Goal: Browse casually: Explore the website without a specific task or goal

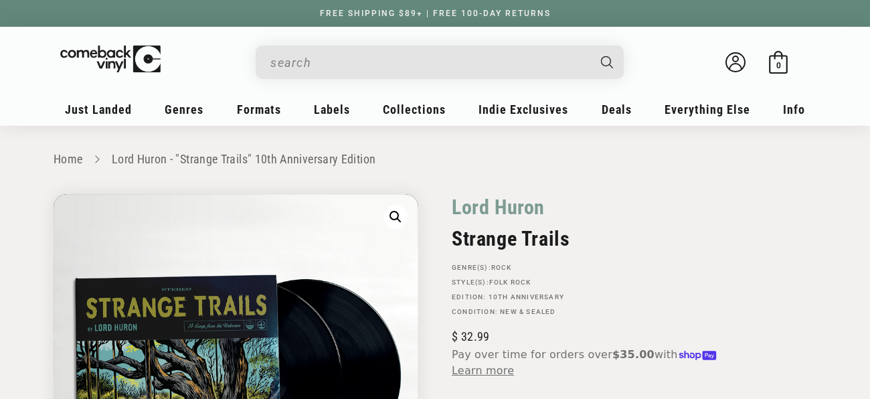
click at [406, 68] on input "When autocomplete results are available use up and down arrows to review and en…" at bounding box center [429, 62] width 317 height 27
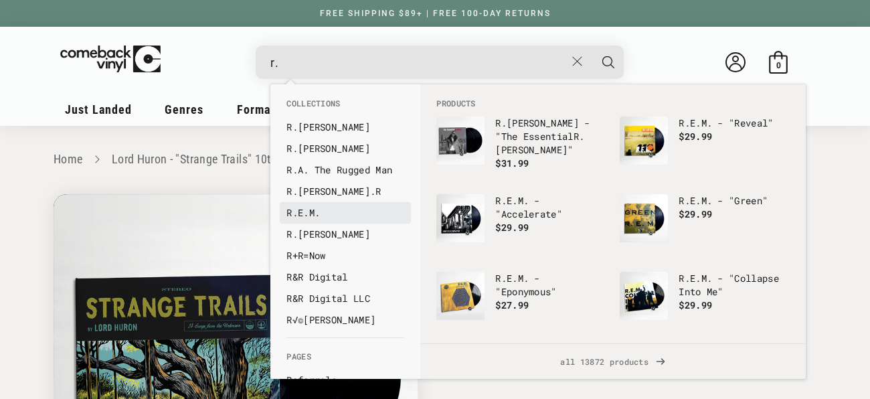
type input "r."
click at [288, 213] on b "R." at bounding box center [292, 212] width 11 height 13
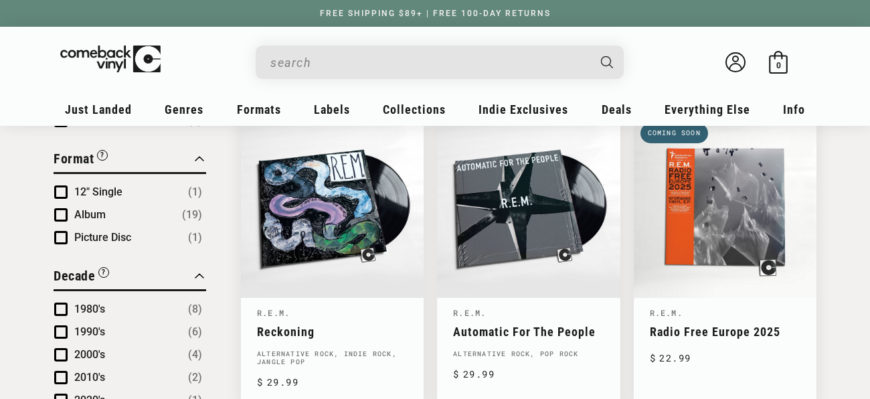
scroll to position [499, 0]
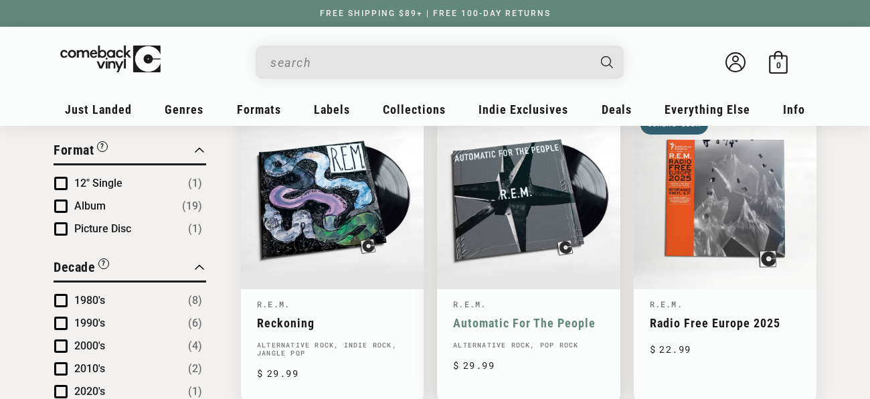
click at [602, 316] on link "Automatic For The People" at bounding box center [528, 323] width 151 height 14
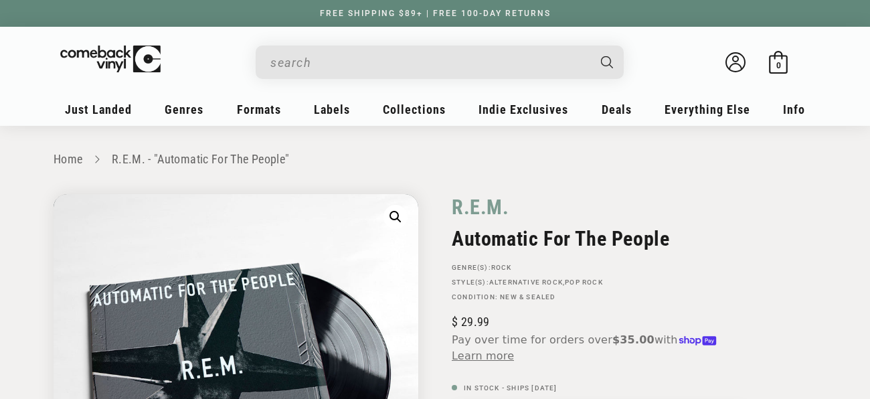
click at [345, 50] on input "When autocomplete results are available use up and down arrows to review and en…" at bounding box center [429, 62] width 317 height 27
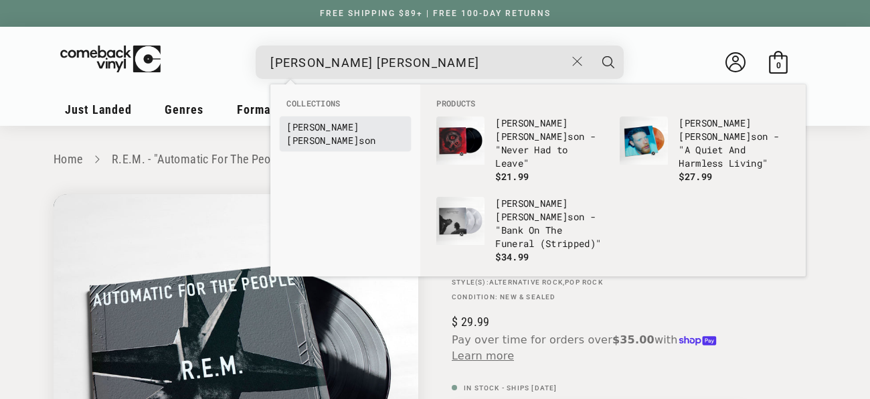
type input "matt mae"
click at [305, 131] on b "Matt" at bounding box center [323, 127] width 72 height 13
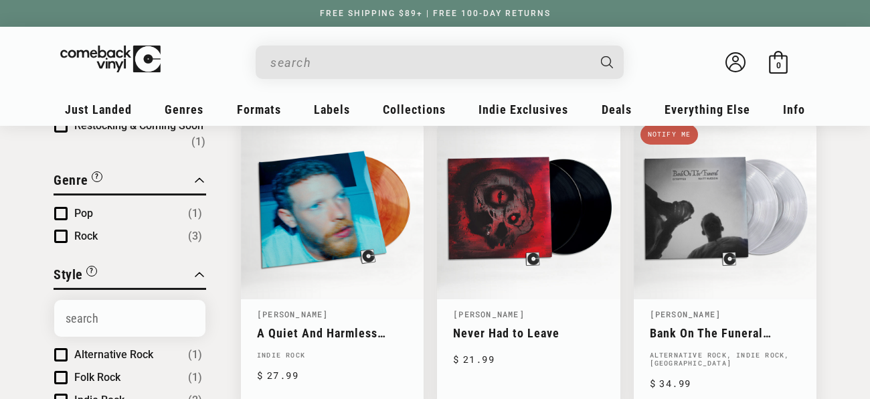
scroll to position [194, 0]
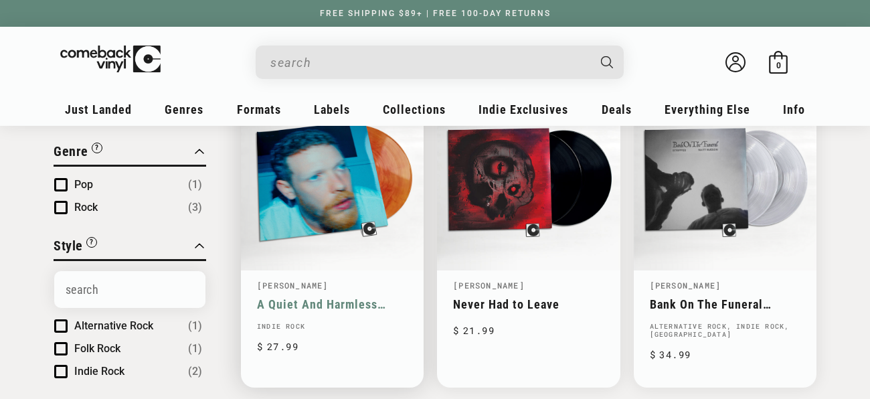
click at [316, 297] on link "A Quiet And Harmless Living" at bounding box center [332, 304] width 151 height 14
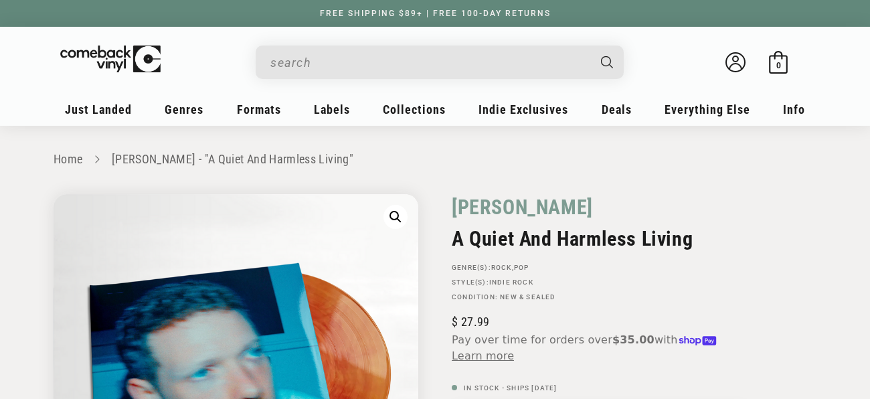
click at [330, 72] on input "When autocomplete results are available use up and down arrows to review and en…" at bounding box center [429, 62] width 317 height 27
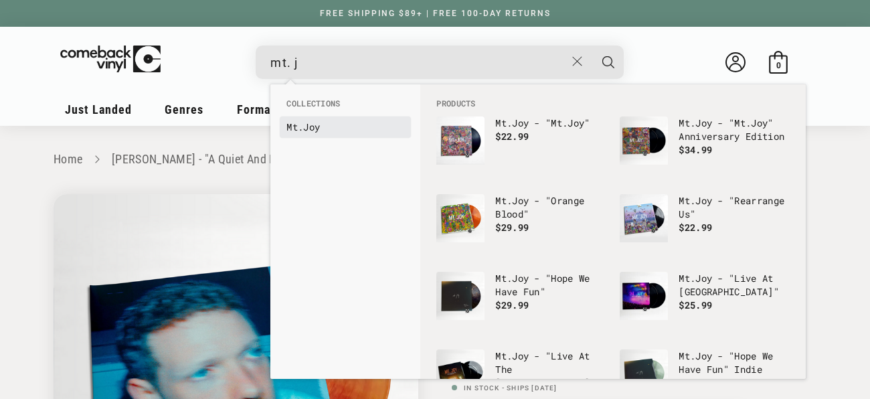
type input "mt. j"
click at [309, 131] on link "Mt. Joy" at bounding box center [346, 127] width 118 height 13
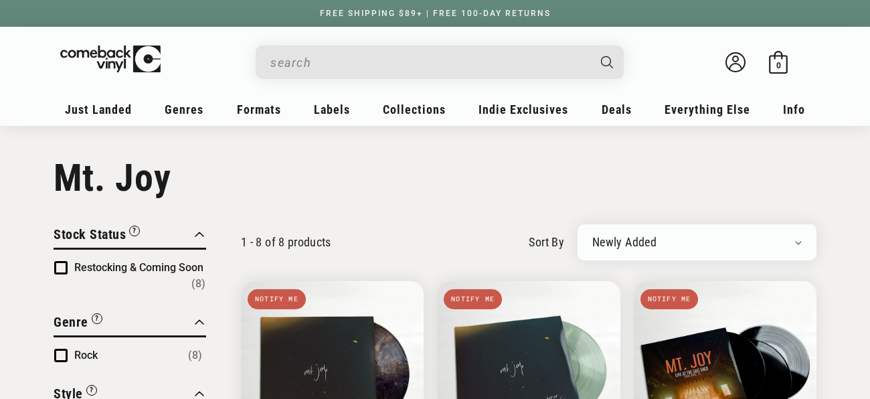
click at [302, 74] on input "When autocomplete results are available use up and down arrows to review and en…" at bounding box center [429, 62] width 317 height 27
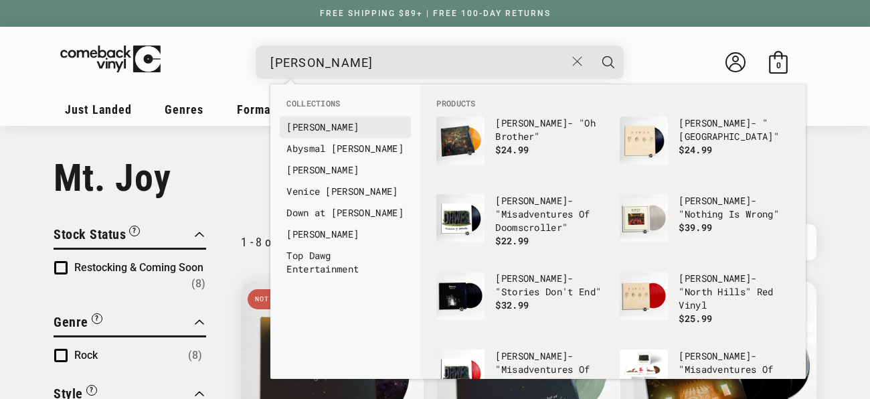
type input "dawes"
click at [297, 128] on b "[PERSON_NAME]" at bounding box center [323, 127] width 72 height 13
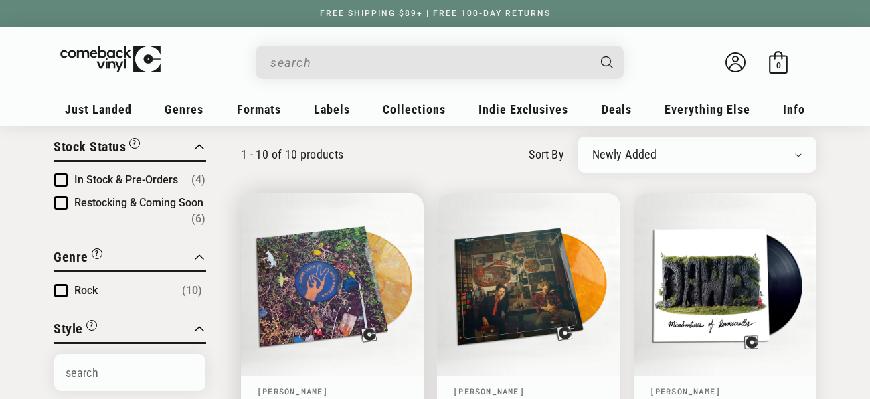
scroll to position [89, 0]
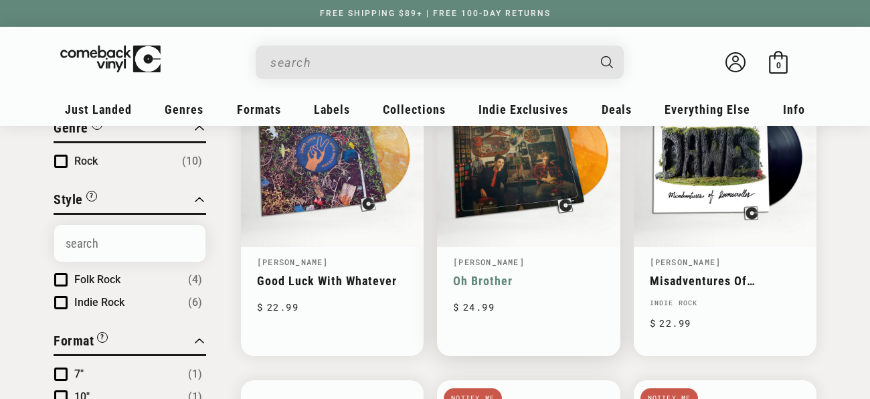
scroll to position [216, 0]
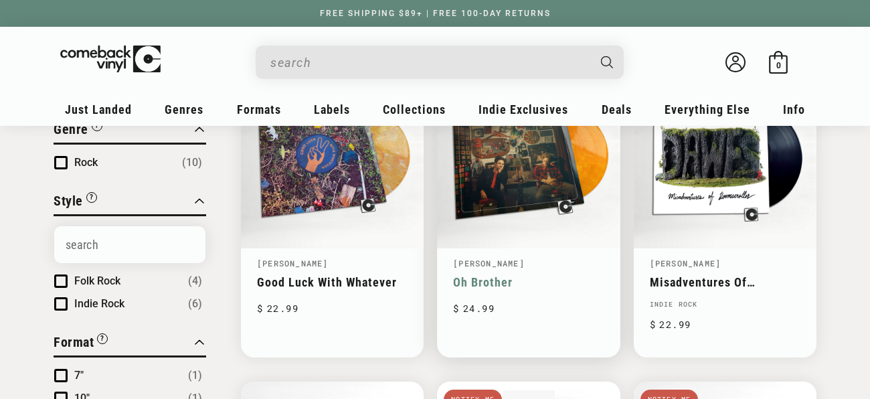
click at [491, 275] on link "Oh Brother" at bounding box center [528, 282] width 151 height 14
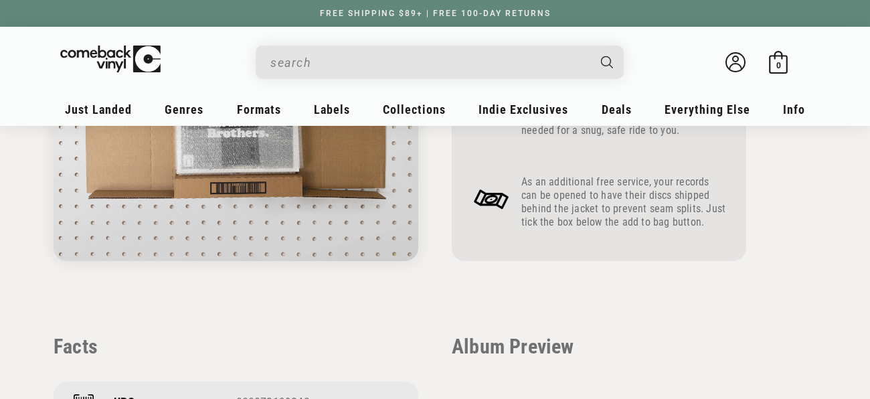
scroll to position [738, 0]
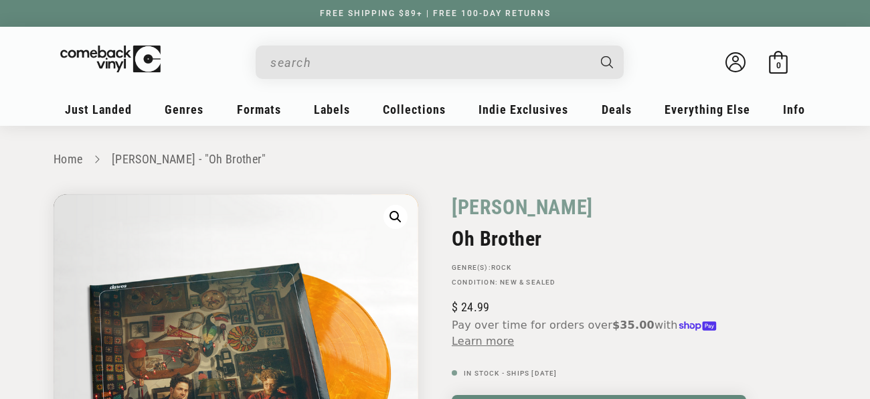
click at [291, 59] on input "When autocomplete results are available use up and down arrows to review and en…" at bounding box center [429, 62] width 317 height 27
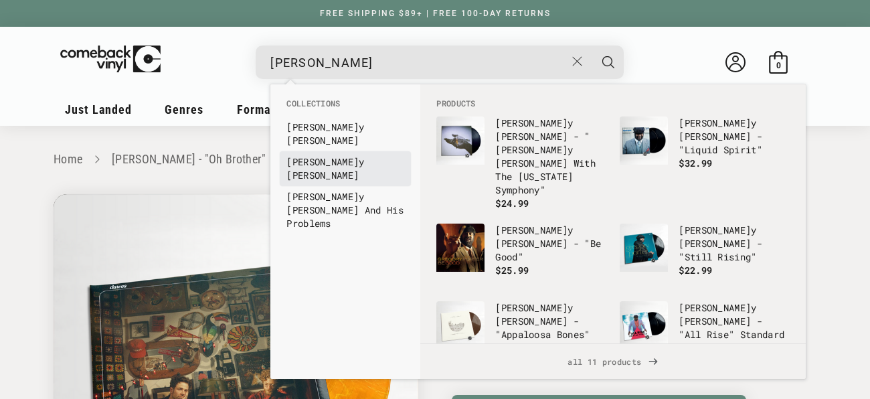
type input "gregor"
click at [360, 156] on li "Gregor y Alan Isakov" at bounding box center [345, 168] width 131 height 35
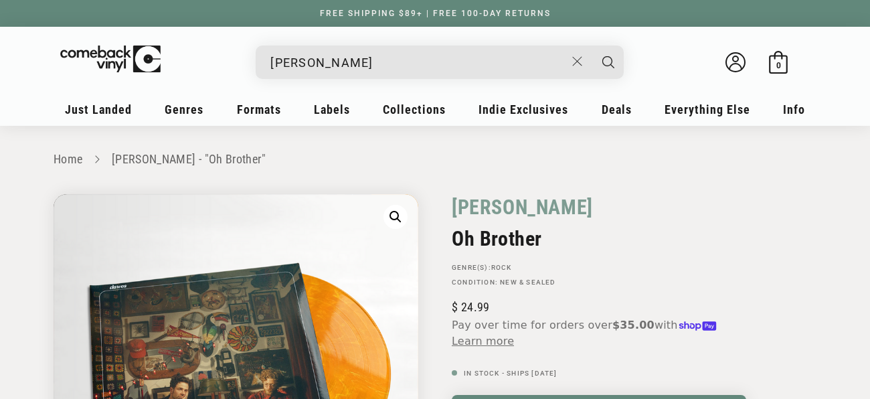
click at [340, 58] on input "gregor" at bounding box center [418, 62] width 295 height 27
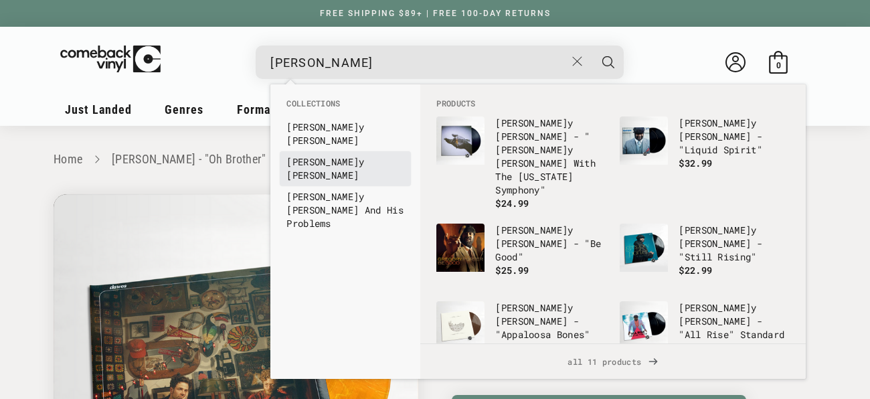
click at [348, 155] on link "Gregor y Alan Isakov" at bounding box center [346, 168] width 118 height 27
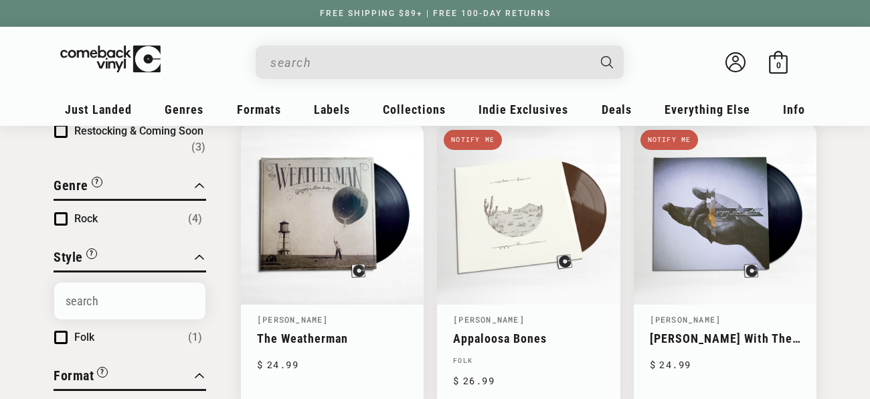
scroll to position [171, 0]
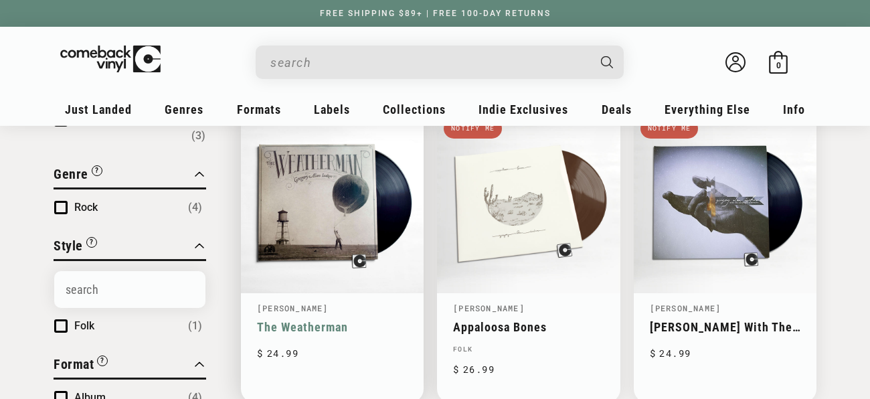
click at [294, 320] on link "The Weatherman" at bounding box center [332, 327] width 151 height 14
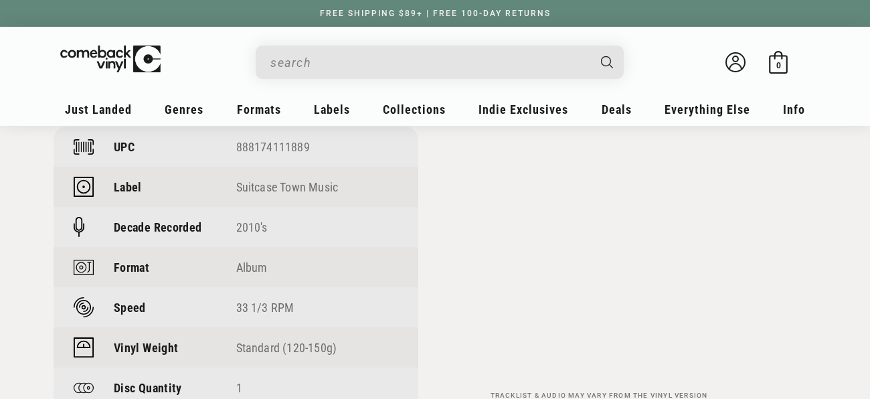
scroll to position [991, 0]
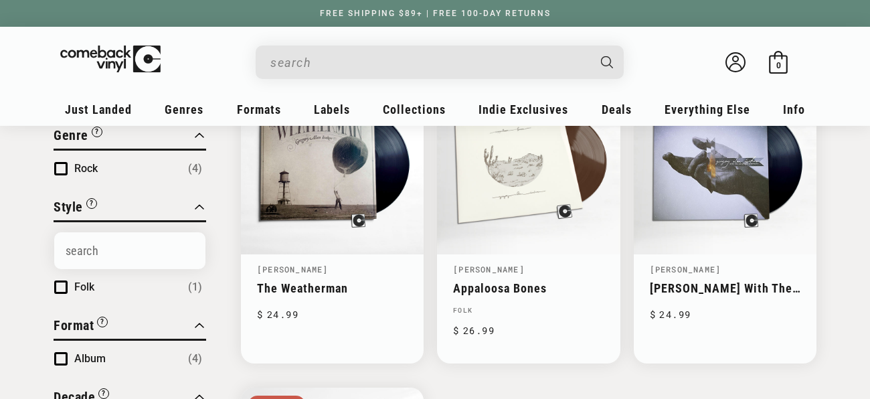
scroll to position [211, 0]
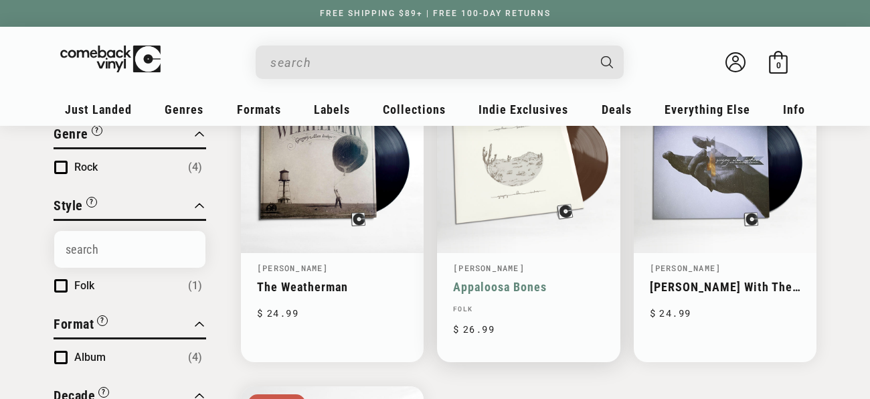
click at [453, 280] on link "Appaloosa Bones" at bounding box center [528, 287] width 151 height 14
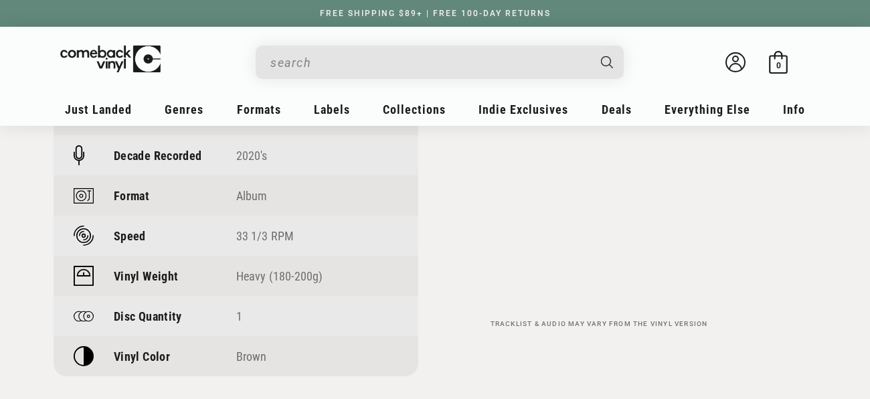
scroll to position [1079, 0]
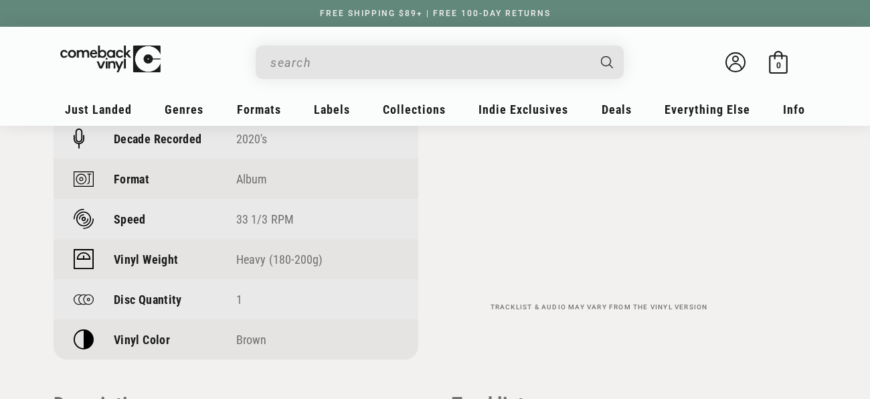
click at [354, 56] on input "When autocomplete results are available use up and down arrows to review and en…" at bounding box center [429, 62] width 317 height 27
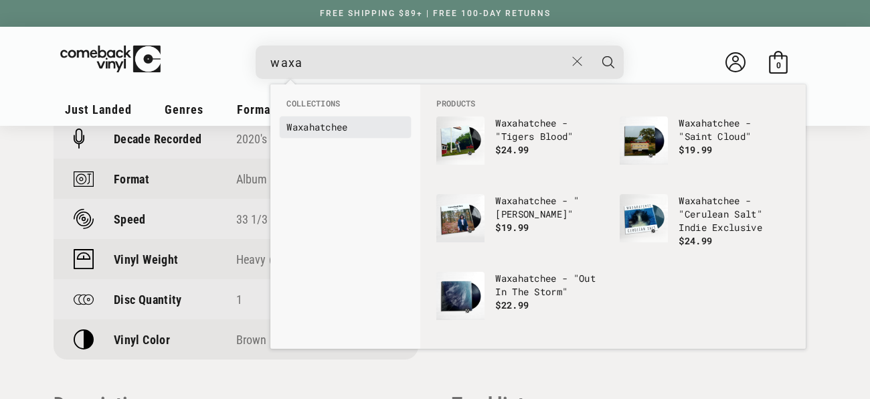
type input "waxa"
click at [339, 128] on link "Waxa hatchee" at bounding box center [346, 127] width 118 height 13
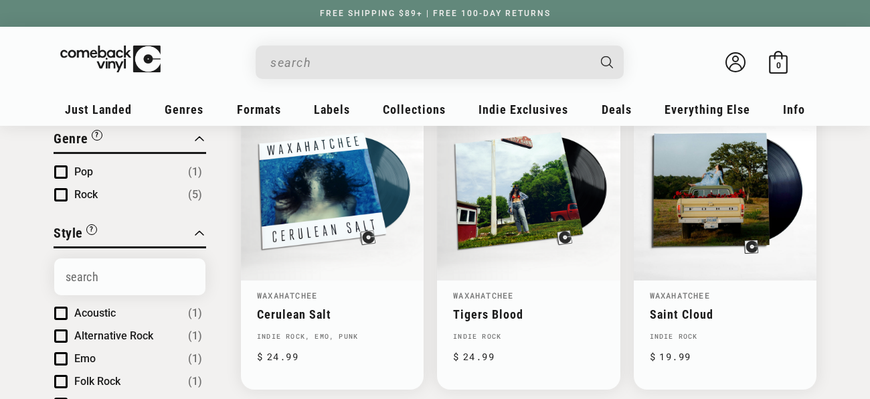
scroll to position [187, 0]
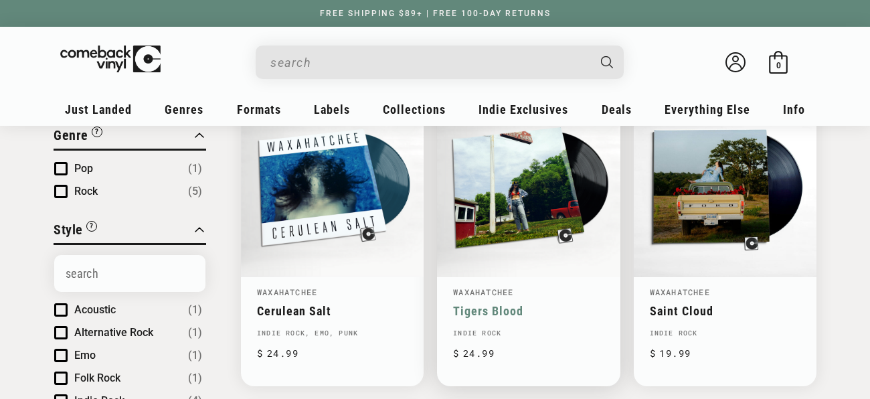
click at [516, 304] on link "Tigers Blood" at bounding box center [528, 311] width 151 height 14
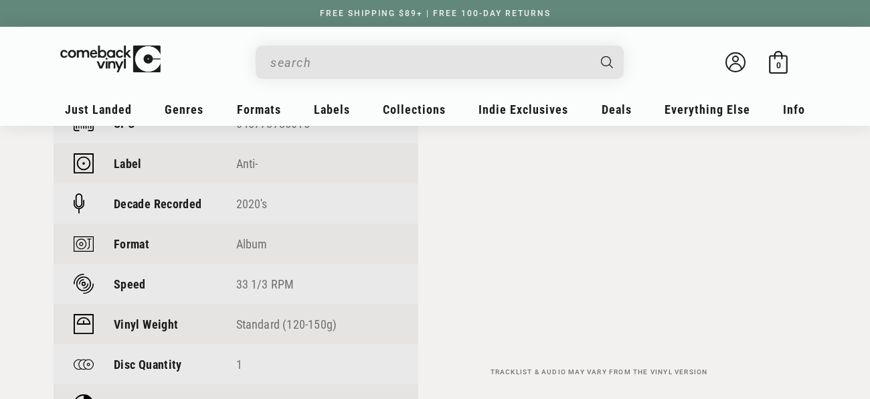
scroll to position [976, 0]
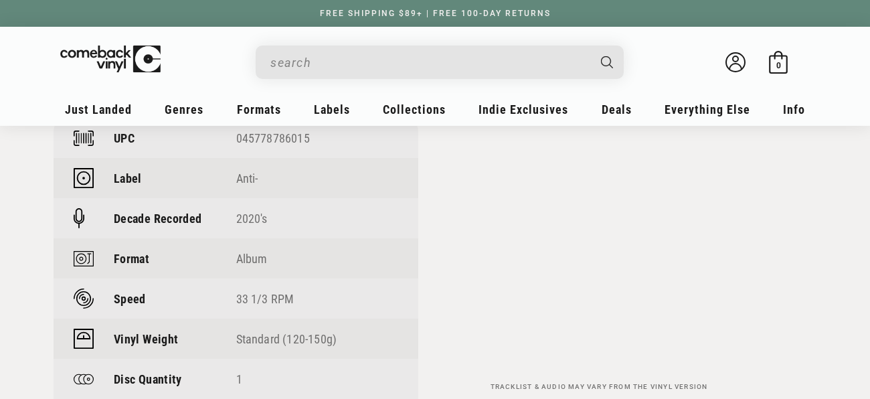
click at [292, 72] on input "When autocomplete results are available use up and down arrows to review and en…" at bounding box center [429, 62] width 317 height 27
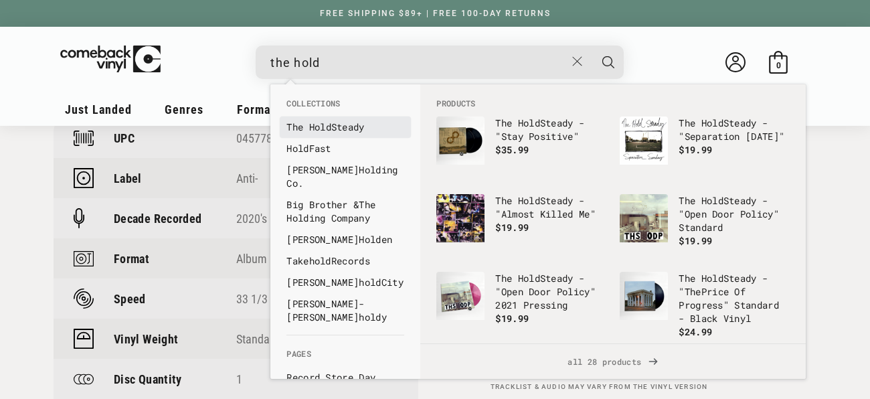
type input "the hold"
click at [299, 127] on b "The" at bounding box center [295, 127] width 17 height 13
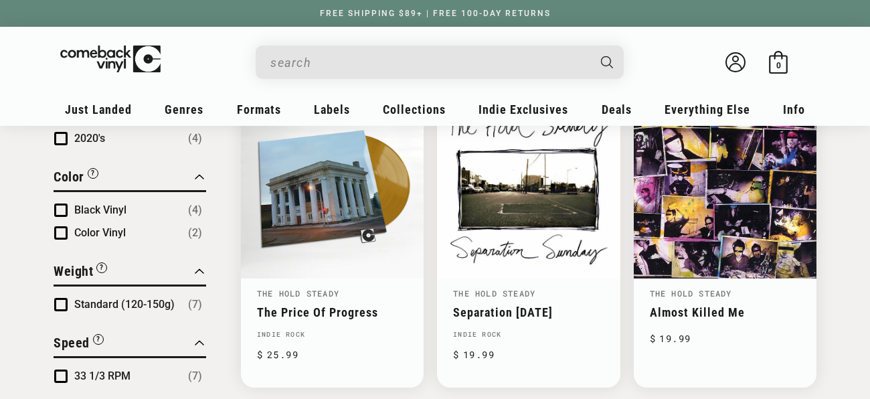
scroll to position [506, 0]
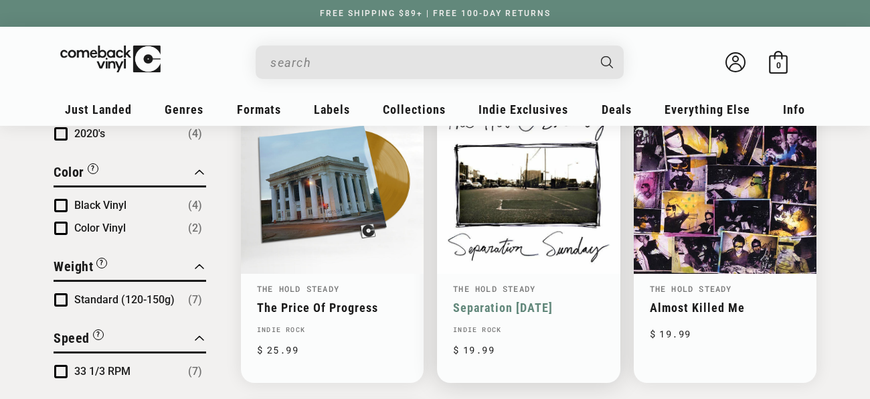
click at [551, 301] on link "Separation [DATE]" at bounding box center [528, 308] width 151 height 14
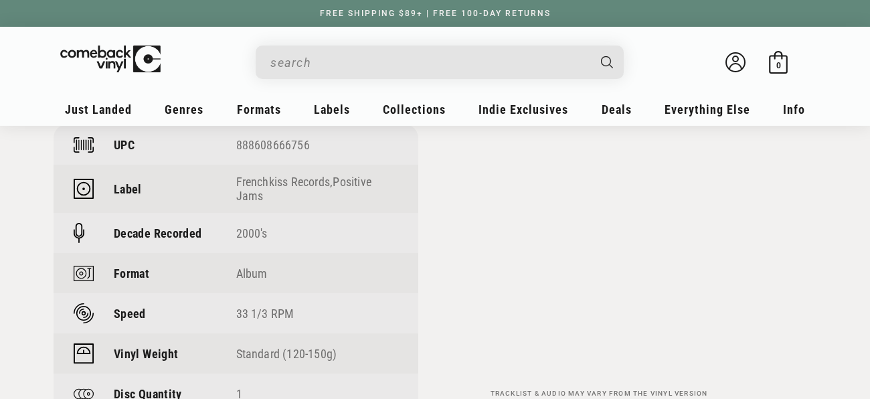
scroll to position [1020, 0]
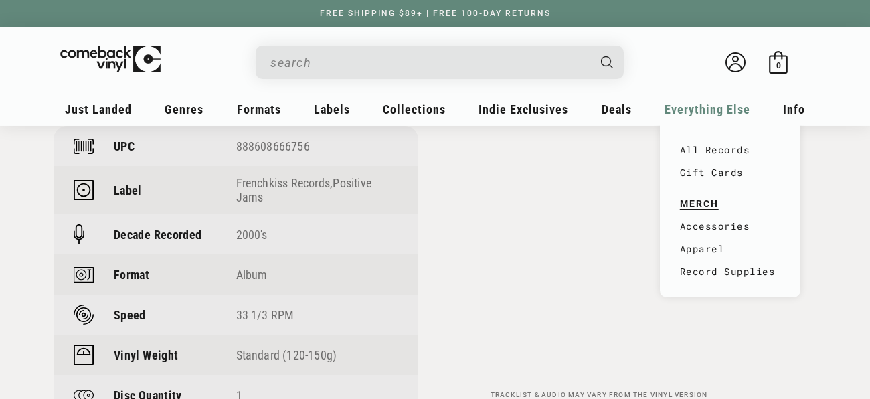
click at [733, 136] on ul "All Records Gift Cards MERCH Accessories Apparel Record Supplies" at bounding box center [731, 211] width 114 height 158
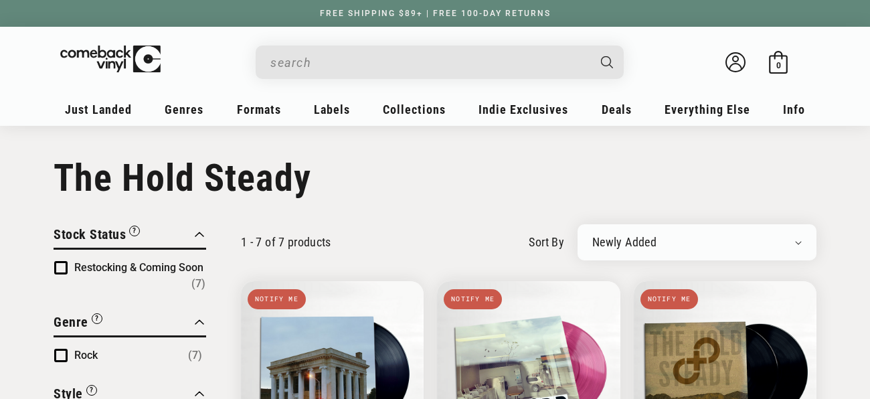
click at [326, 53] on input "When autocomplete results are available use up and down arrows to review and en…" at bounding box center [429, 62] width 317 height 27
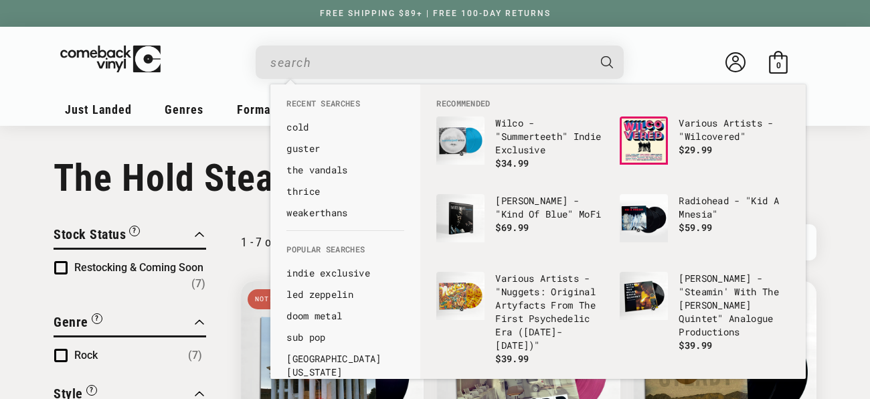
click at [326, 53] on input "When autocomplete results are available use up and down arrows to review and en…" at bounding box center [429, 62] width 317 height 27
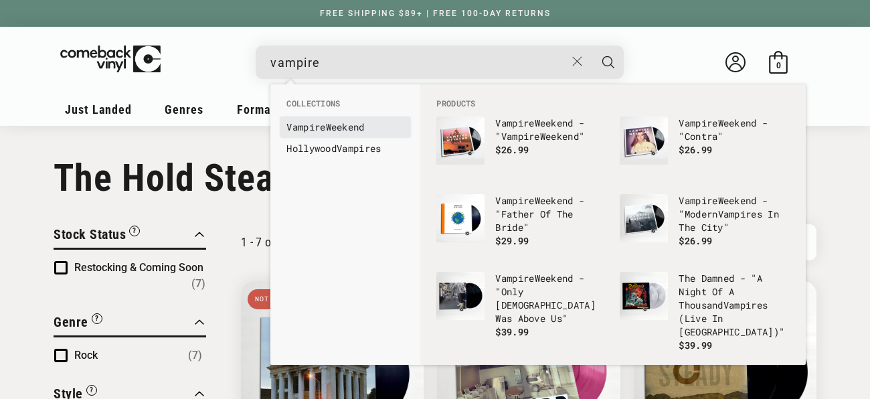
type input "vampire"
click at [302, 123] on b "Vampire" at bounding box center [306, 127] width 39 height 13
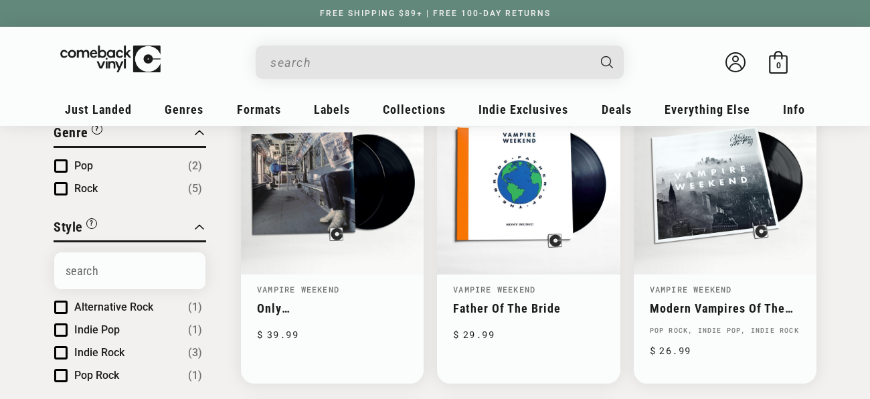
scroll to position [193, 0]
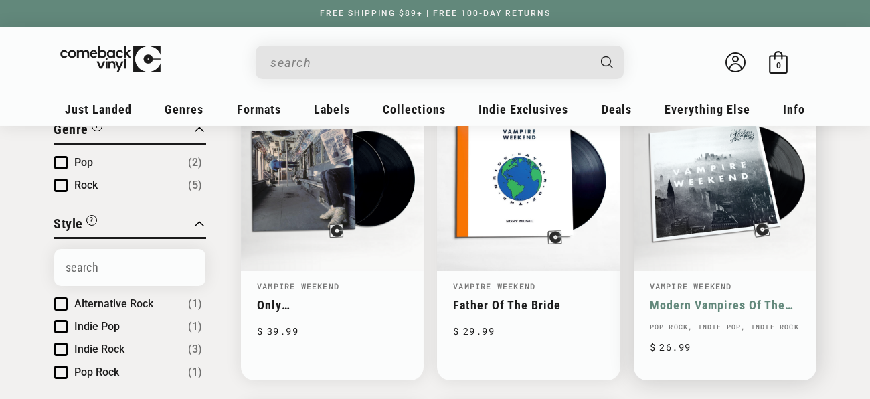
click at [708, 298] on link "Modern Vampires Of The City" at bounding box center [725, 305] width 151 height 14
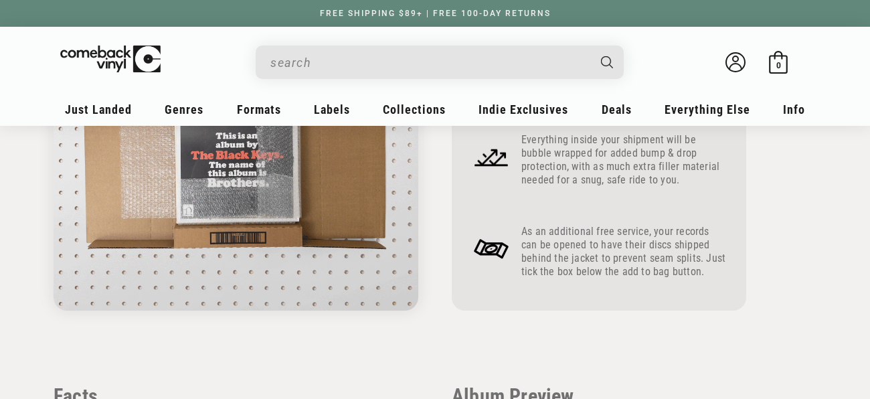
scroll to position [693, 0]
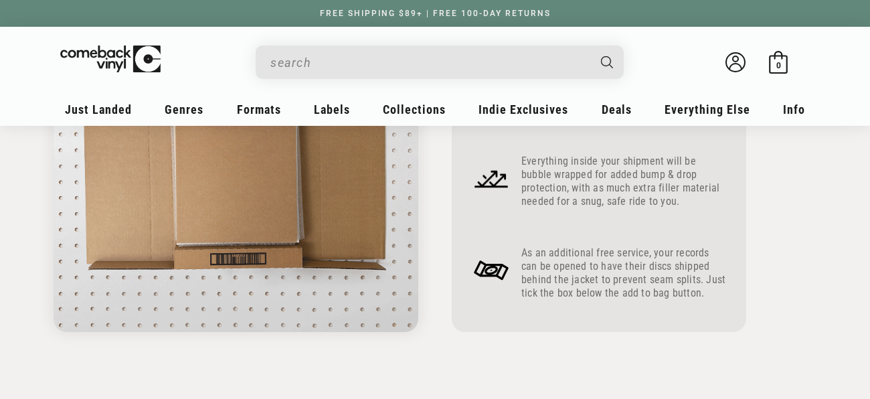
click at [447, 72] on input "When autocomplete results are available use up and down arrows to review and en…" at bounding box center [429, 62] width 317 height 27
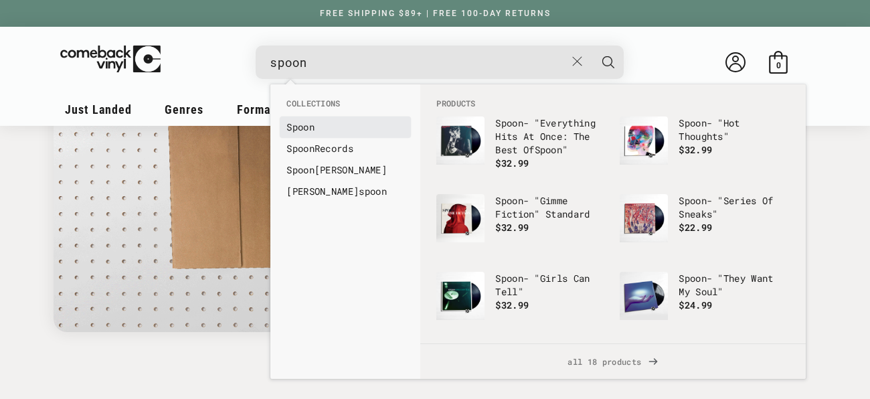
type input "spoon"
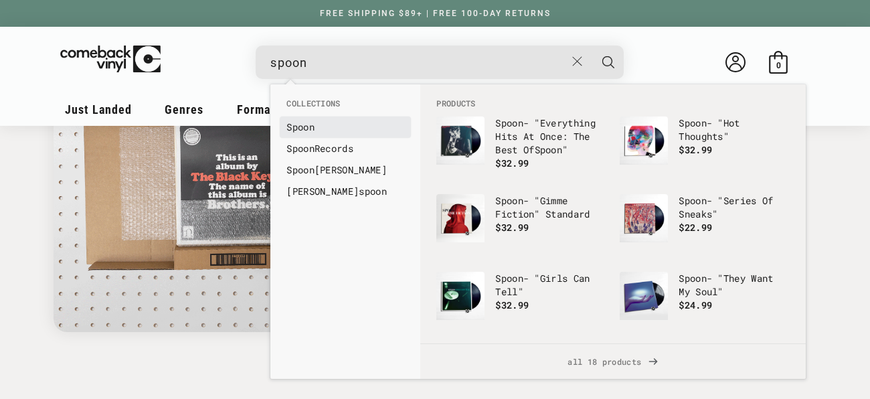
click at [313, 128] on b "Spoon" at bounding box center [301, 127] width 28 height 13
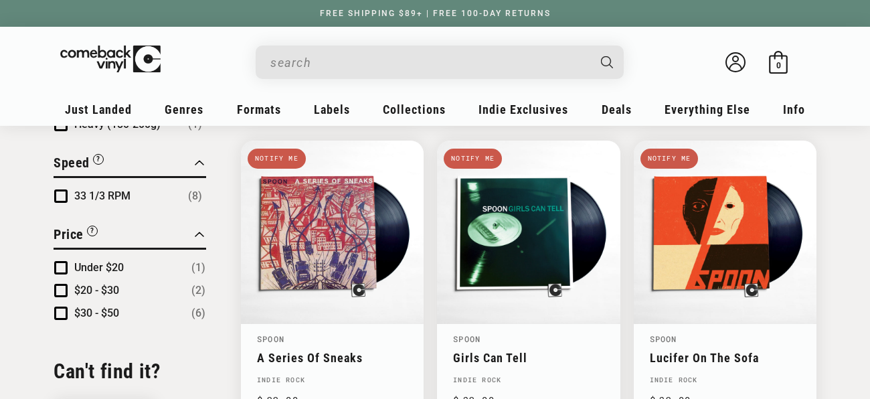
scroll to position [785, 0]
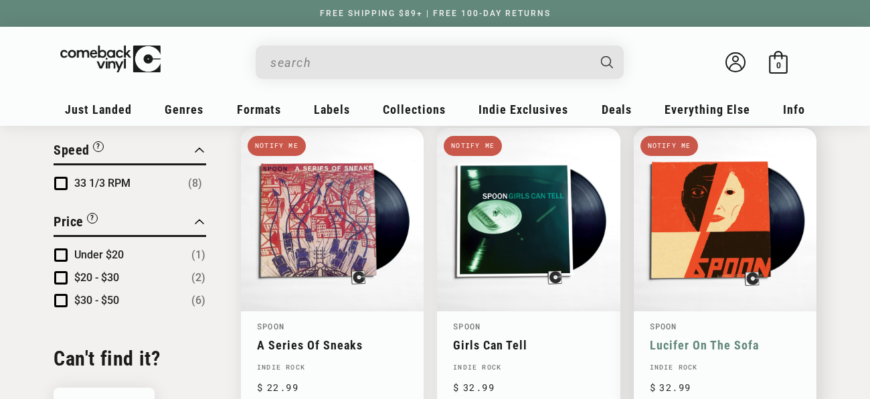
click at [670, 338] on link "Lucifer On The Sofa" at bounding box center [725, 345] width 151 height 14
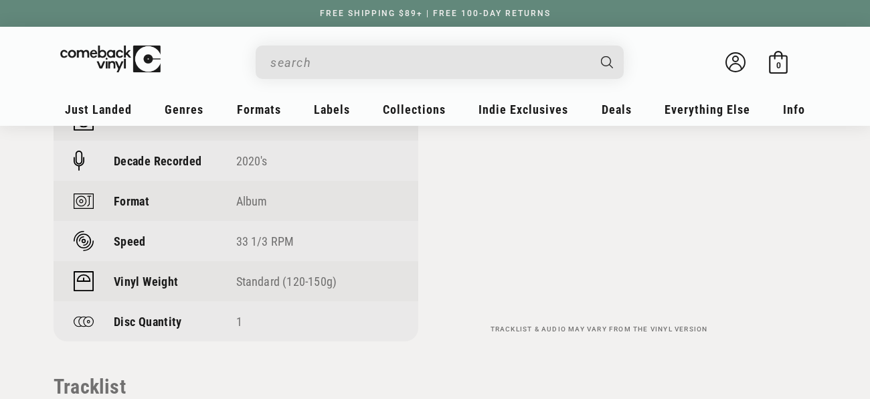
scroll to position [1045, 0]
click at [357, 61] on input "When autocomplete results are available use up and down arrows to review and en…" at bounding box center [429, 62] width 317 height 27
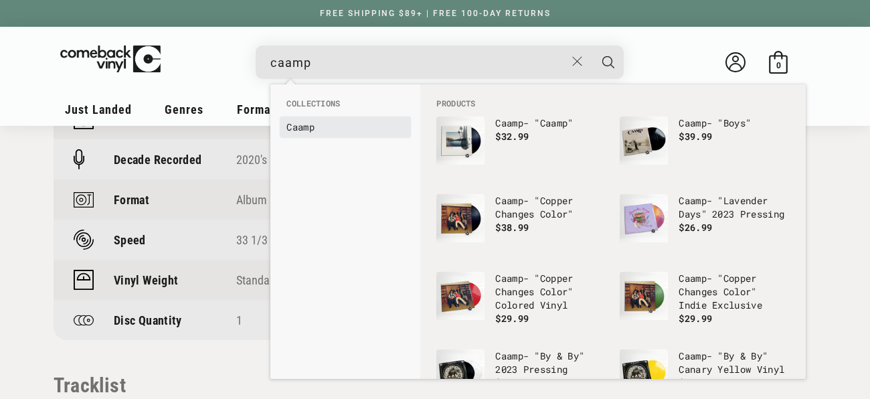
type input "caamp"
click at [292, 127] on b "Caamp" at bounding box center [301, 127] width 28 height 13
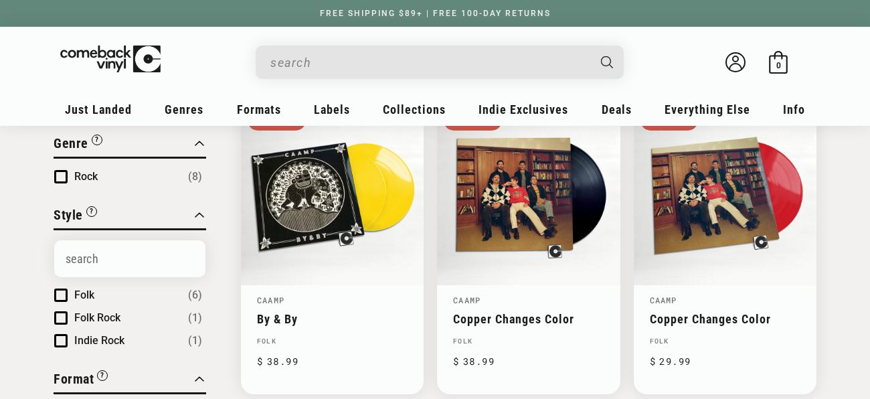
scroll to position [182, 0]
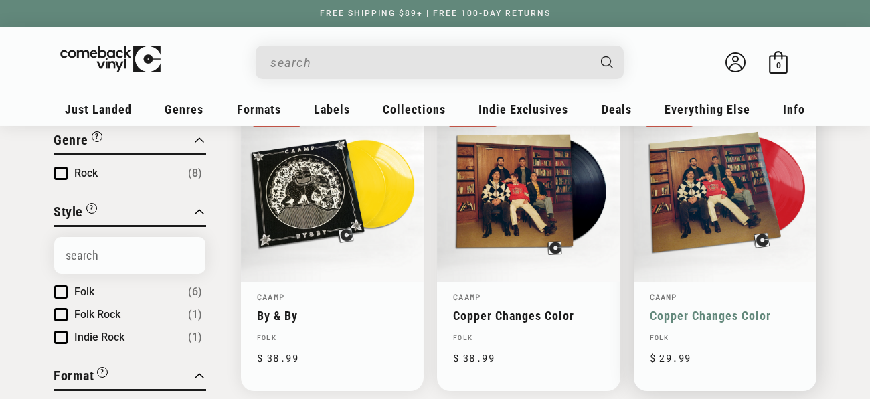
click at [718, 309] on link "Copper Changes Color" at bounding box center [725, 316] width 151 height 14
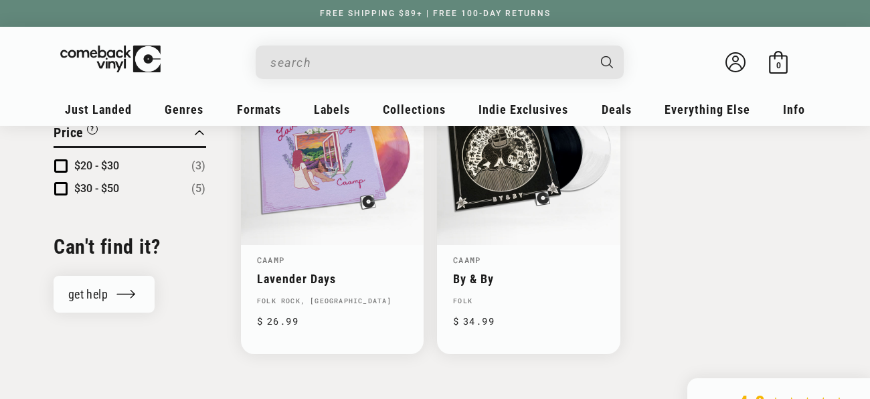
scroll to position [866, 0]
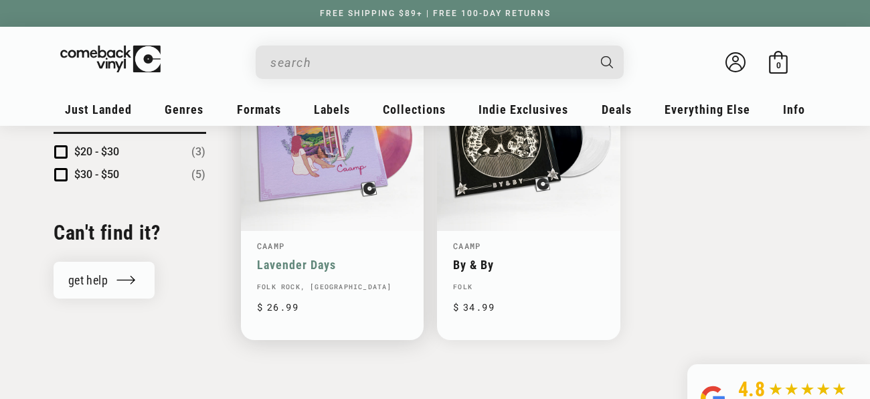
click at [309, 258] on link "Lavender Days" at bounding box center [332, 265] width 151 height 14
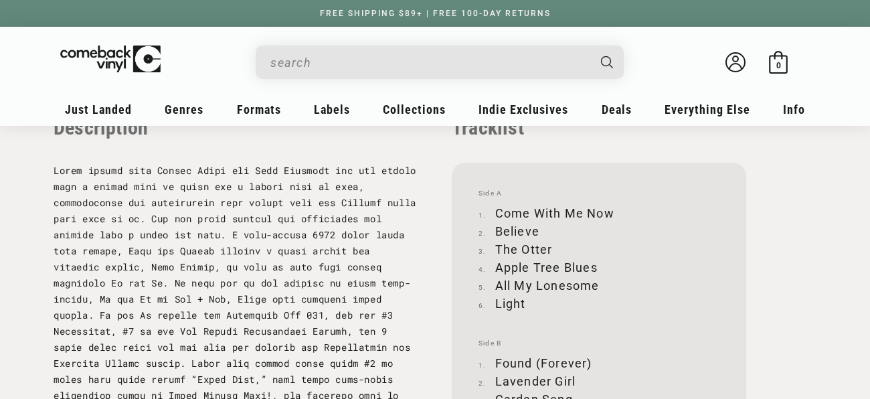
scroll to position [1330, 0]
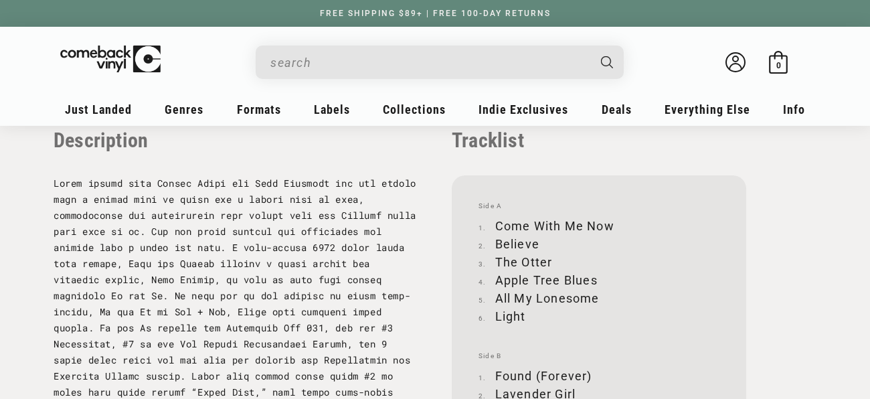
click at [430, 267] on div "Facts UPC 810090093123 Label Mom + Pop Decade Recorded 2020's Format Album Spee…" at bounding box center [435, 168] width 763 height 882
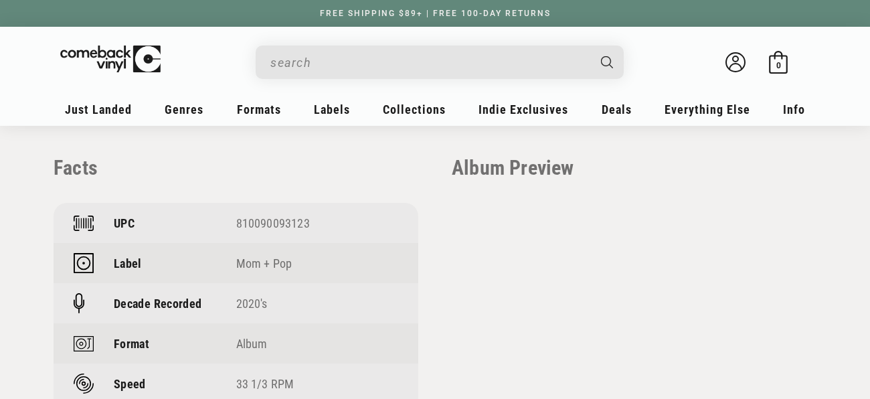
scroll to position [903, 0]
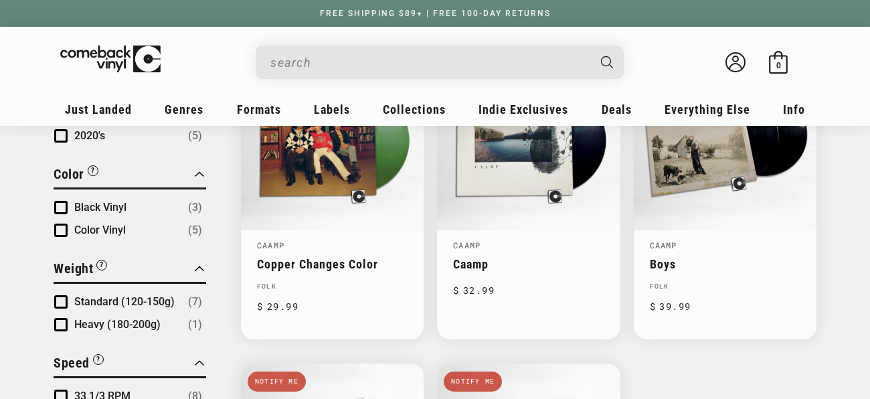
scroll to position [866, 0]
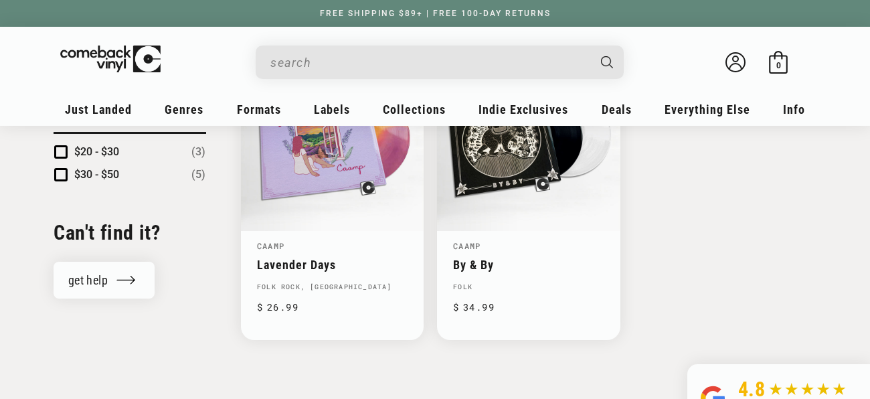
click at [394, 67] on input "When autocomplete results are available use up and down arrows to review and en…" at bounding box center [429, 62] width 317 height 27
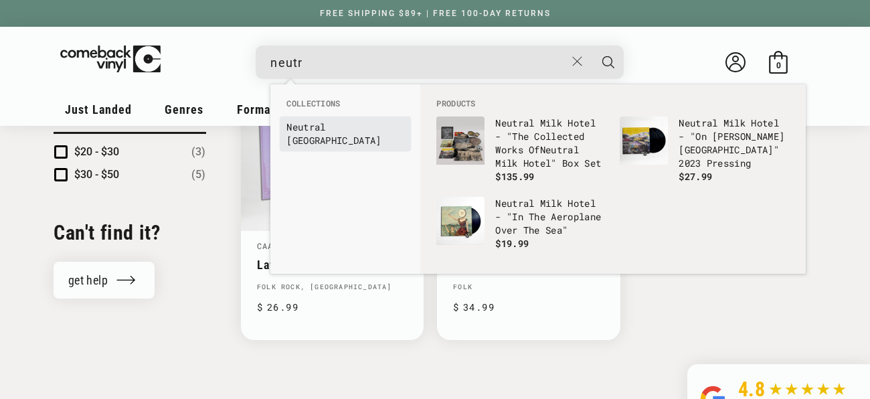
type input "neutr"
click at [338, 127] on link "Neutr al Milk Hotel" at bounding box center [346, 134] width 118 height 27
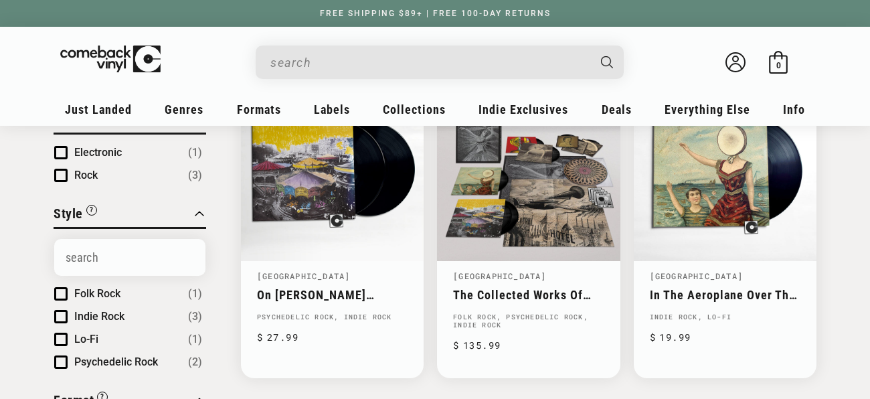
scroll to position [214, 0]
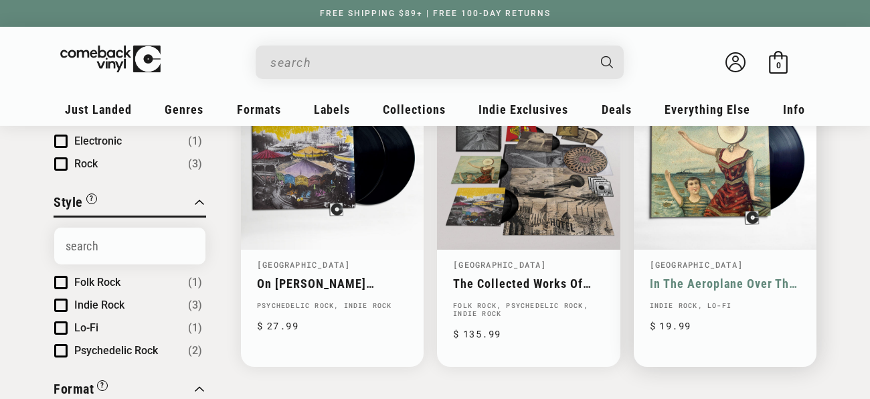
click at [704, 277] on link "In The Aeroplane Over The Sea" at bounding box center [725, 284] width 151 height 14
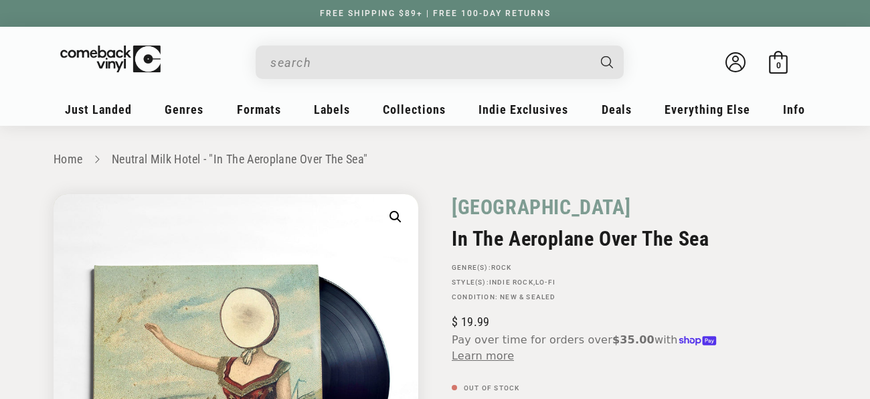
click at [447, 64] on input "When autocomplete results are available use up and down arrows to review and en…" at bounding box center [429, 62] width 317 height 27
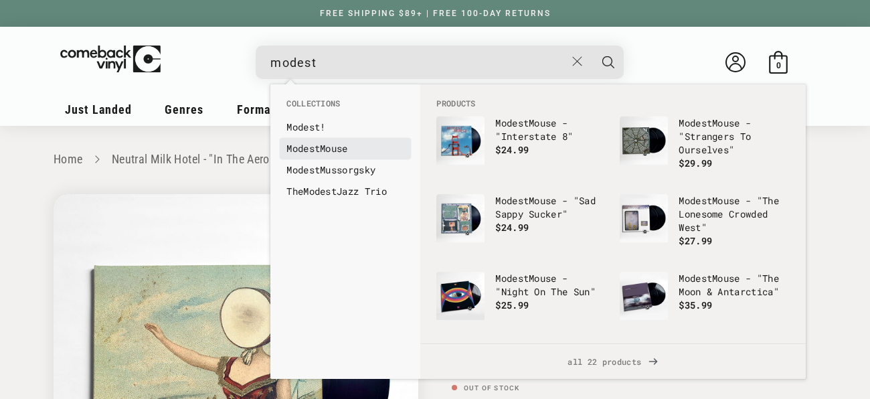
type input "modest"
click at [315, 145] on b "Modest" at bounding box center [303, 148] width 33 height 13
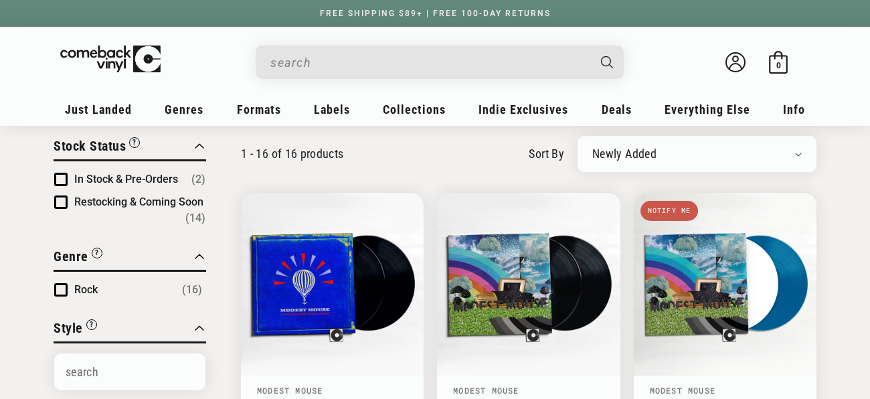
scroll to position [92, 0]
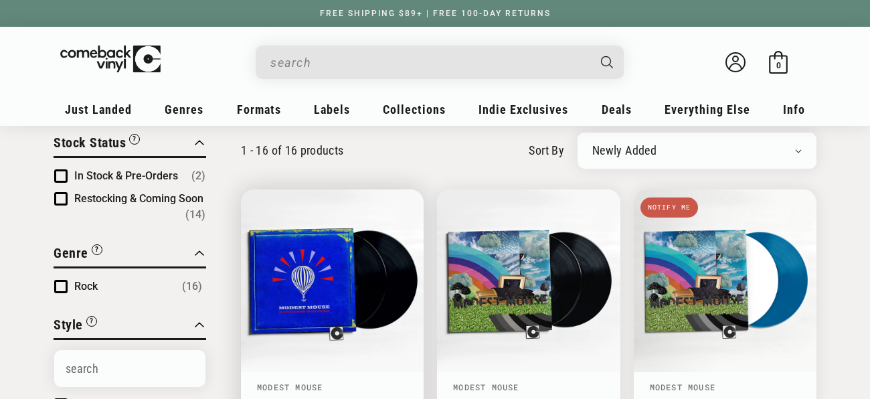
click at [305, 398] on link "We Were Dead Before The Ship Even Sank" at bounding box center [332, 406] width 151 height 14
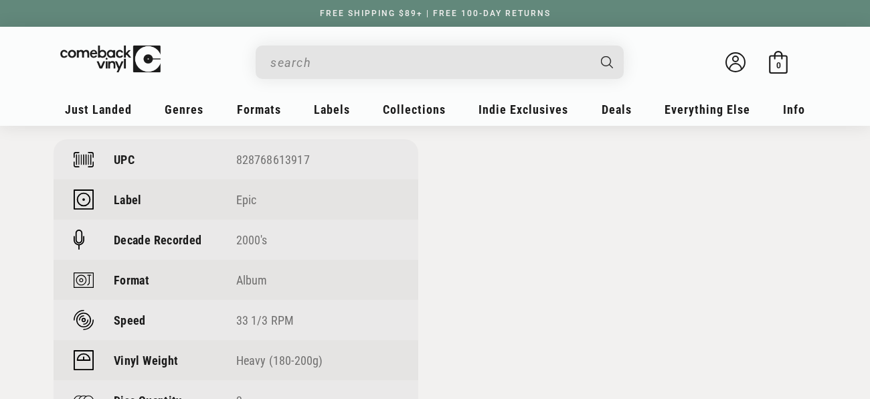
scroll to position [998, 0]
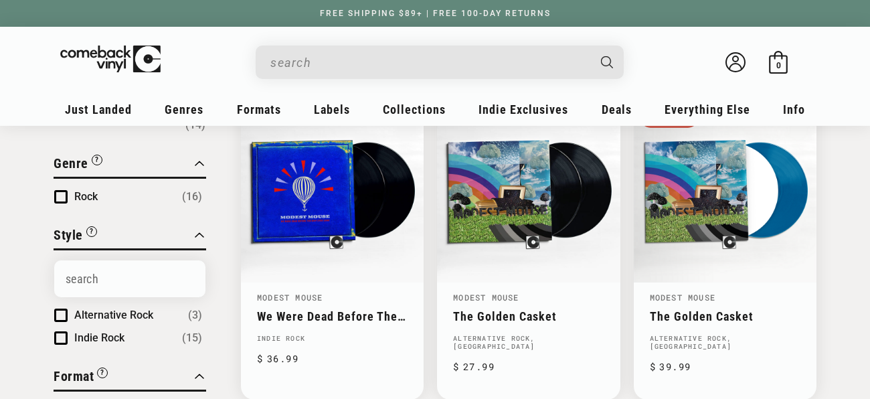
scroll to position [182, 0]
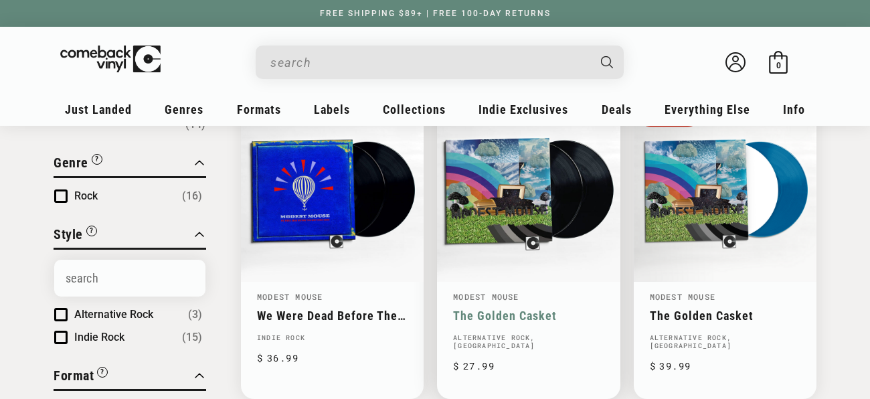
click at [540, 309] on link "The Golden Casket" at bounding box center [528, 316] width 151 height 14
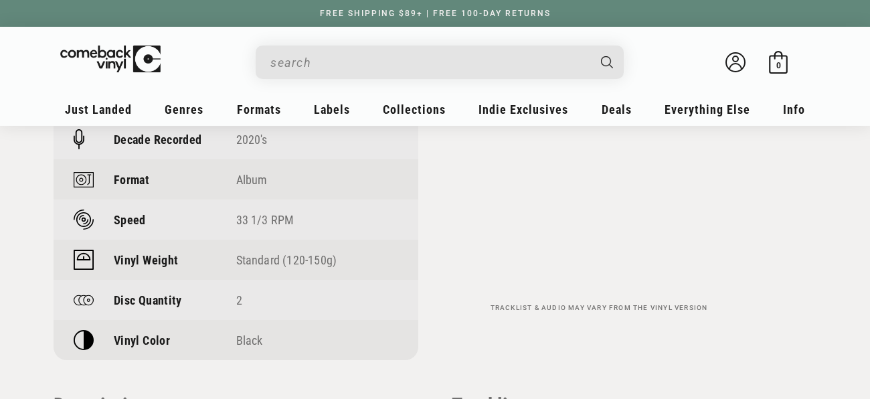
scroll to position [1095, 0]
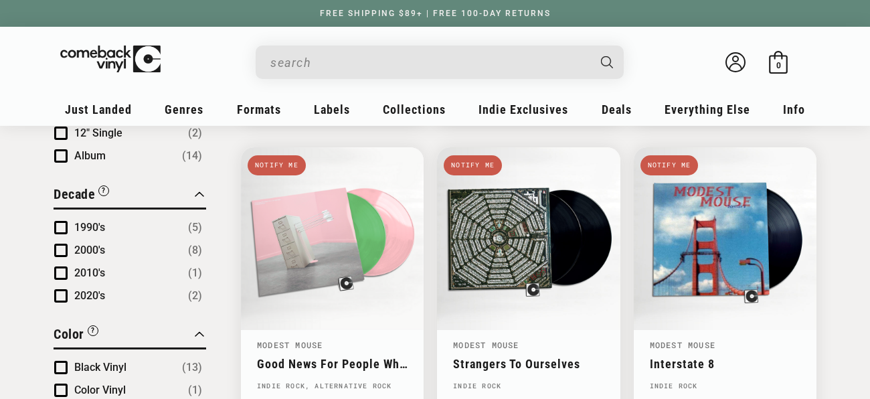
scroll to position [457, 0]
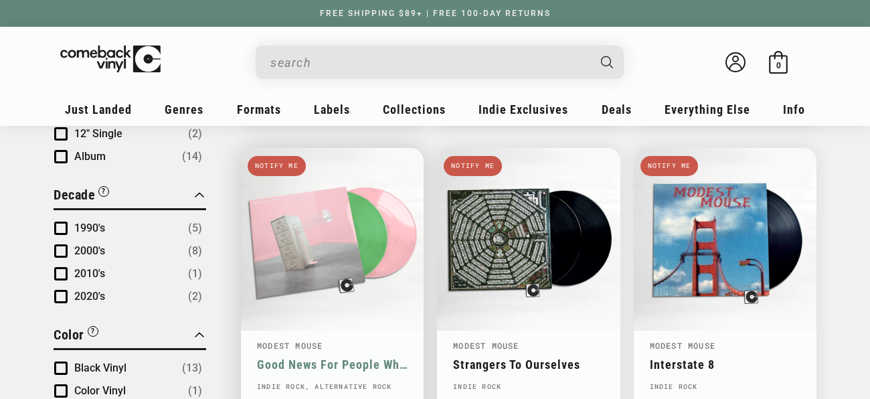
click at [341, 358] on link "Good News For People Who Love Bad News" at bounding box center [332, 365] width 151 height 14
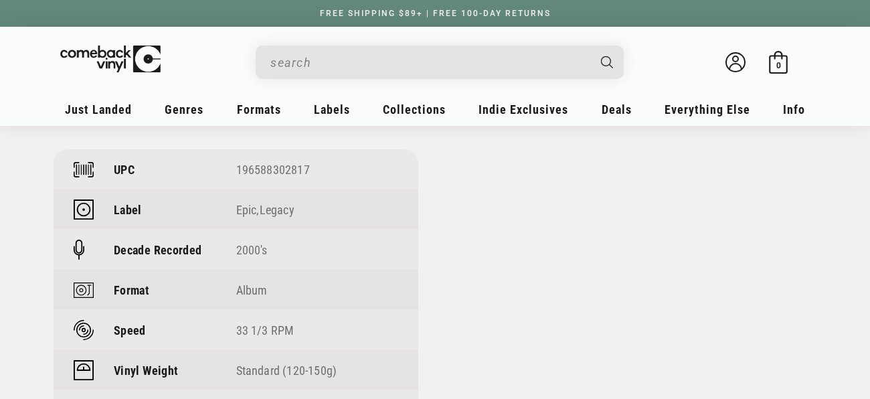
scroll to position [968, 0]
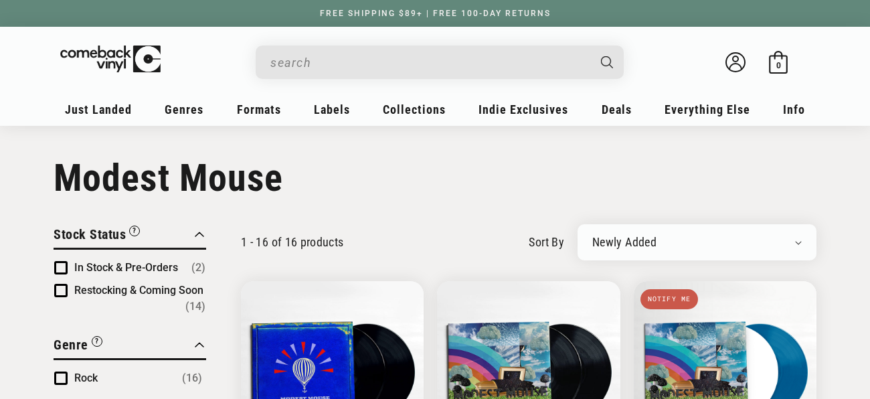
click at [408, 59] on input "When autocomplete results are available use up and down arrows to review and en…" at bounding box center [429, 62] width 317 height 27
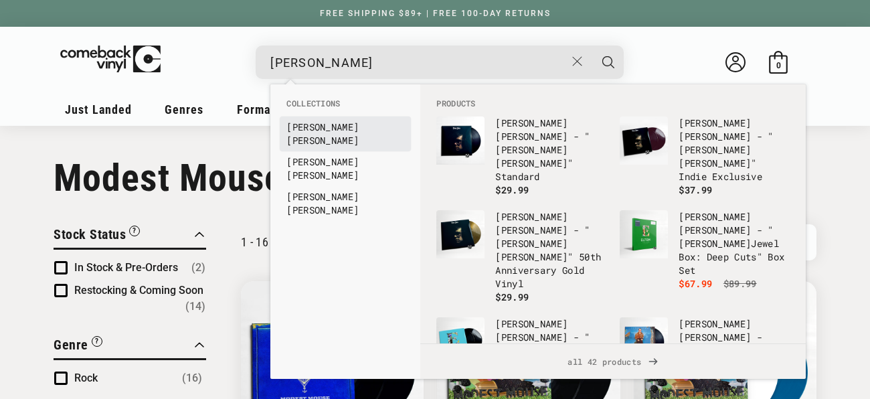
type input "elton"
click at [291, 128] on b "Elton" at bounding box center [323, 127] width 72 height 13
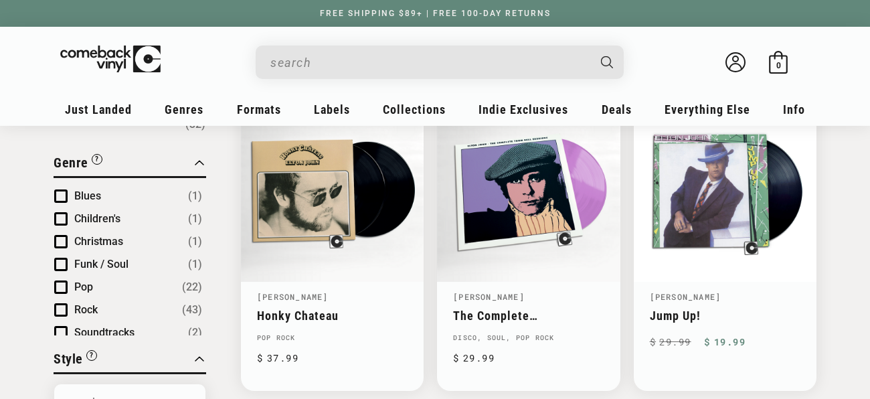
scroll to position [196, 0]
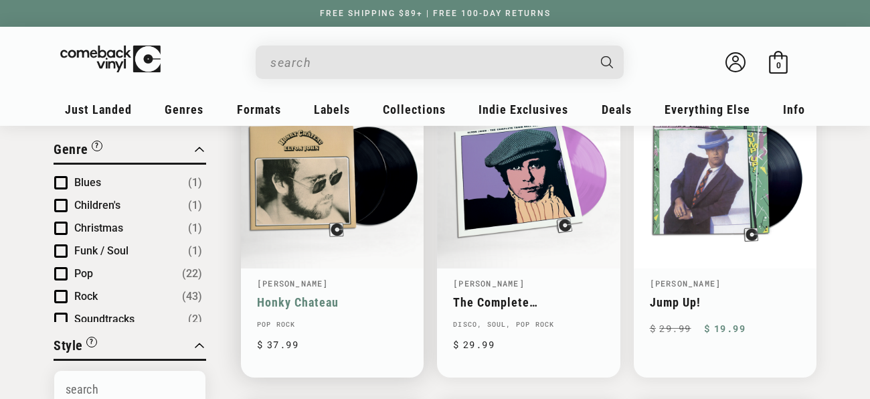
click at [379, 295] on link "Honky Chateau" at bounding box center [332, 302] width 151 height 14
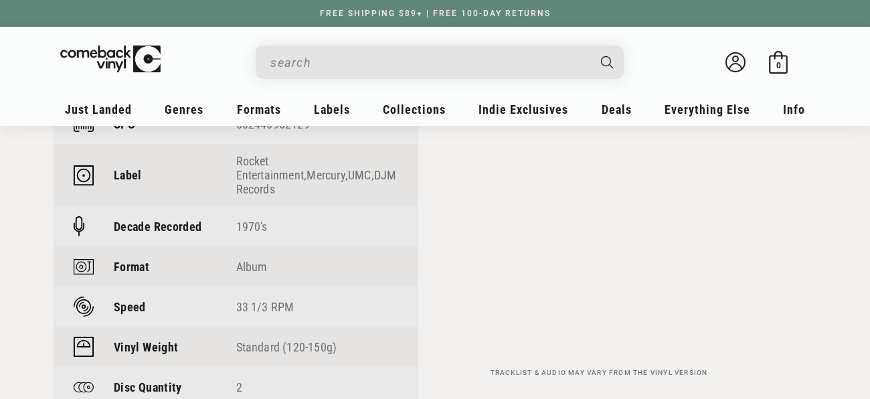
scroll to position [1074, 0]
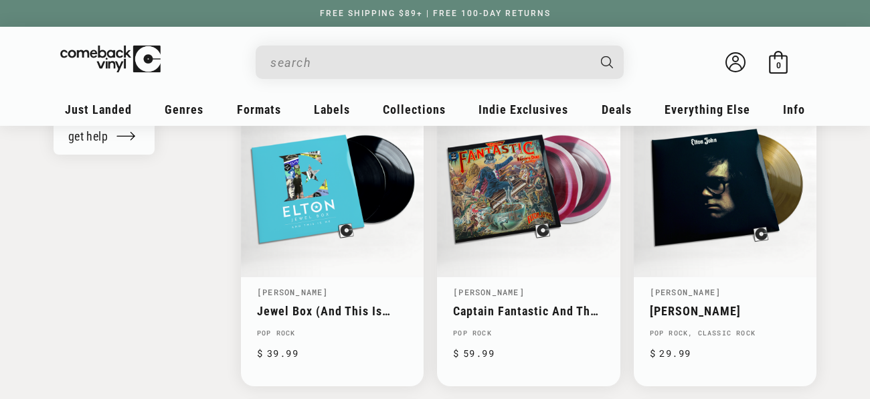
scroll to position [1450, 0]
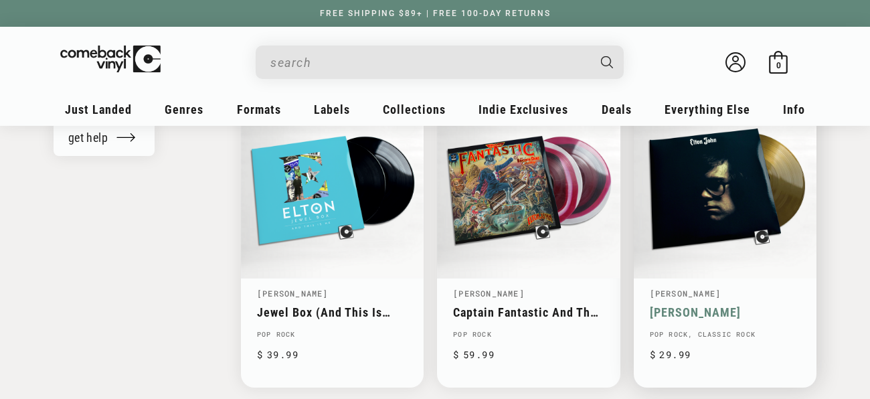
click at [704, 305] on link "[PERSON_NAME]" at bounding box center [725, 312] width 151 height 14
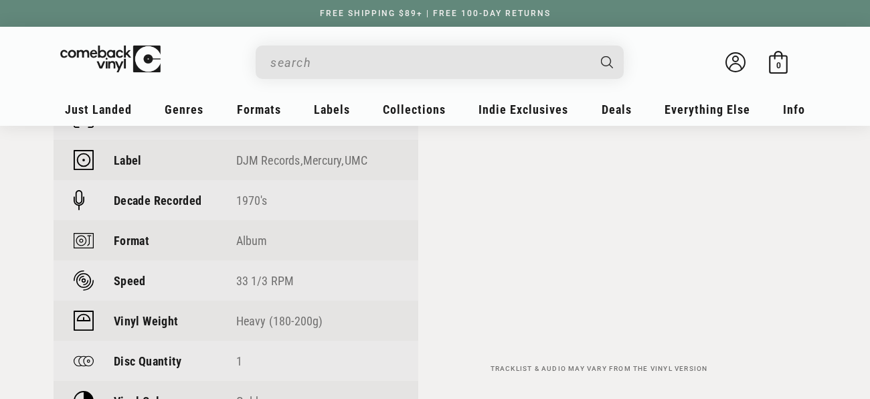
scroll to position [1026, 0]
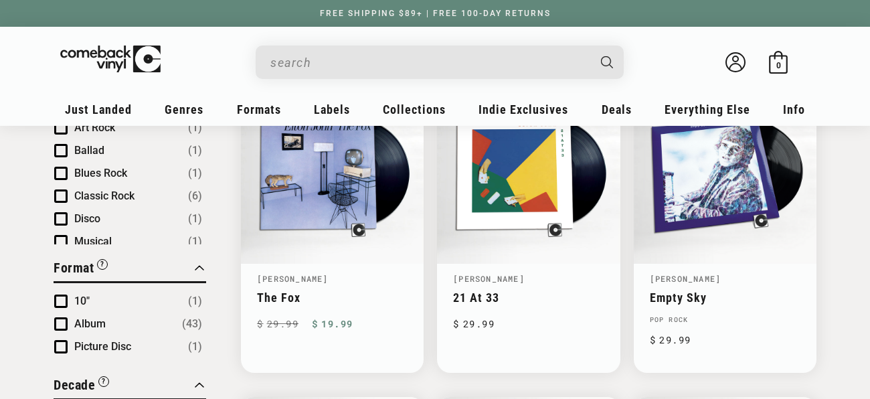
scroll to position [528, 0]
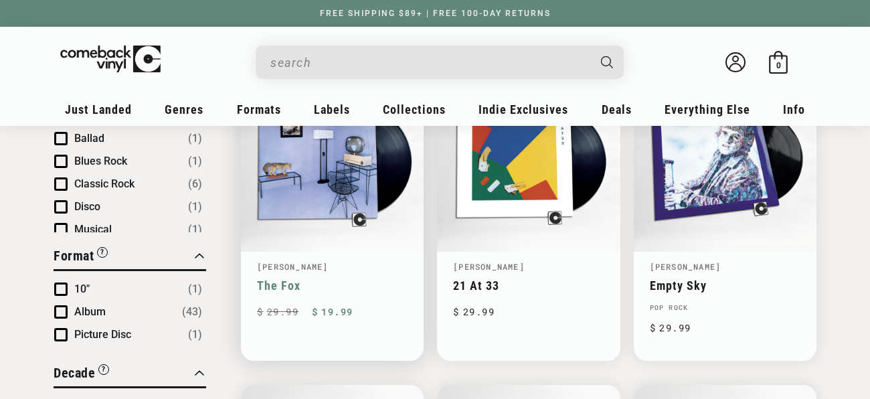
click at [281, 279] on link "The Fox" at bounding box center [332, 286] width 151 height 14
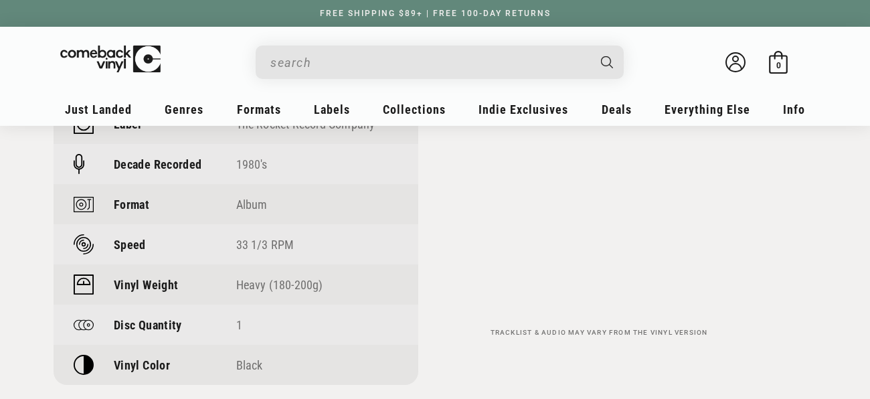
scroll to position [1094, 0]
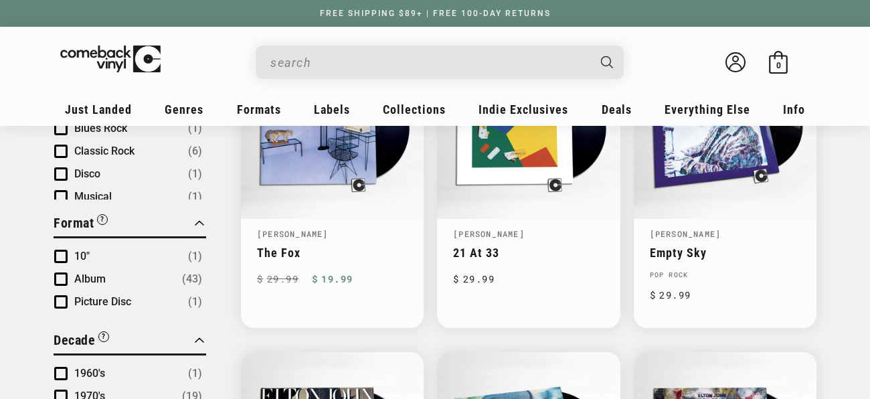
scroll to position [572, 0]
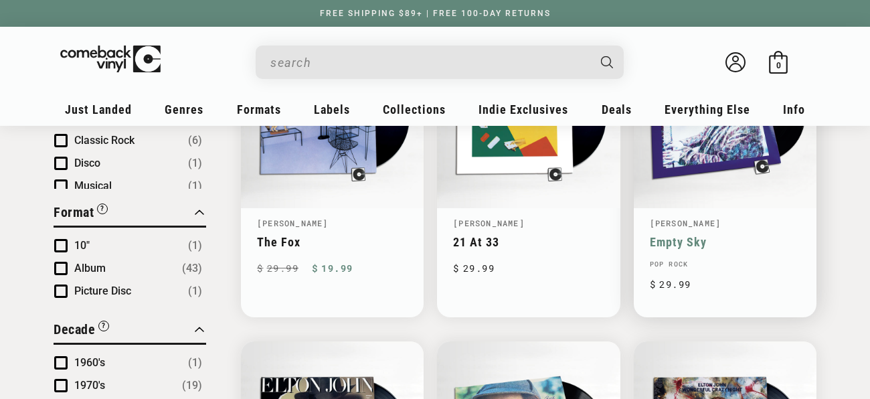
click at [686, 235] on link "Empty Sky" at bounding box center [725, 242] width 151 height 14
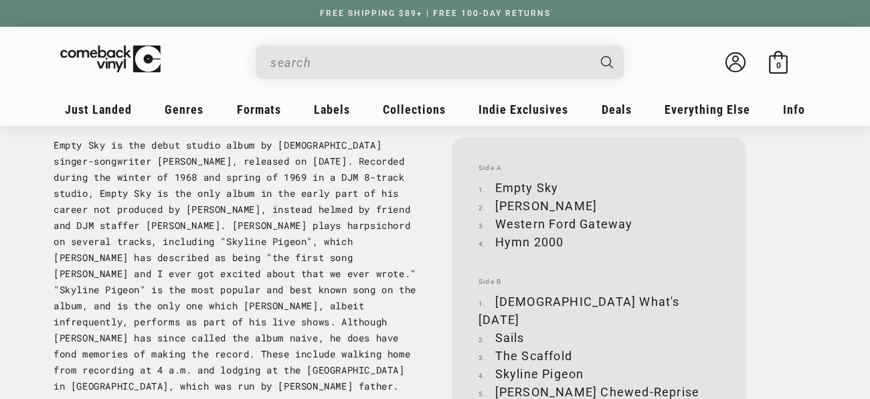
scroll to position [1413, 0]
click at [0, 28] on sticky-header "My account Just Landed Just Landed New Releases Genres" at bounding box center [435, 76] width 870 height 99
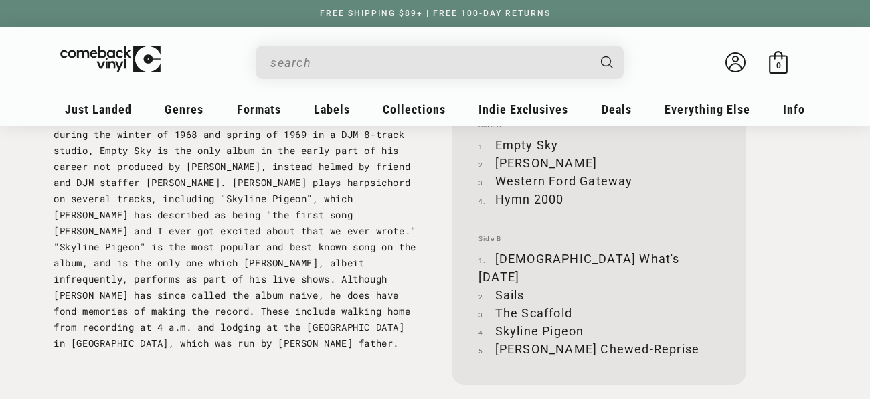
scroll to position [1460, 0]
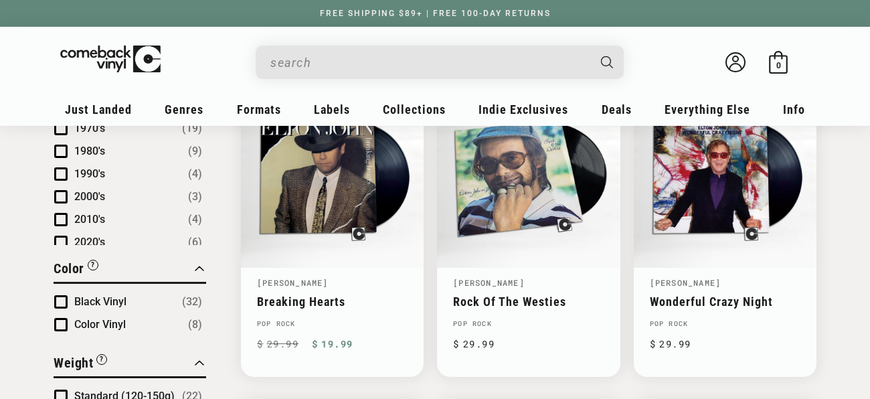
scroll to position [830, 0]
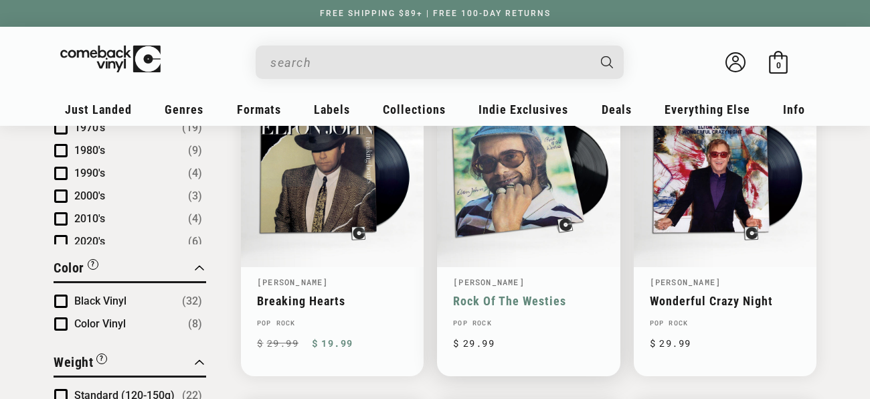
click at [542, 294] on link "Rock Of The Westies" at bounding box center [528, 301] width 151 height 14
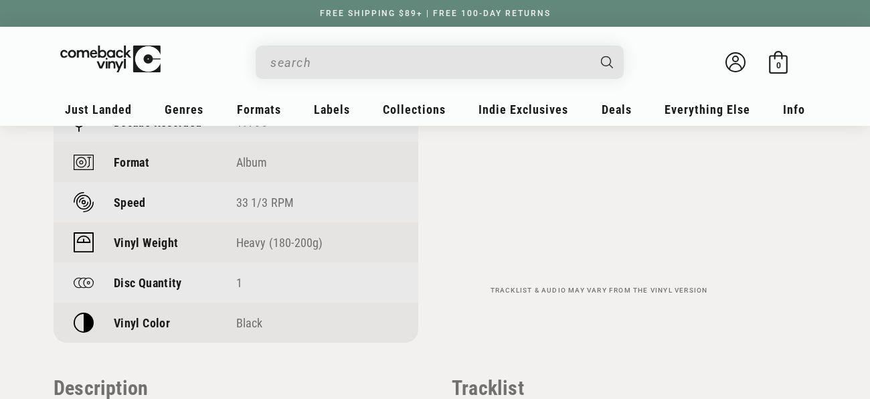
scroll to position [1099, 0]
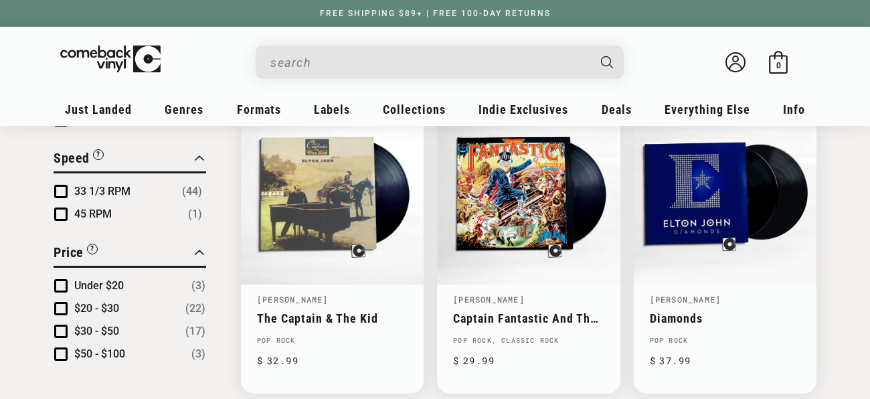
scroll to position [1128, 0]
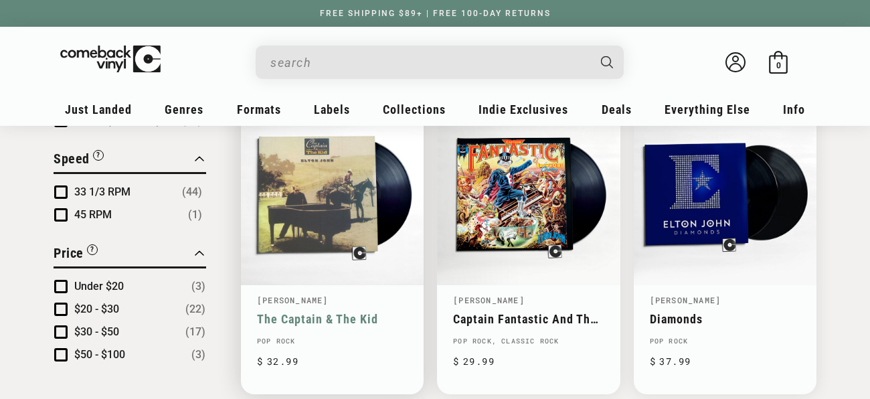
click at [358, 312] on link "The Captain & The Kid" at bounding box center [332, 319] width 151 height 14
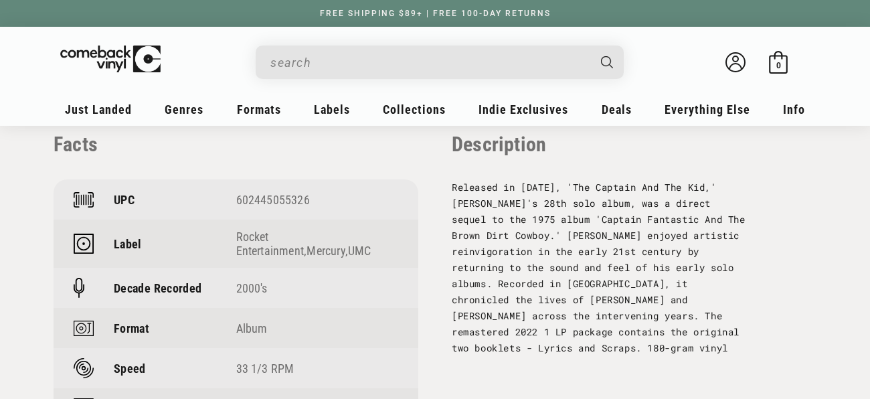
scroll to position [953, 0]
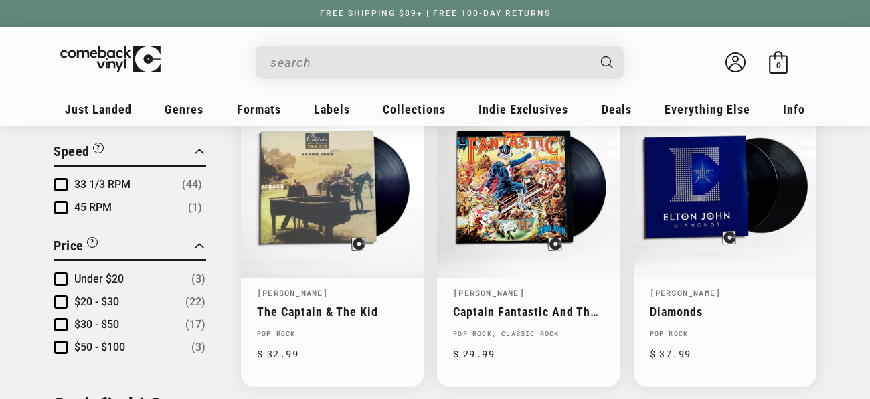
scroll to position [1140, 0]
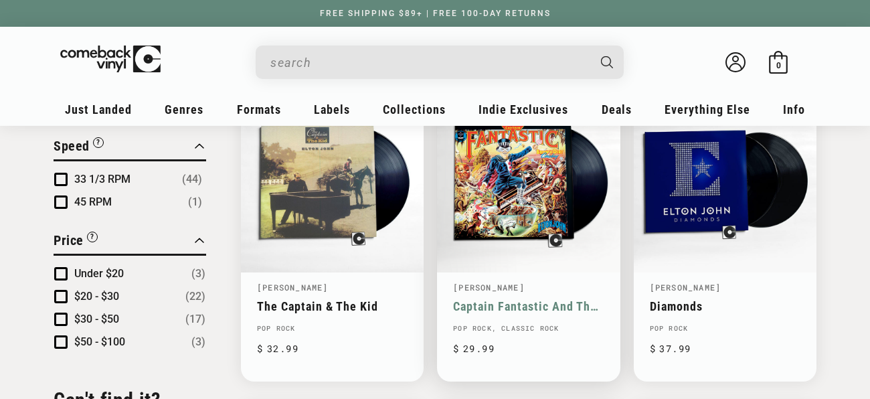
click at [507, 299] on link "Captain Fantastic And The Brown Dirt Cowboy" at bounding box center [528, 306] width 151 height 14
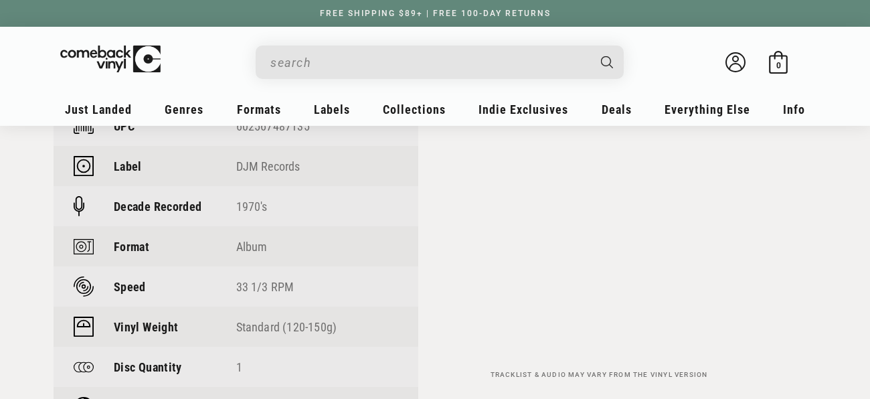
scroll to position [1033, 0]
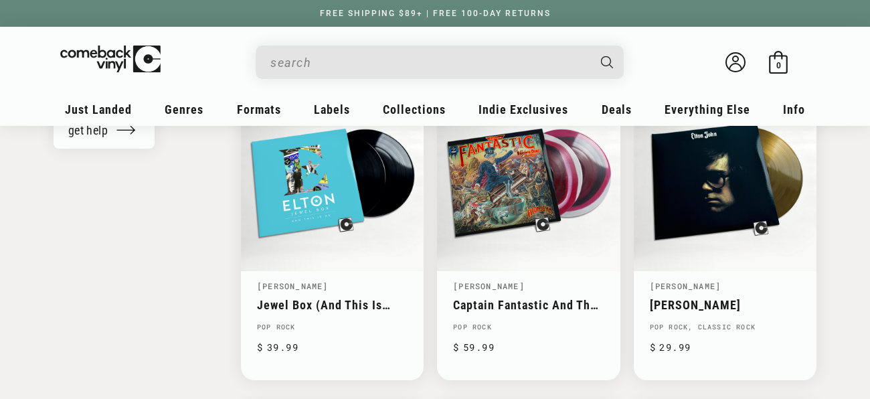
scroll to position [1456, 0]
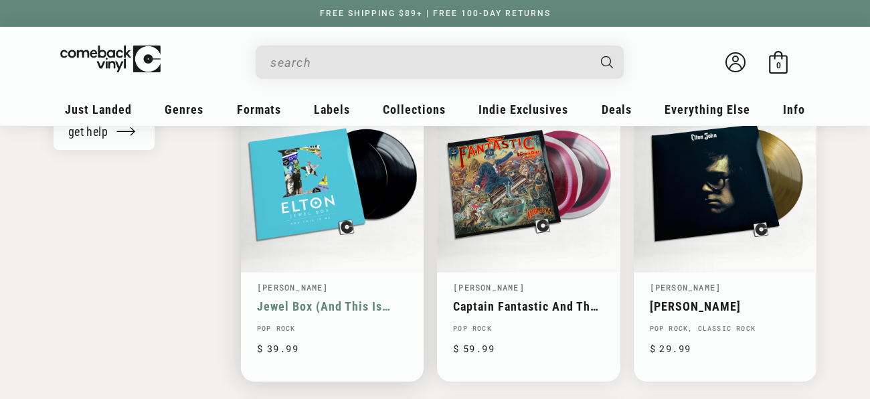
click at [344, 299] on link "Jewel Box (And This Is Me...)" at bounding box center [332, 306] width 151 height 14
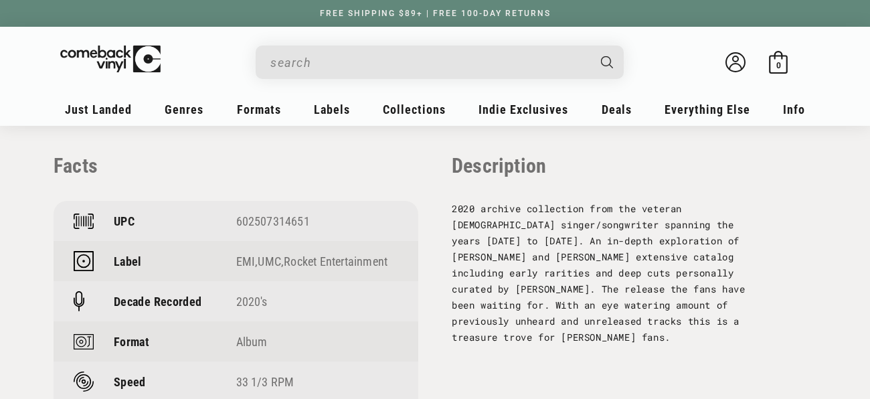
scroll to position [917, 0]
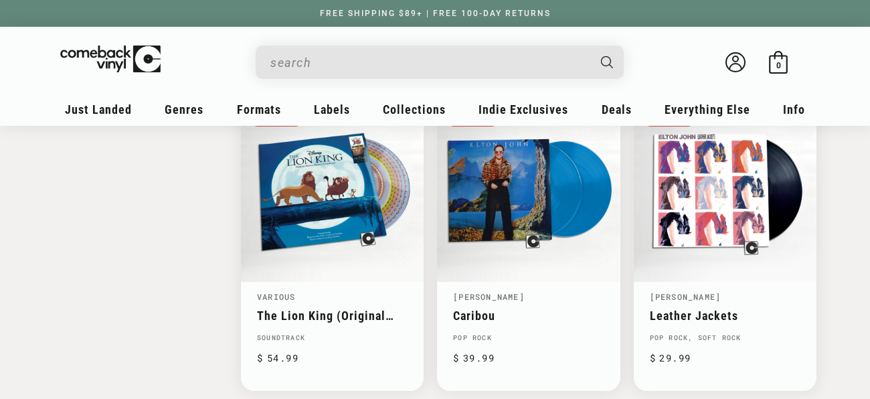
scroll to position [2060, 0]
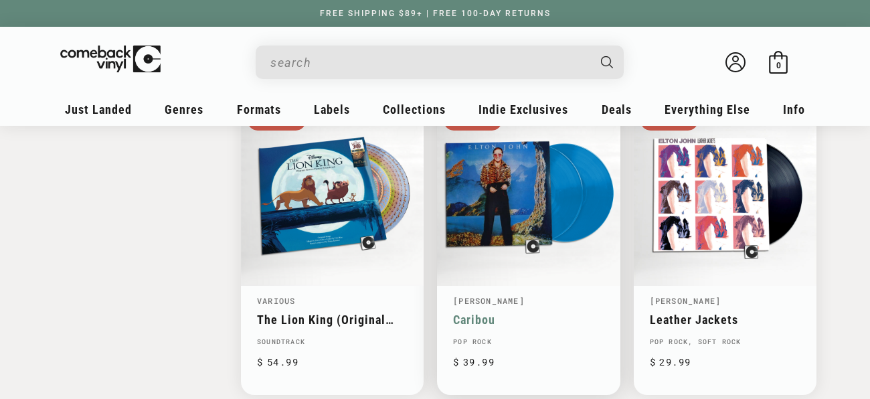
click at [488, 313] on link "Caribou" at bounding box center [528, 320] width 151 height 14
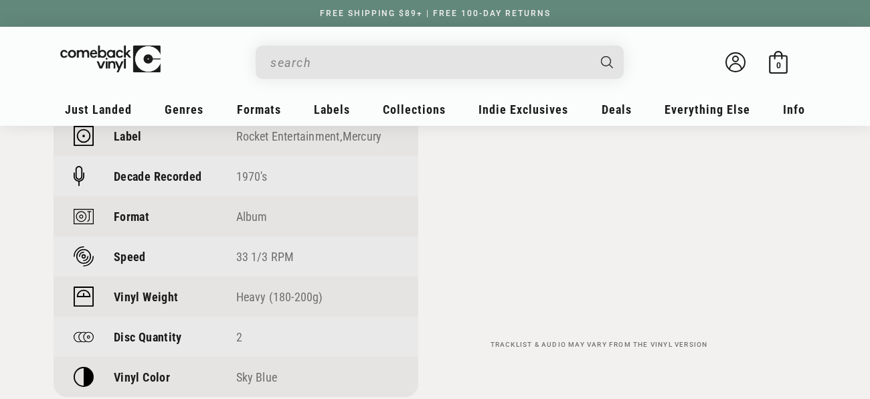
scroll to position [1028, 0]
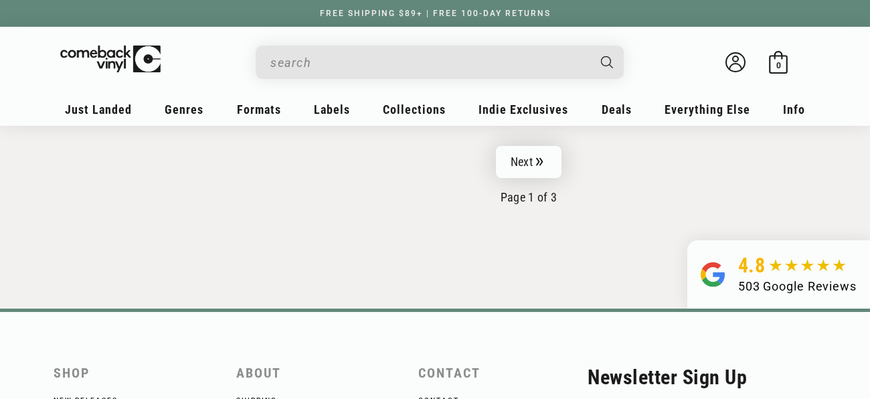
click at [528, 161] on link "Next" at bounding box center [529, 162] width 66 height 32
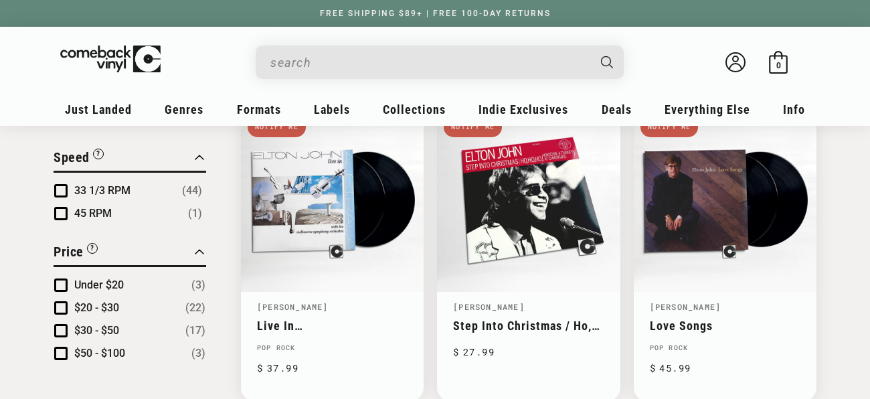
scroll to position [1131, 0]
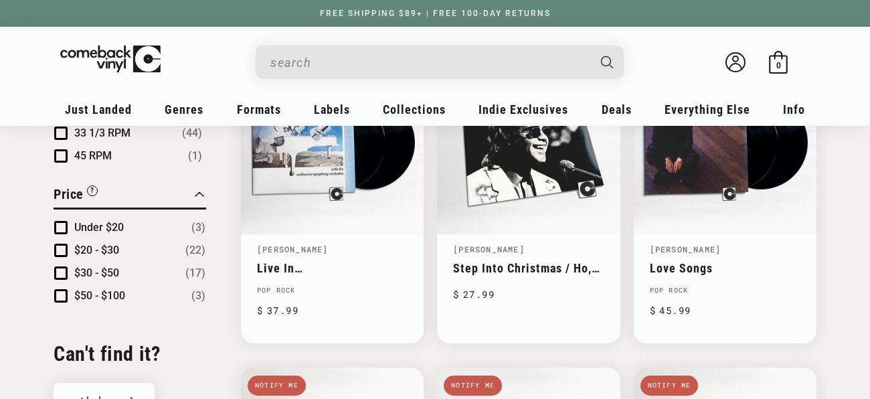
click at [834, 196] on div "Close Filter By Clear All Stock Status “Coming Soon” titles are upcoming releas…" at bounding box center [435, 222] width 830 height 2368
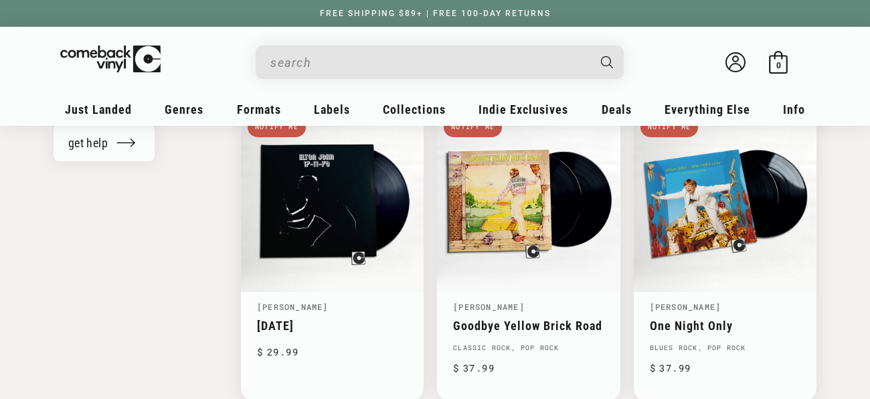
scroll to position [1455, 0]
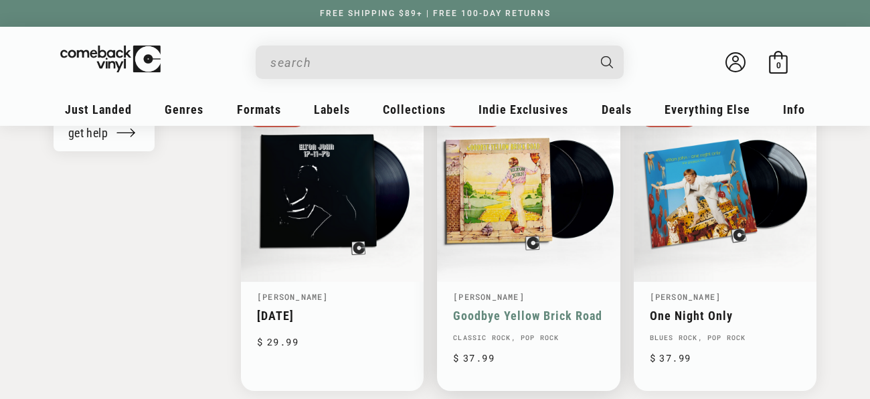
click at [534, 309] on link "Goodbye Yellow Brick Road" at bounding box center [528, 316] width 151 height 14
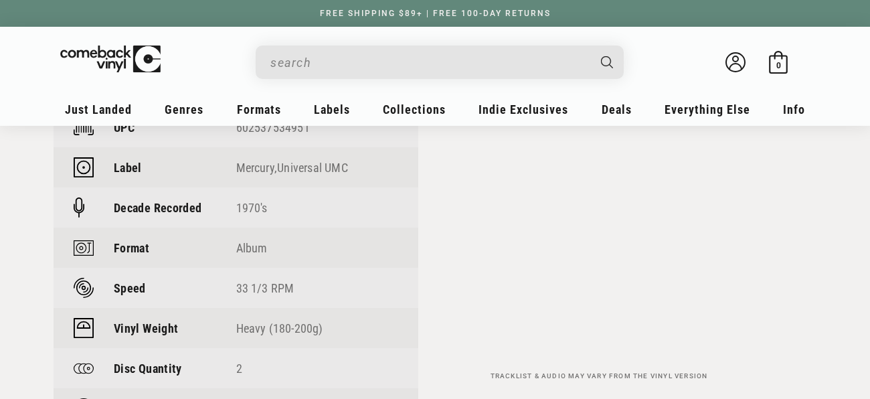
scroll to position [989, 0]
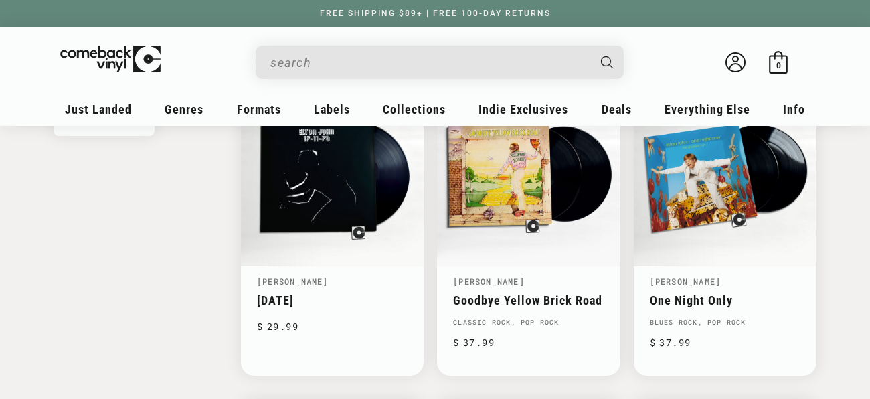
scroll to position [1473, 0]
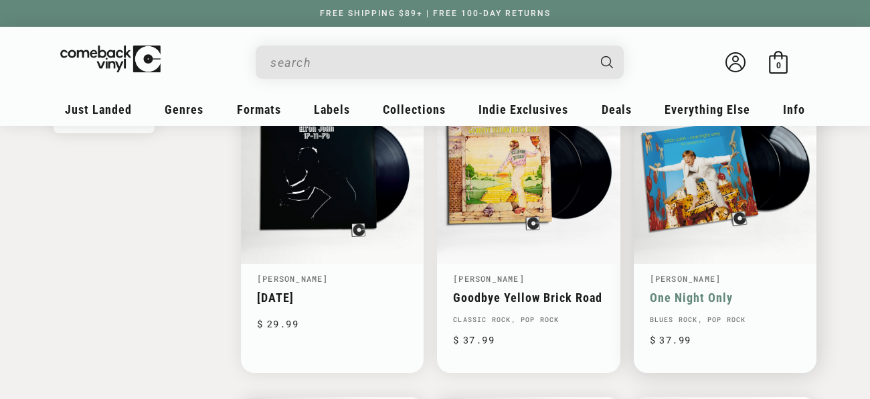
click at [735, 291] on link "One Night Only" at bounding box center [725, 298] width 151 height 14
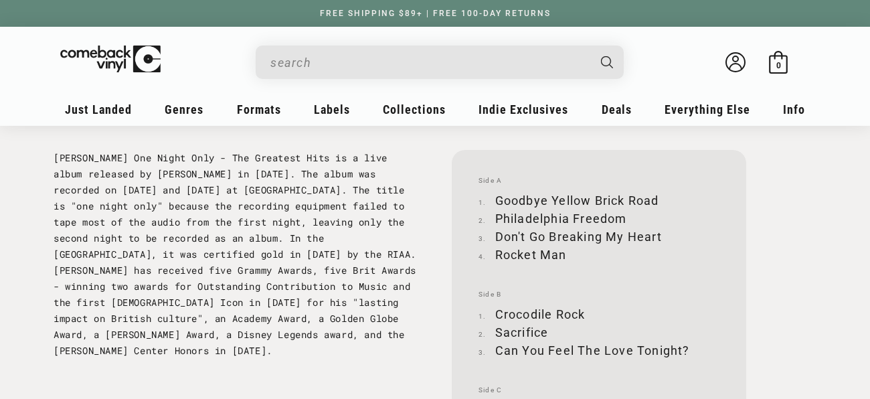
scroll to position [1353, 0]
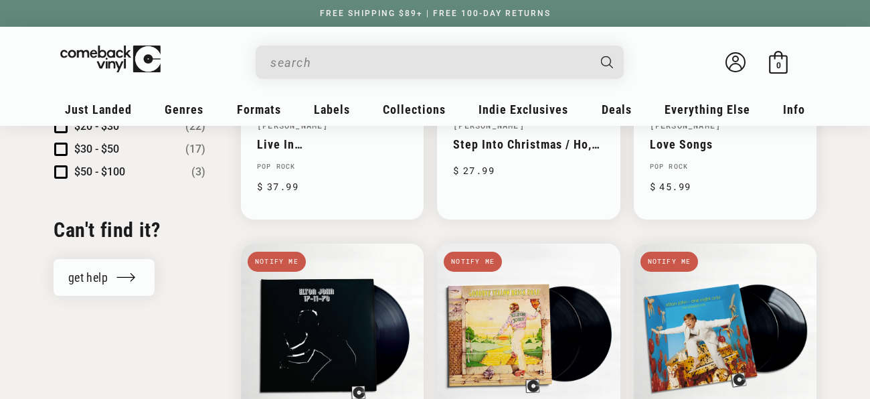
scroll to position [1473, 0]
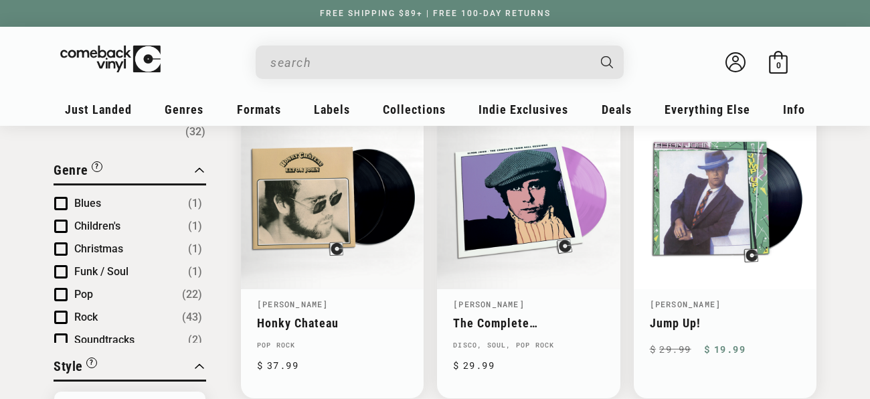
scroll to position [185, 0]
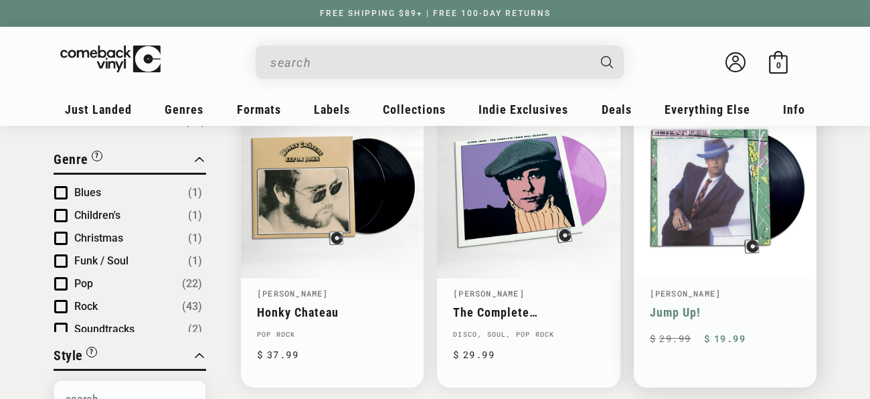
click at [721, 305] on link "Jump Up!" at bounding box center [725, 312] width 151 height 14
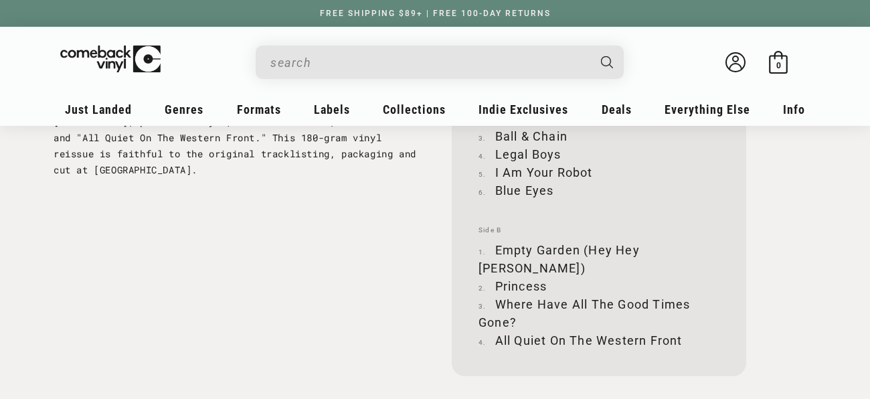
scroll to position [1493, 0]
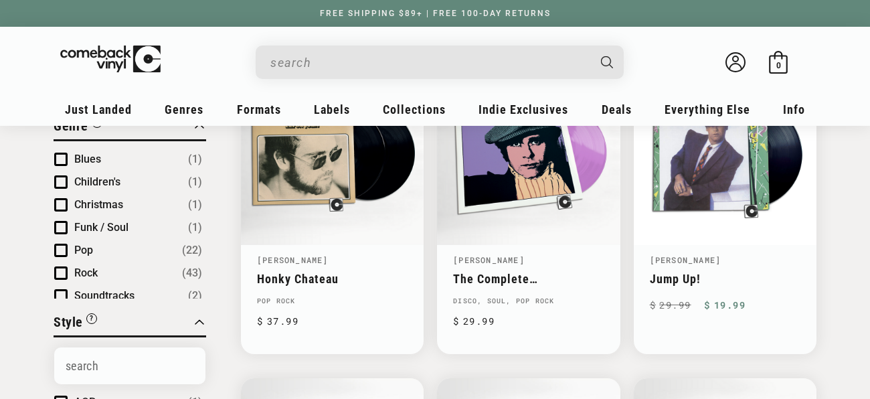
scroll to position [217, 0]
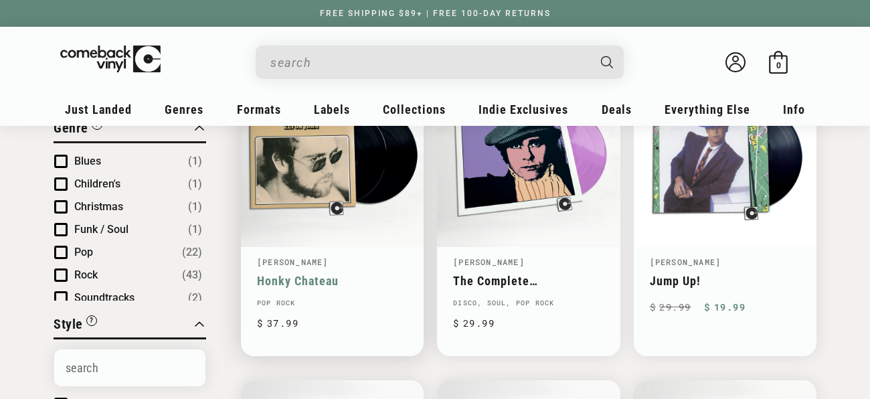
click at [401, 274] on link "Honky Chateau" at bounding box center [332, 281] width 151 height 14
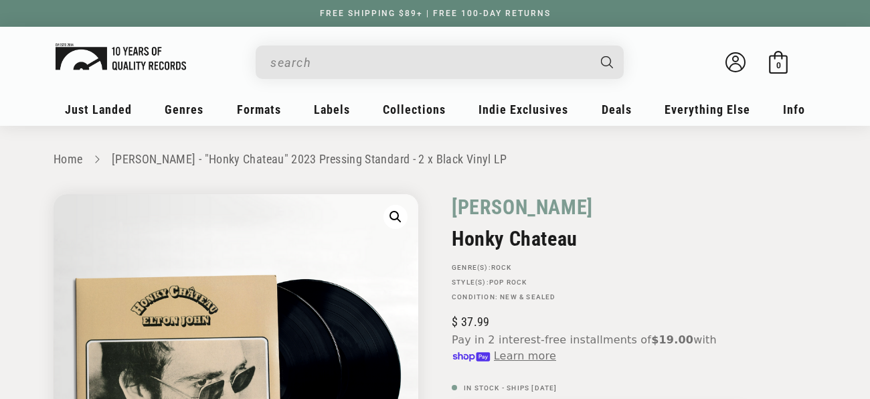
click at [102, 56] on img at bounding box center [121, 57] width 131 height 27
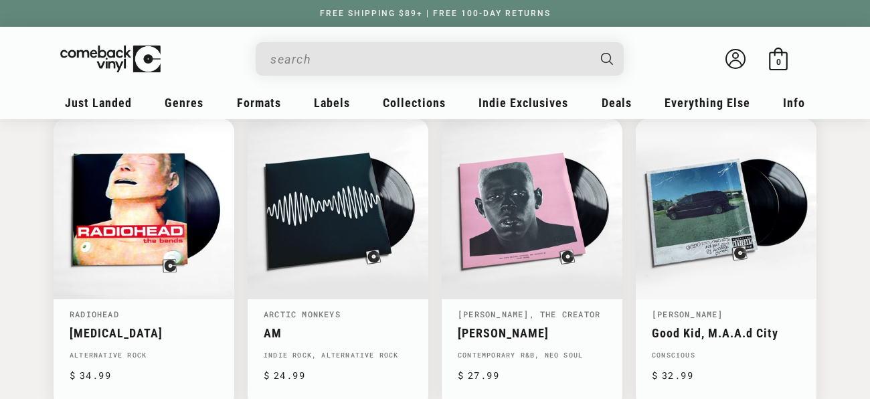
scroll to position [1070, 0]
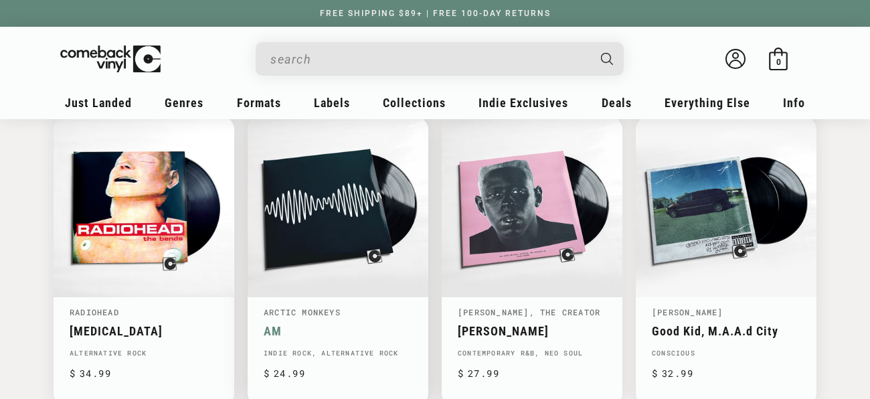
click at [344, 324] on link "AM" at bounding box center [338, 331] width 149 height 14
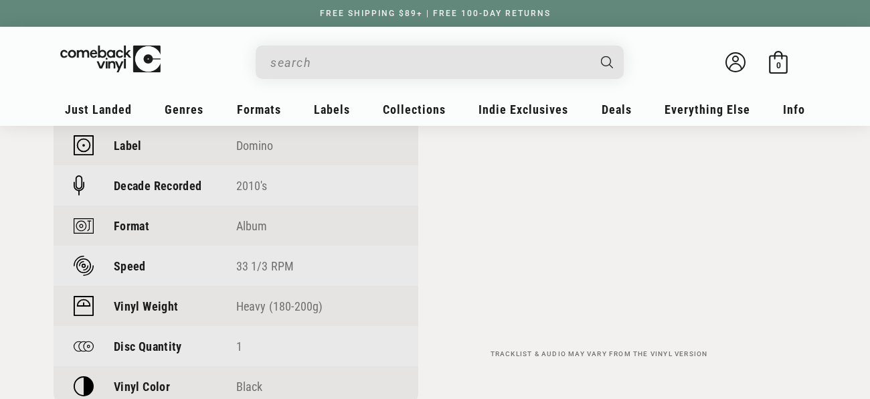
scroll to position [1037, 0]
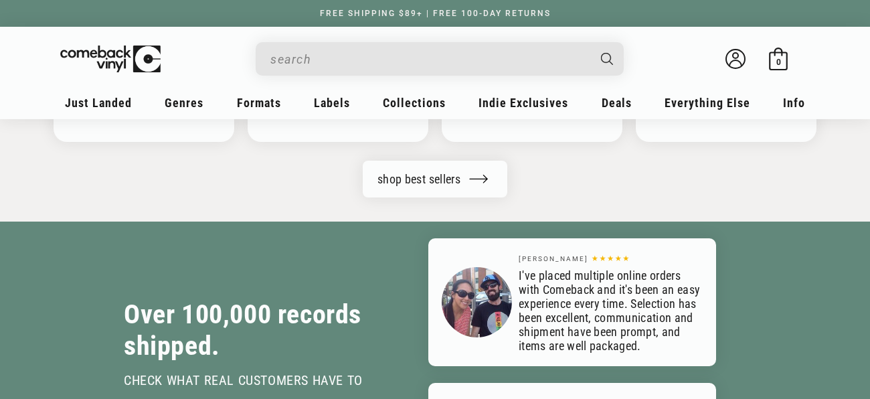
scroll to position [1650, 0]
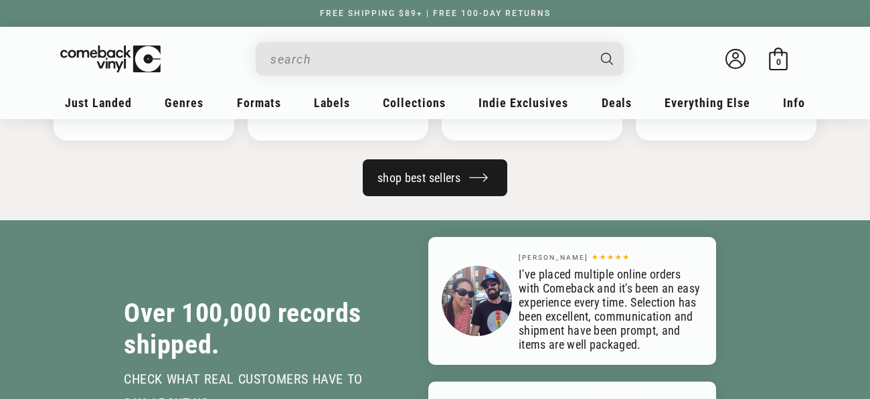
click at [382, 159] on link "shop best sellers" at bounding box center [435, 177] width 145 height 37
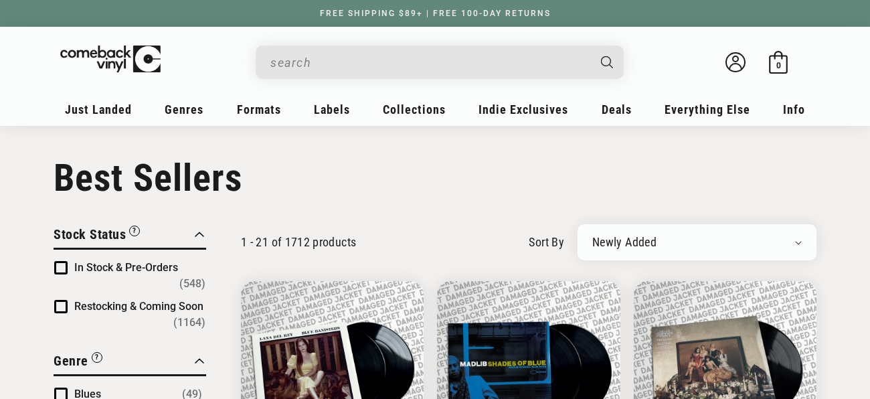
click at [64, 267] on span "Product filter" at bounding box center [60, 267] width 13 height 13
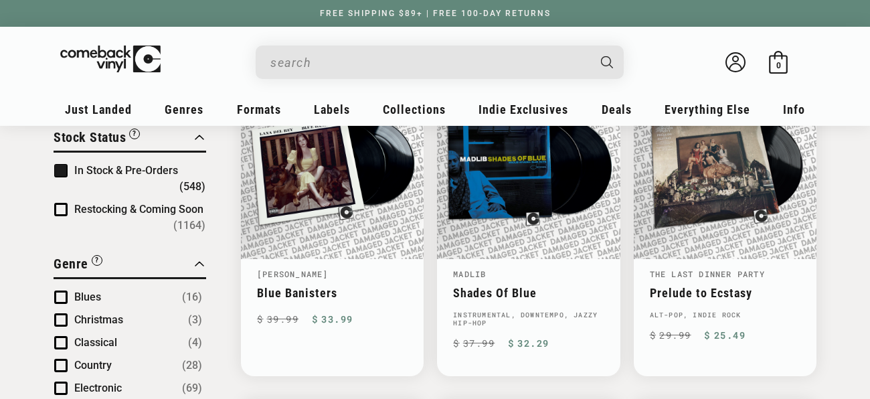
scroll to position [195, 0]
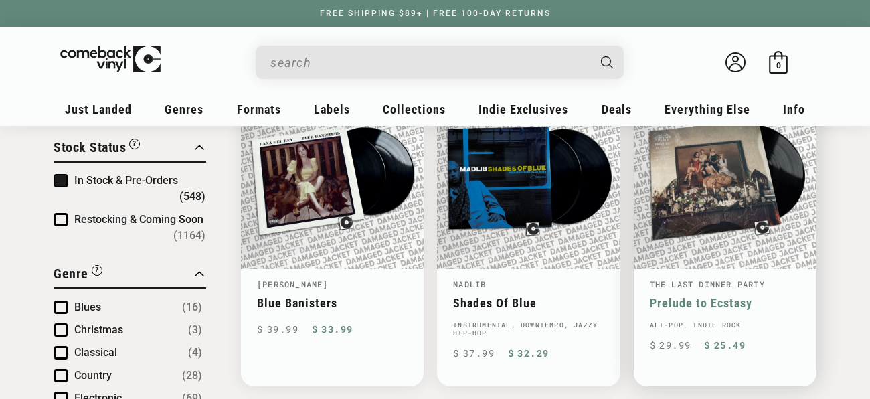
click at [701, 296] on link "Prelude to Ecstasy" at bounding box center [725, 303] width 151 height 14
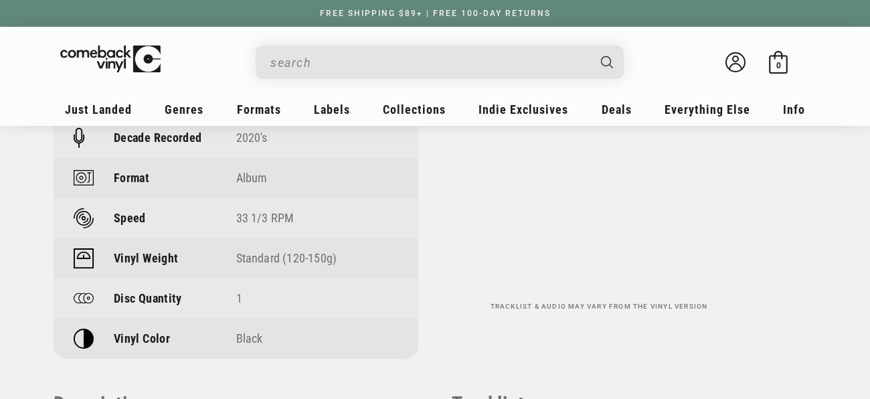
scroll to position [1167, 0]
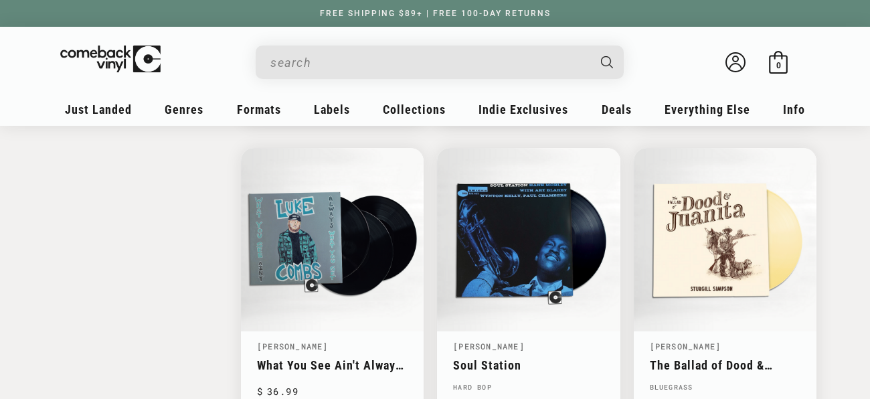
scroll to position [2074, 0]
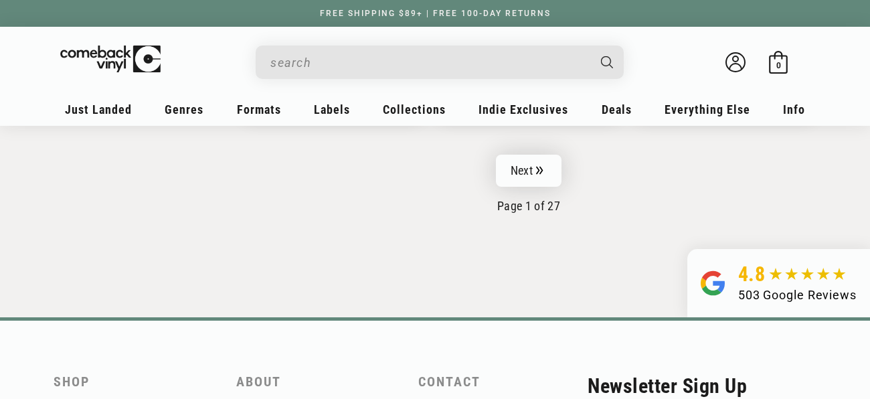
click at [514, 159] on link "Next" at bounding box center [529, 171] width 66 height 32
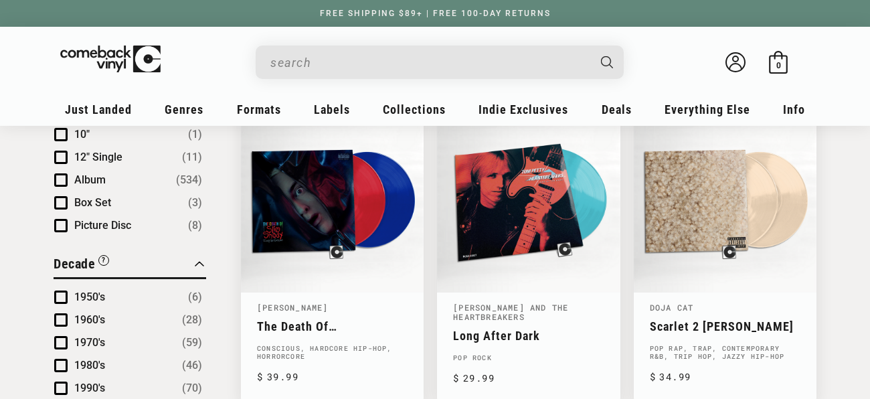
scroll to position [828, 0]
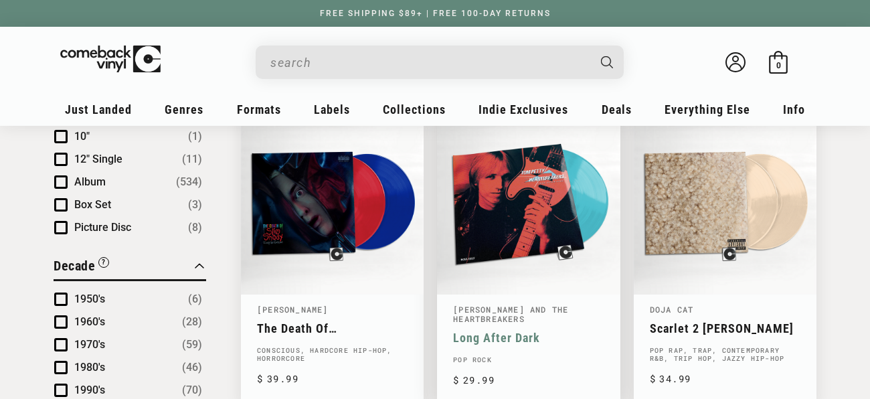
click at [560, 331] on link "Long After Dark" at bounding box center [528, 338] width 151 height 14
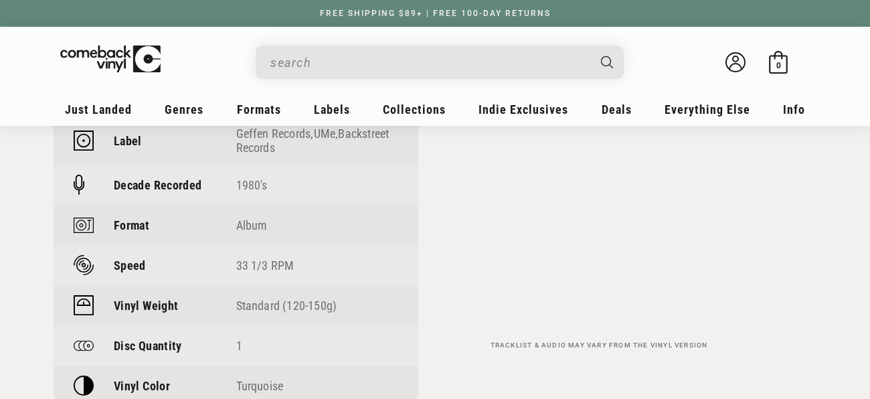
scroll to position [1107, 0]
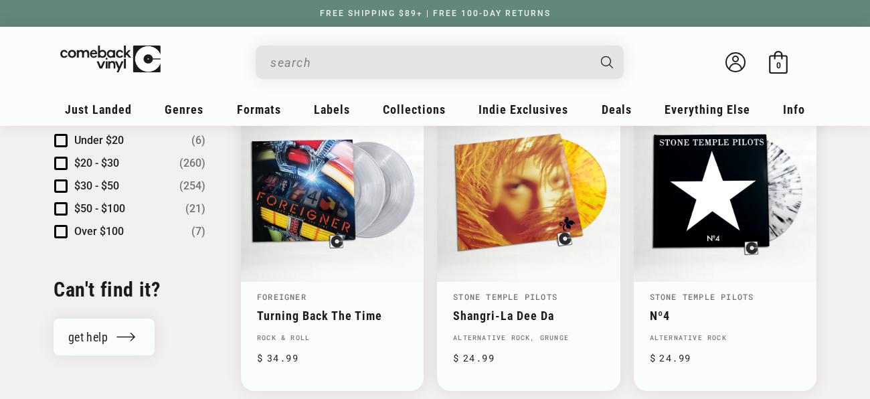
scroll to position [1483, 0]
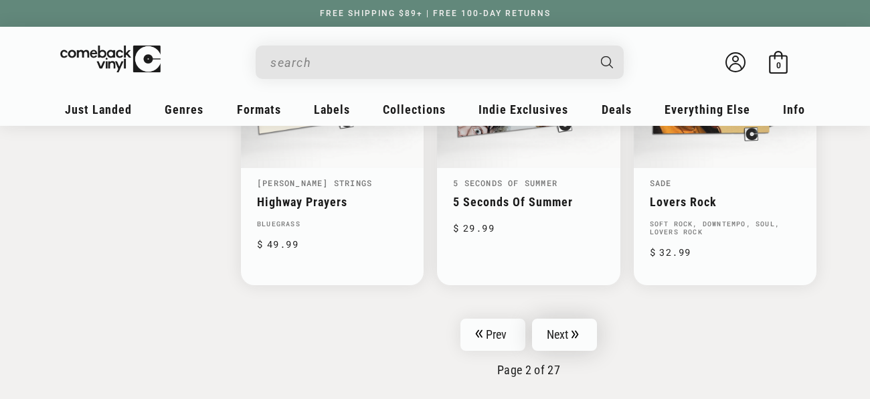
click at [562, 319] on link "Next" at bounding box center [565, 335] width 66 height 32
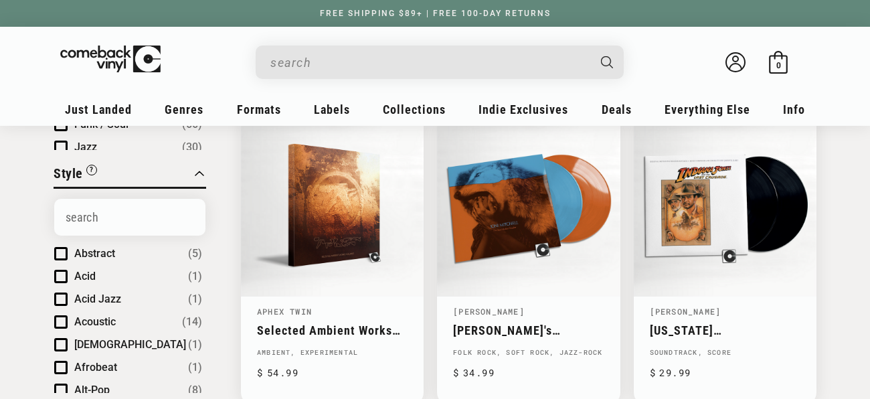
scroll to position [497, 0]
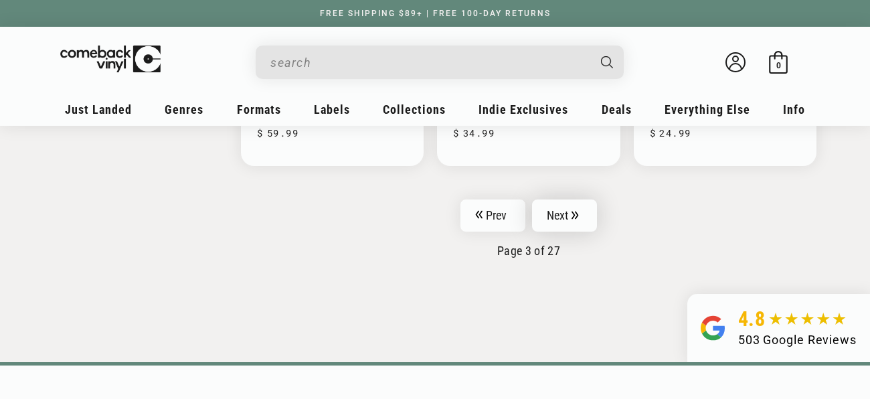
click at [565, 200] on link "Next" at bounding box center [565, 216] width 66 height 32
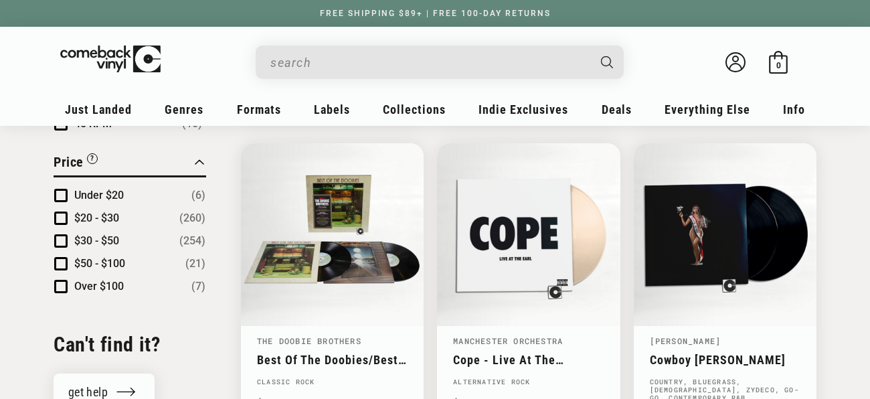
scroll to position [1431, 0]
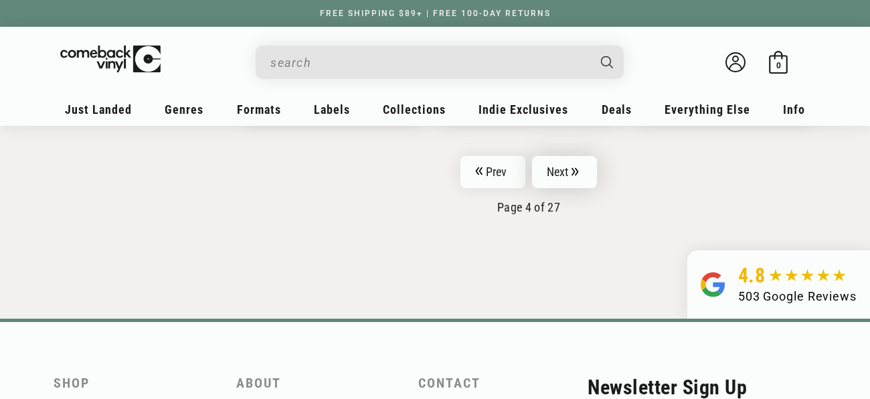
click at [560, 157] on link "Next" at bounding box center [565, 172] width 66 height 32
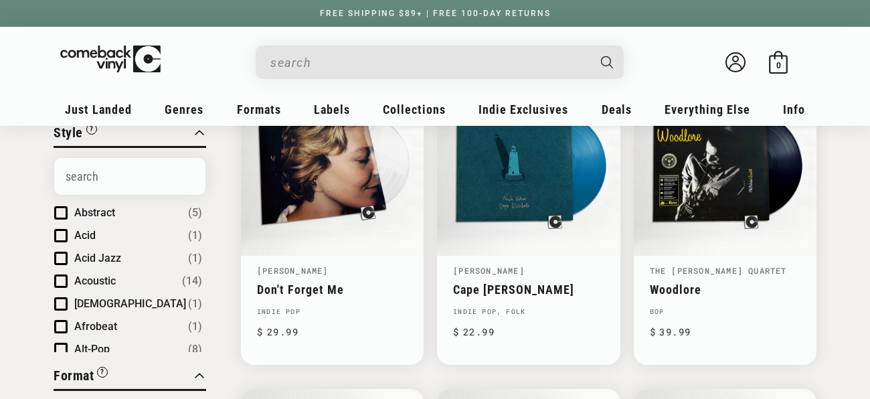
scroll to position [531, 0]
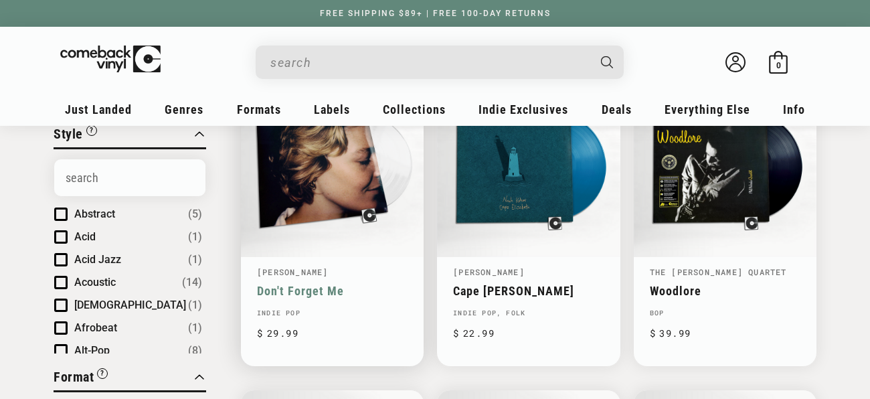
click at [327, 284] on link "Don't Forget Me" at bounding box center [332, 291] width 151 height 14
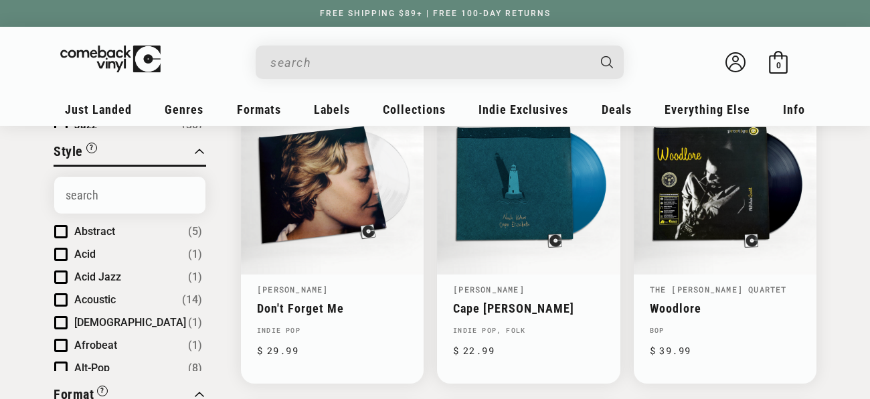
scroll to position [511, 0]
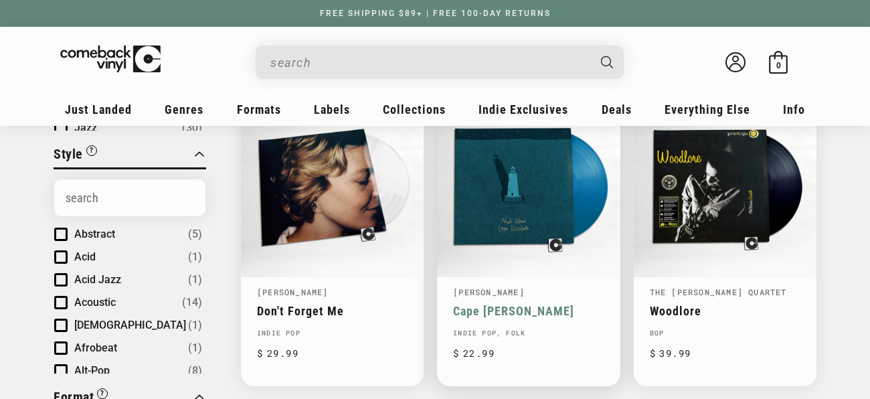
click at [548, 304] on link "Cape [PERSON_NAME]" at bounding box center [528, 311] width 151 height 14
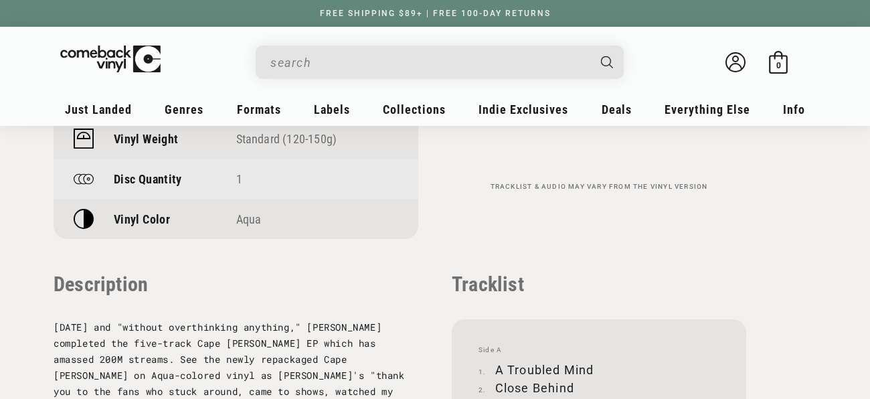
scroll to position [1231, 0]
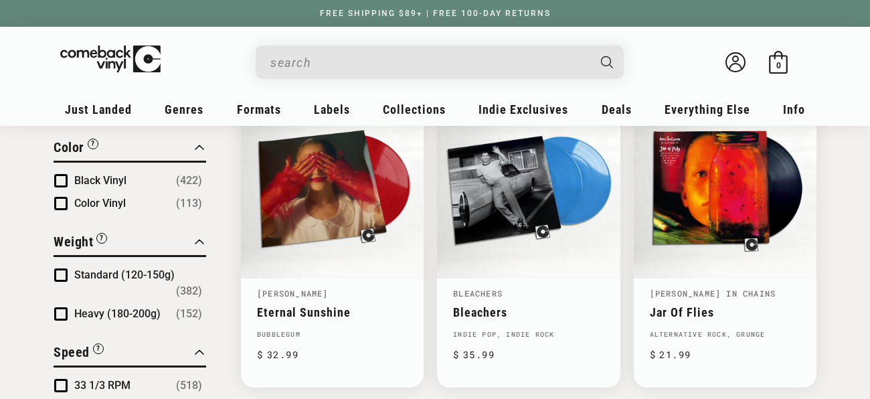
scroll to position [1150, 0]
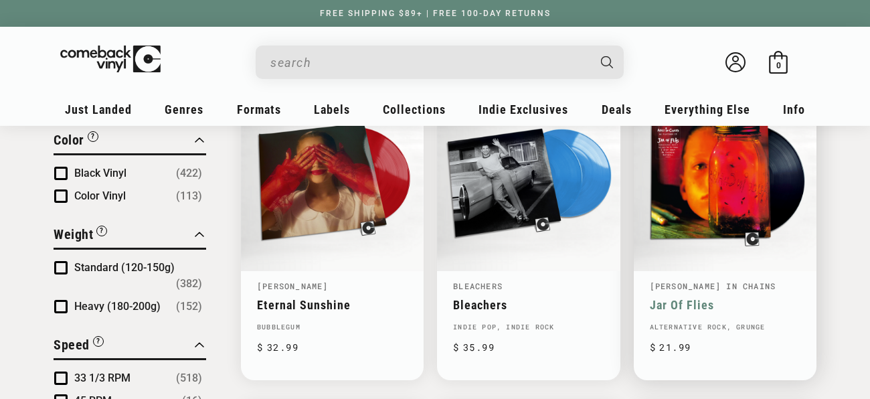
click at [724, 298] on link "Jar Of Flies" at bounding box center [725, 305] width 151 height 14
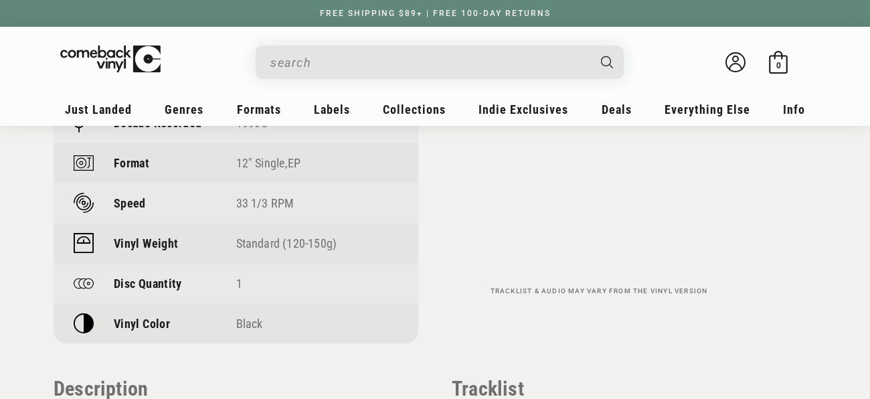
scroll to position [1128, 0]
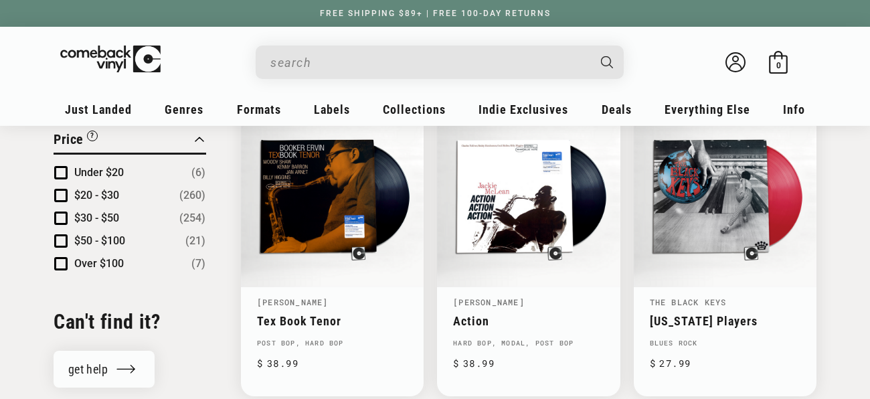
scroll to position [1462, 0]
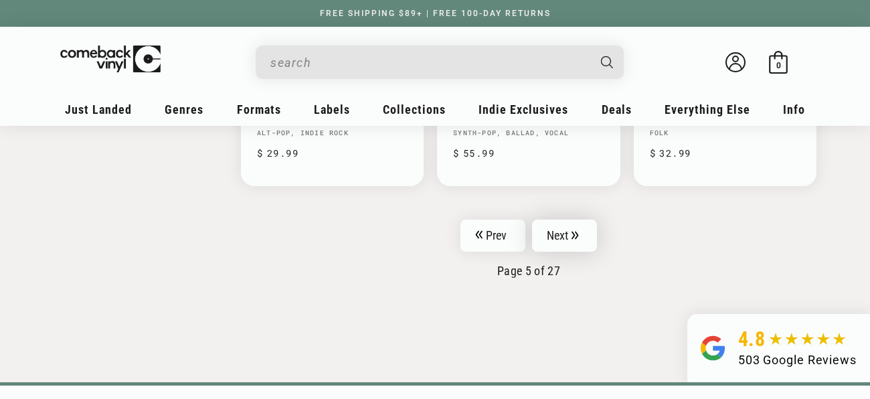
click at [563, 224] on link "Next" at bounding box center [565, 236] width 66 height 32
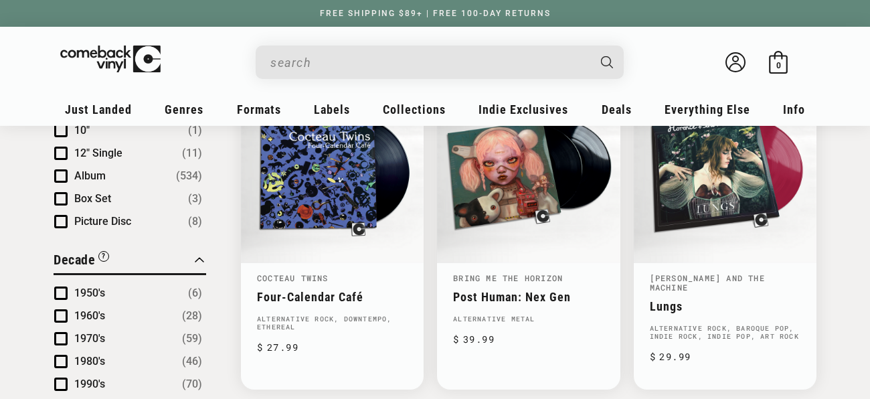
scroll to position [839, 0]
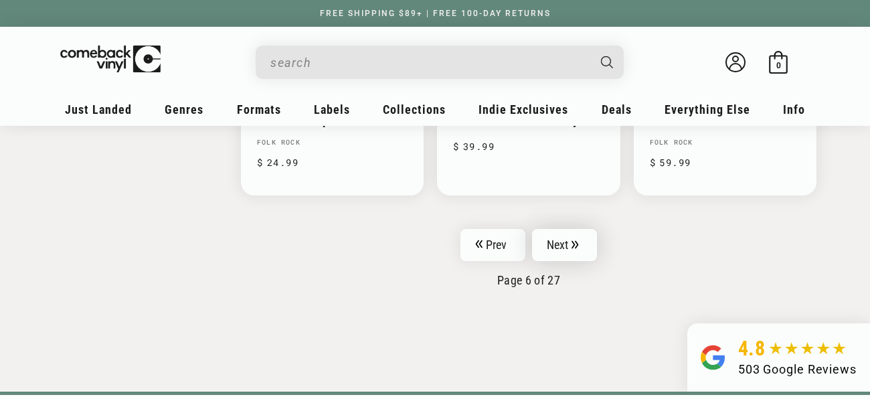
click at [558, 229] on link "Next" at bounding box center [565, 245] width 66 height 32
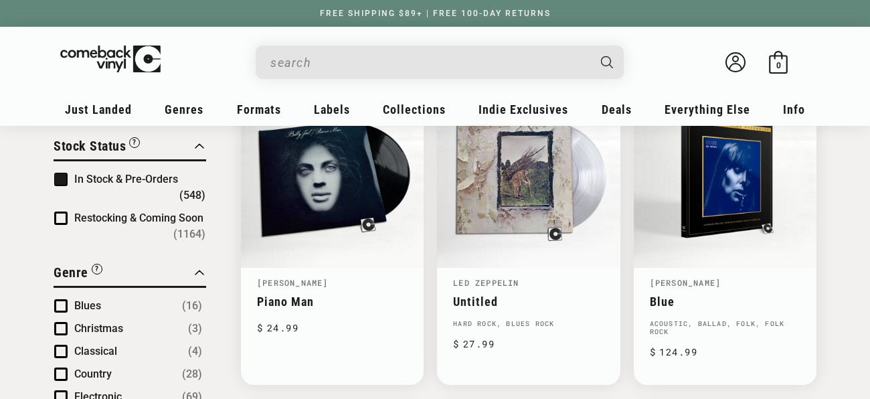
scroll to position [200, 0]
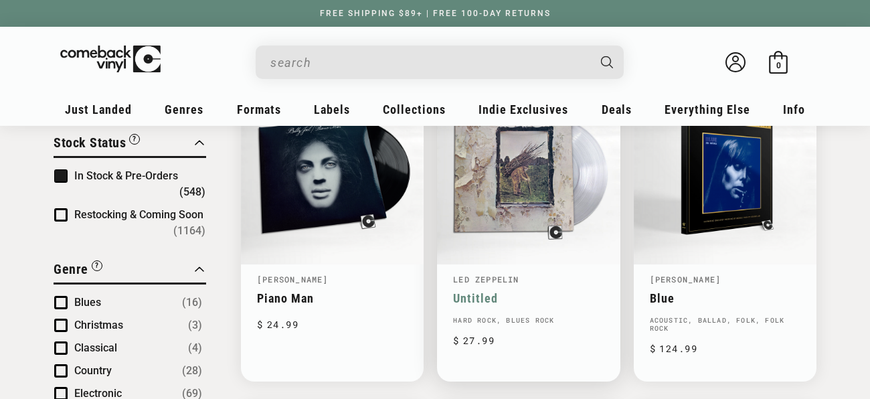
click at [552, 291] on link "Untitled" at bounding box center [528, 298] width 151 height 14
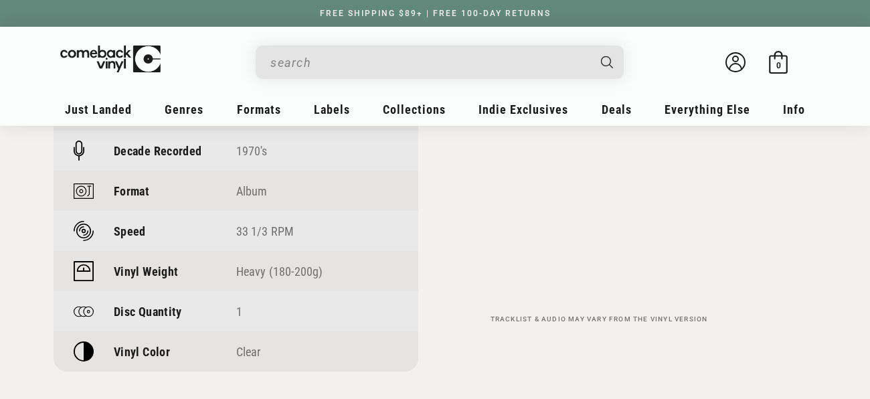
scroll to position [1099, 0]
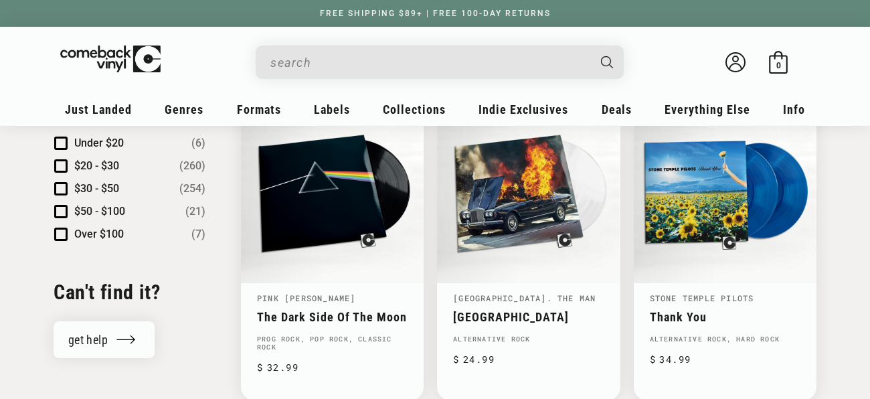
scroll to position [1477, 0]
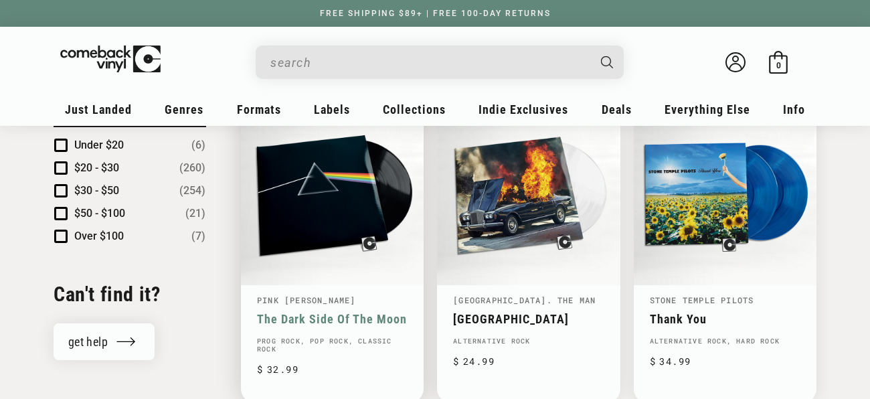
click at [321, 312] on link "The Dark Side Of The Moon" at bounding box center [332, 319] width 151 height 14
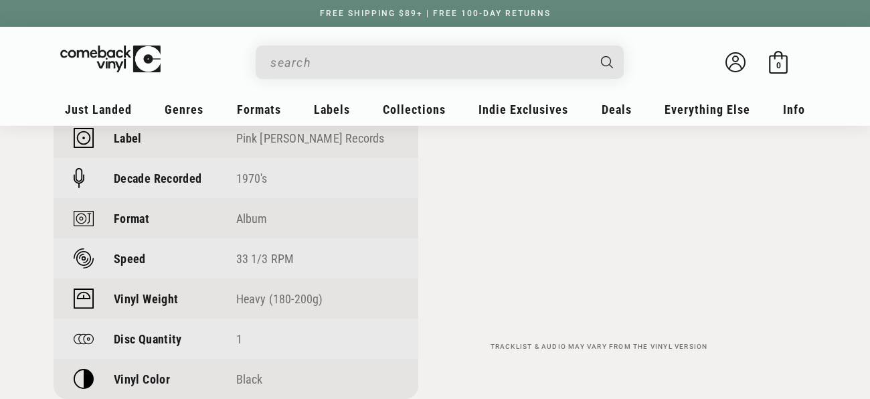
scroll to position [1079, 0]
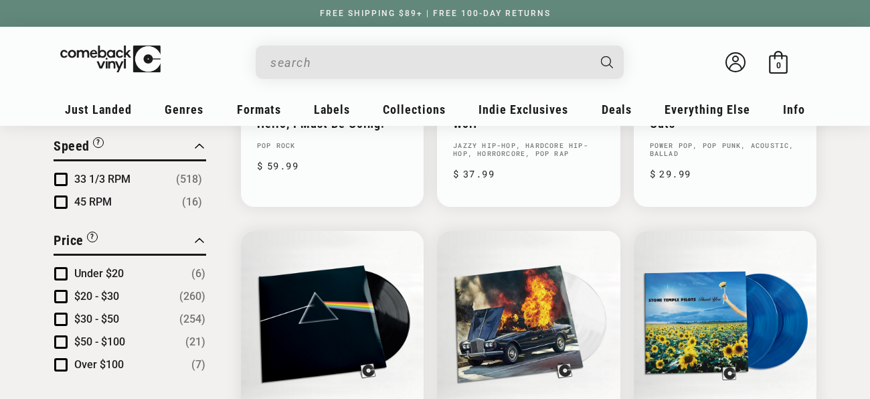
scroll to position [1477, 0]
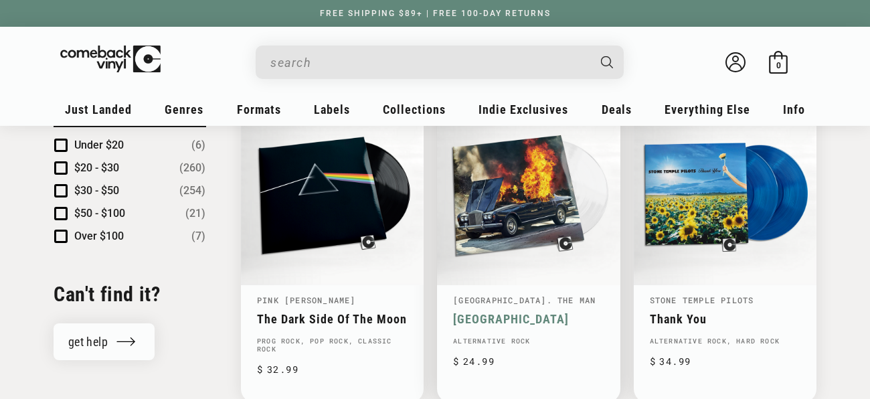
click at [551, 312] on link "[GEOGRAPHIC_DATA]" at bounding box center [528, 319] width 151 height 14
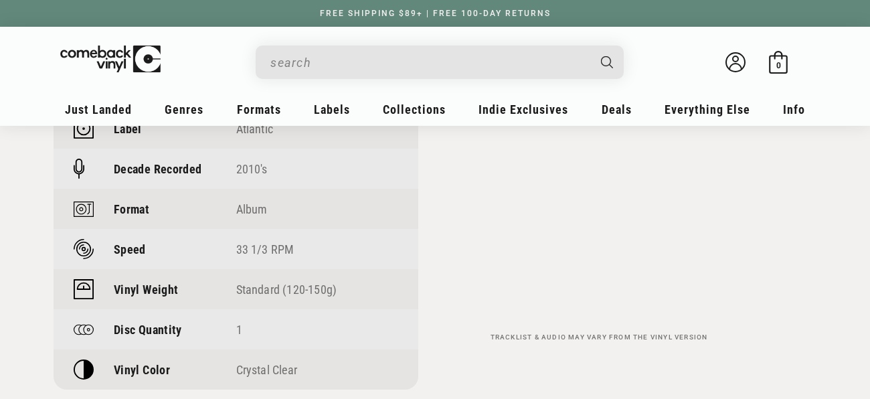
scroll to position [1085, 0]
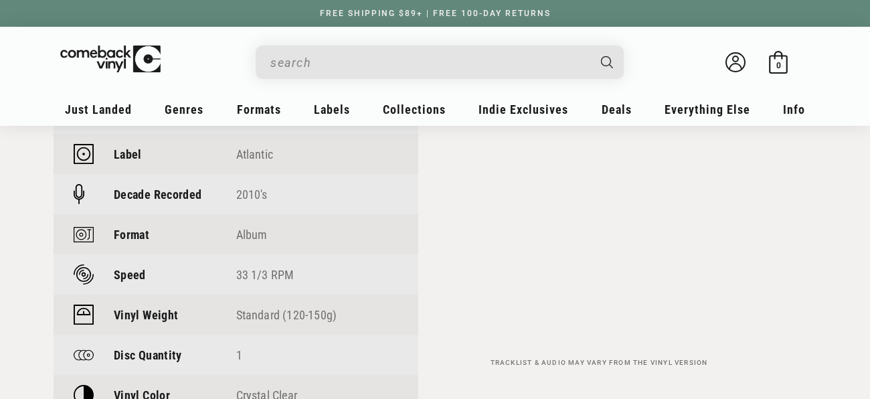
scroll to position [1049, 0]
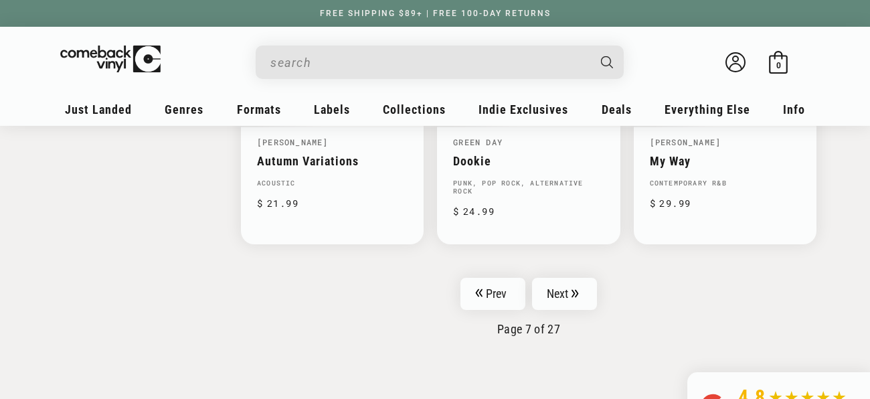
scroll to position [2277, 0]
click at [550, 277] on link "Next" at bounding box center [565, 293] width 66 height 32
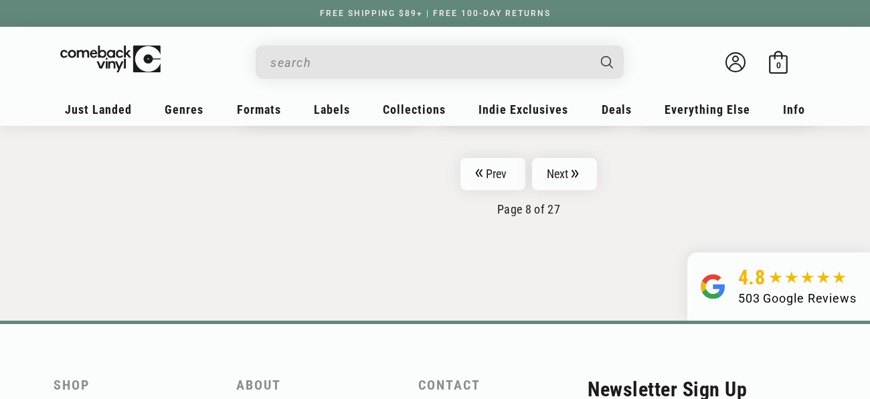
scroll to position [2348, 0]
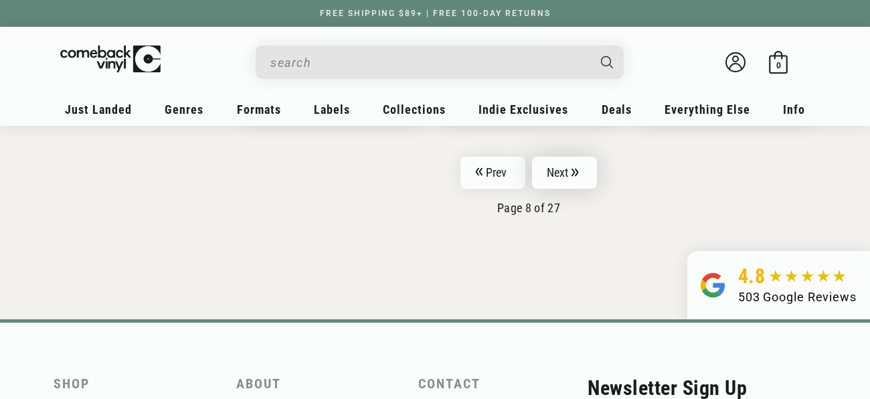
click at [551, 158] on link "Next" at bounding box center [565, 173] width 66 height 32
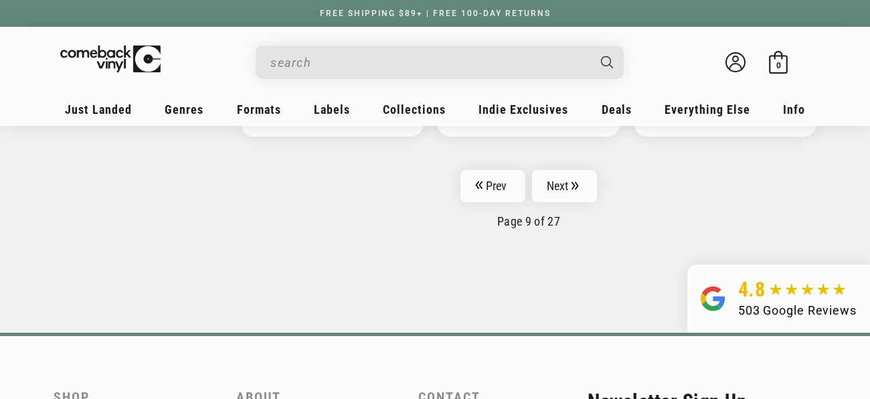
scroll to position [2370, 0]
click at [564, 180] on link "Next" at bounding box center [565, 185] width 66 height 32
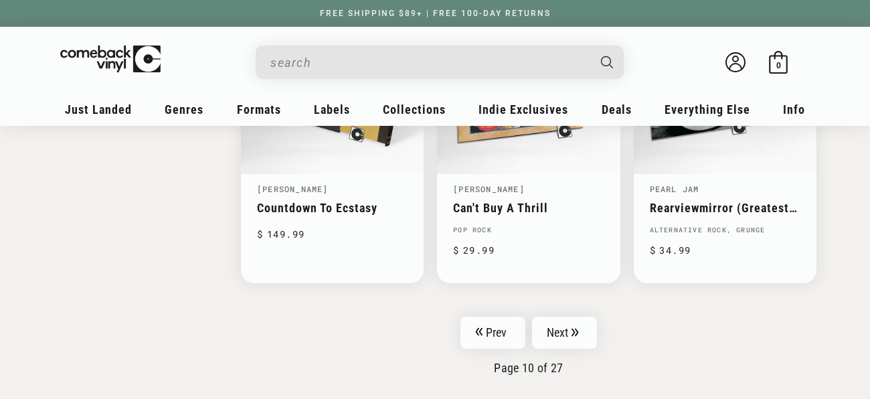
scroll to position [2212, 0]
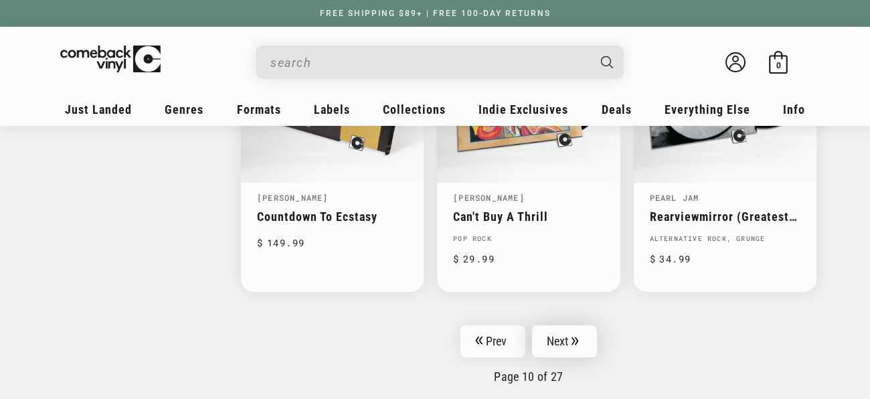
click at [567, 336] on link "Next" at bounding box center [565, 341] width 66 height 32
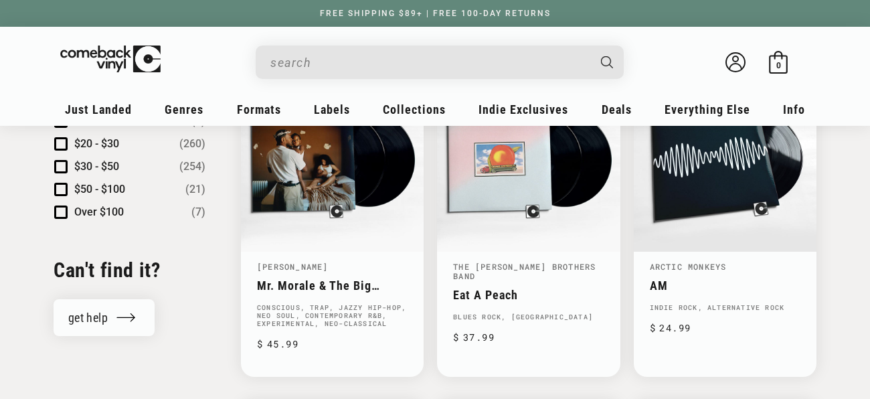
scroll to position [1504, 0]
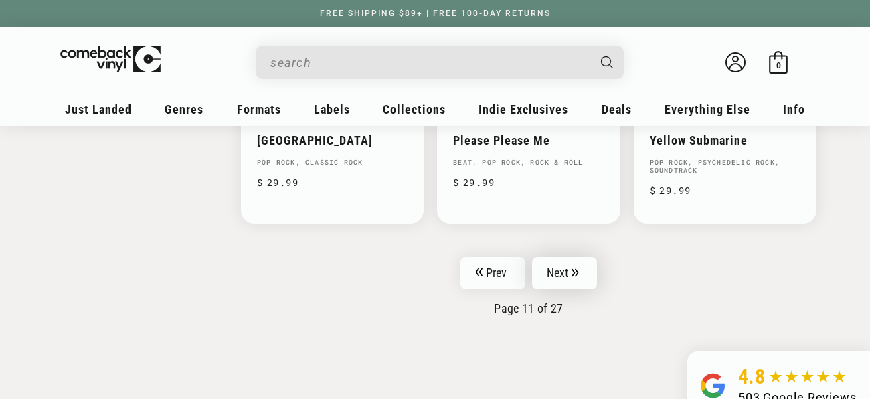
click at [560, 257] on link "Next" at bounding box center [565, 273] width 66 height 32
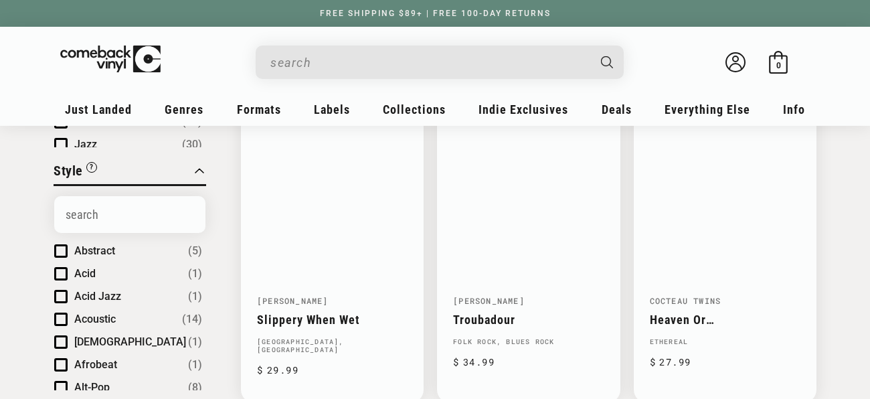
scroll to position [493, 0]
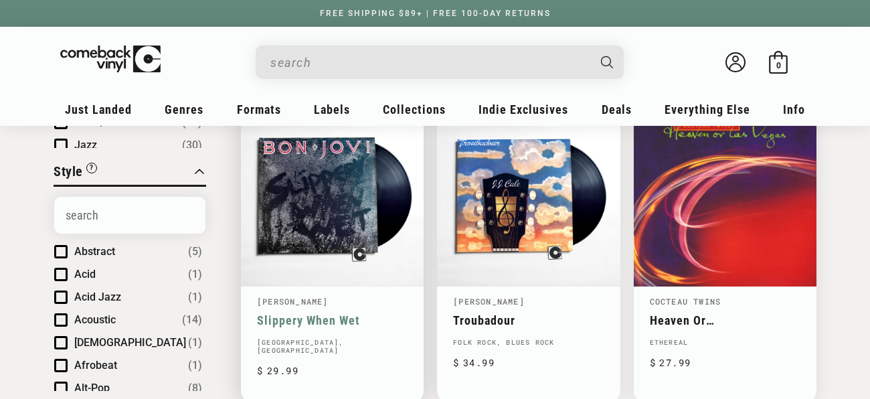
click at [374, 313] on link "Slippery When Wet" at bounding box center [332, 320] width 151 height 14
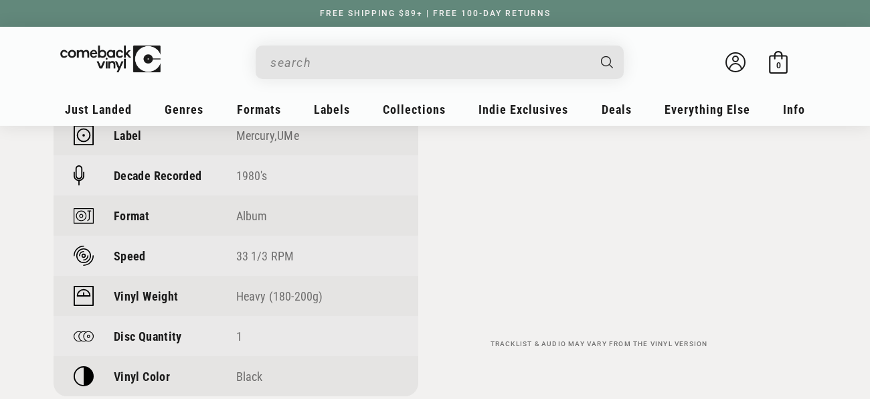
scroll to position [1044, 0]
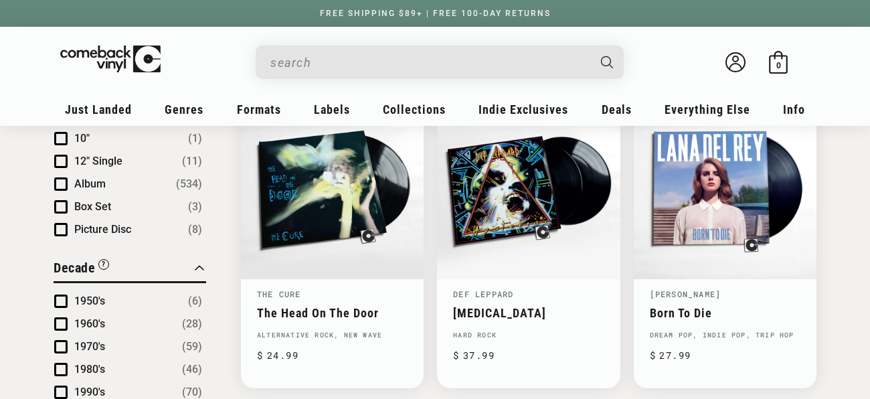
scroll to position [830, 0]
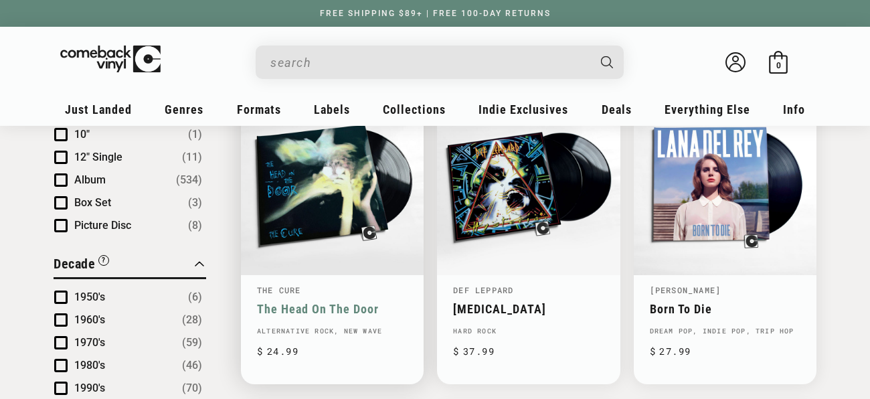
click at [378, 302] on link "The Head On The Door" at bounding box center [332, 309] width 151 height 14
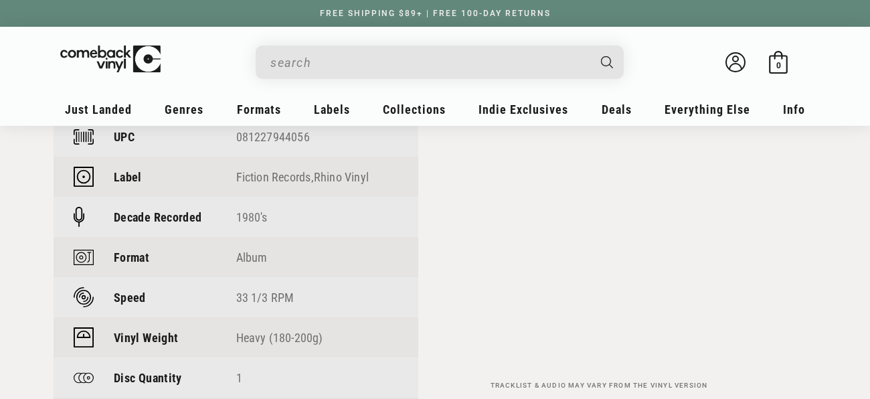
scroll to position [994, 0]
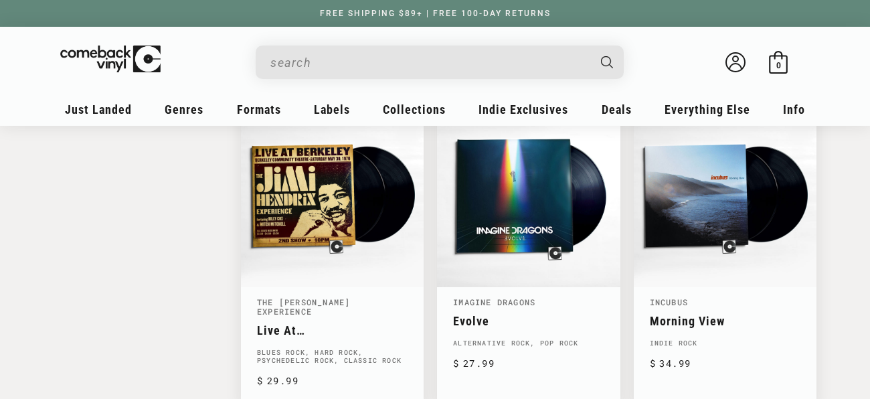
scroll to position [2115, 0]
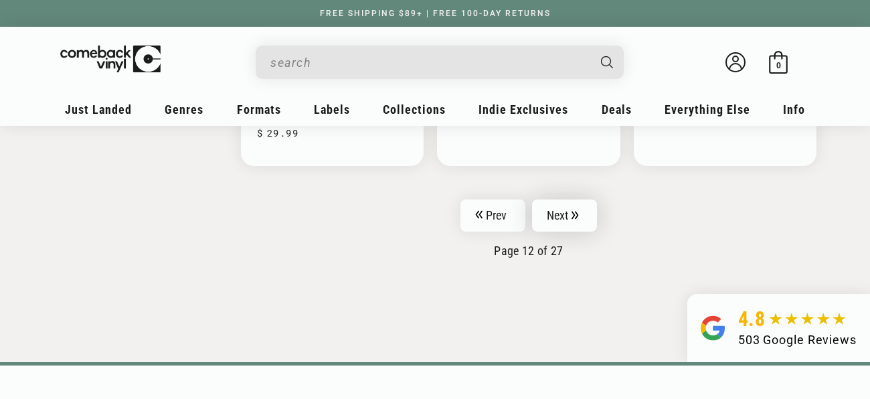
click at [564, 200] on link "Next" at bounding box center [565, 216] width 66 height 32
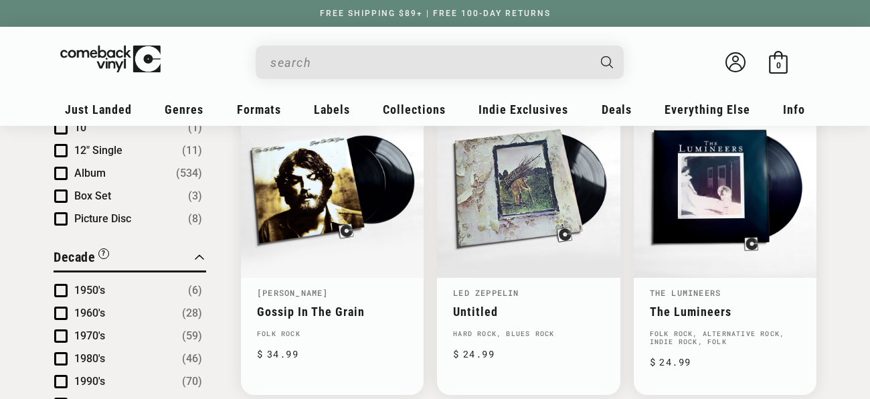
scroll to position [834, 0]
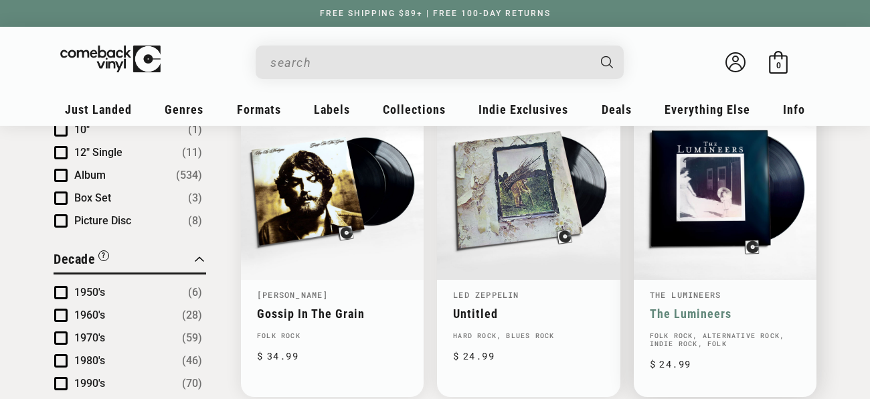
click at [775, 307] on link "The Lumineers" at bounding box center [725, 314] width 151 height 14
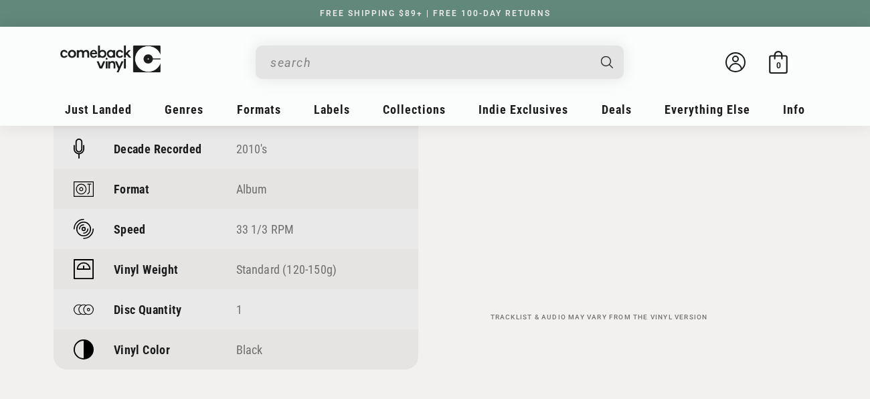
scroll to position [1101, 0]
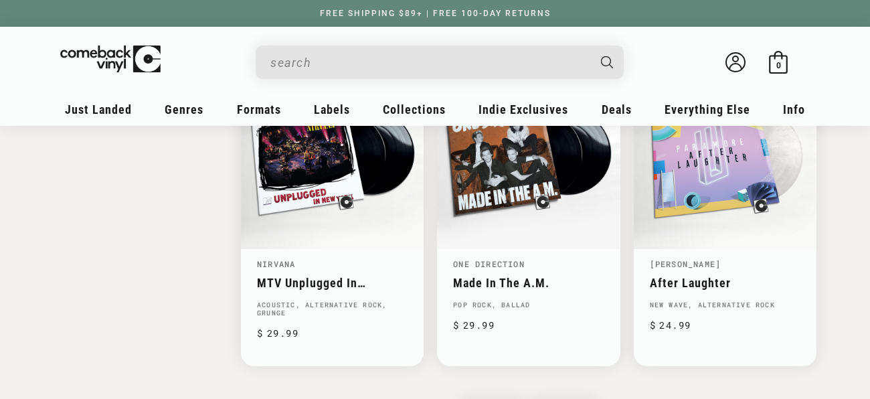
scroll to position [2151, 0]
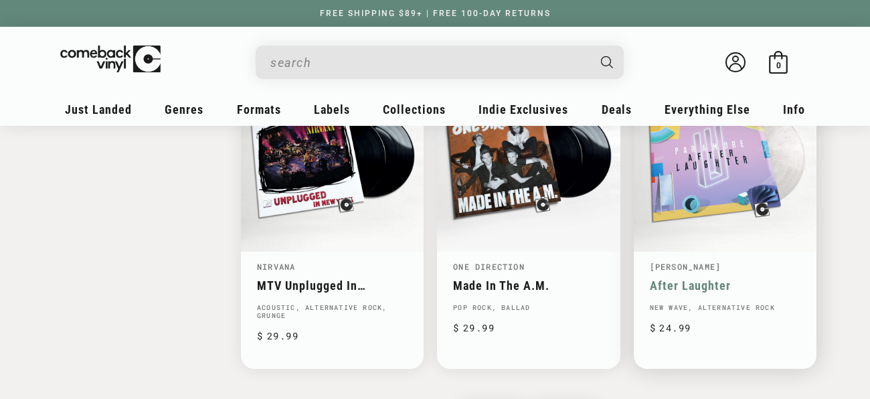
click at [687, 279] on link "After Laughter" at bounding box center [725, 286] width 151 height 14
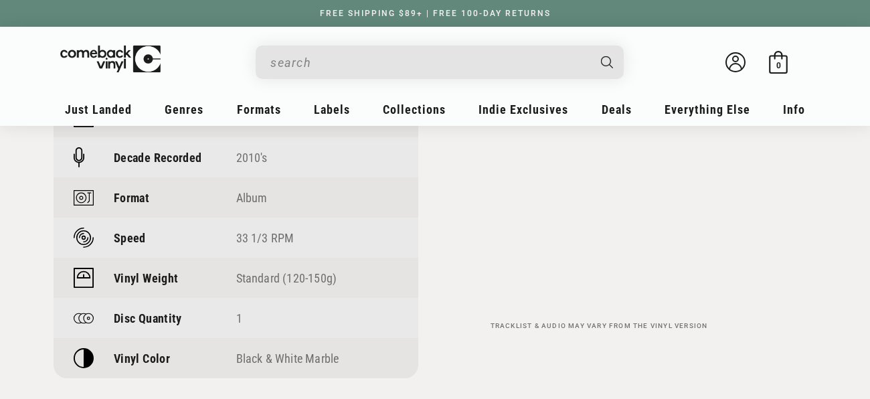
scroll to position [1071, 0]
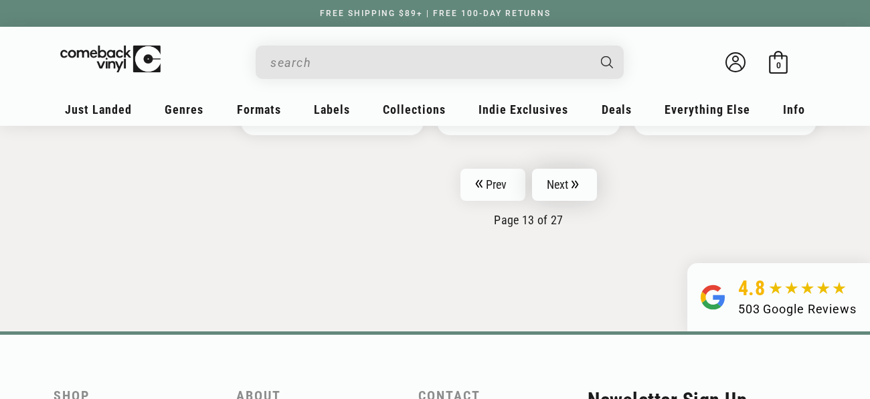
click at [579, 177] on link "Next" at bounding box center [565, 185] width 66 height 32
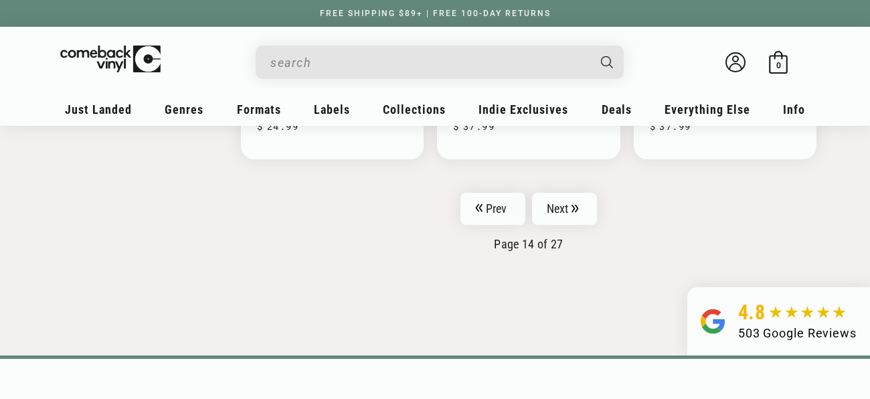
scroll to position [2337, 0]
click at [562, 192] on link "Next" at bounding box center [565, 208] width 66 height 32
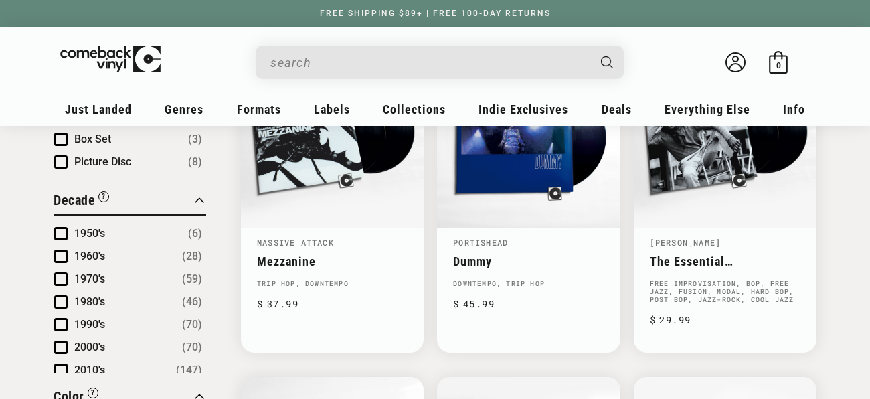
scroll to position [861, 0]
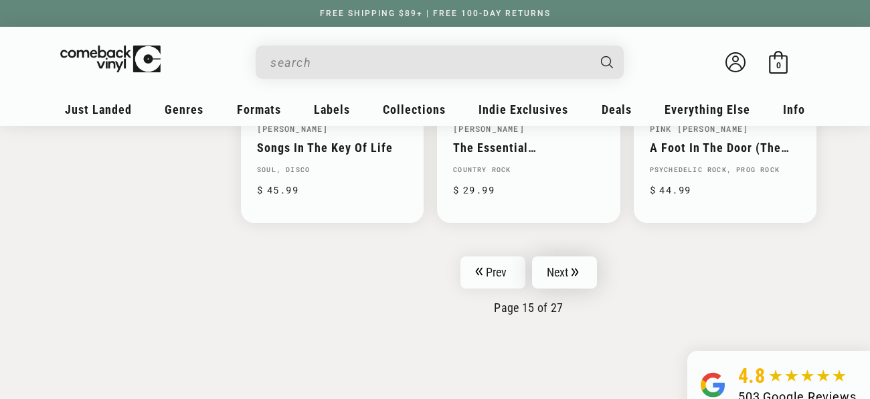
click at [572, 268] on icon "Pagination" at bounding box center [575, 272] width 7 height 9
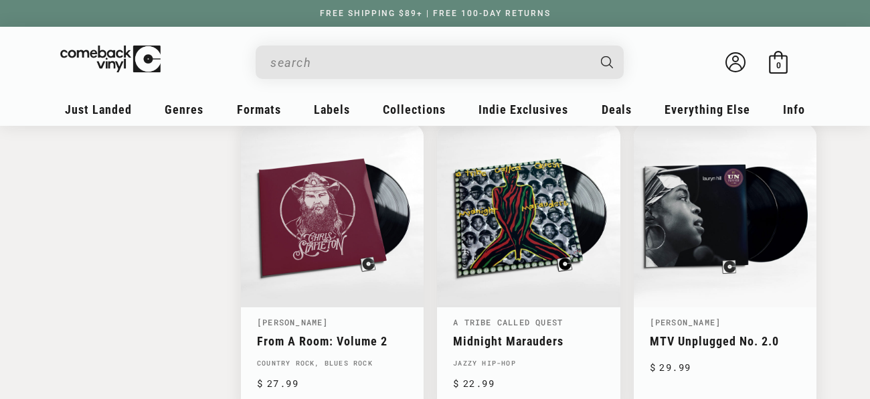
scroll to position [2079, 0]
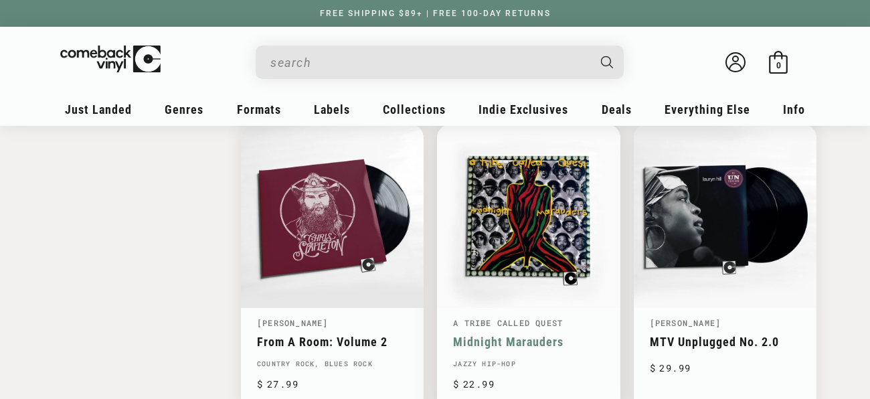
click at [595, 335] on link "Midnight Marauders" at bounding box center [528, 342] width 151 height 14
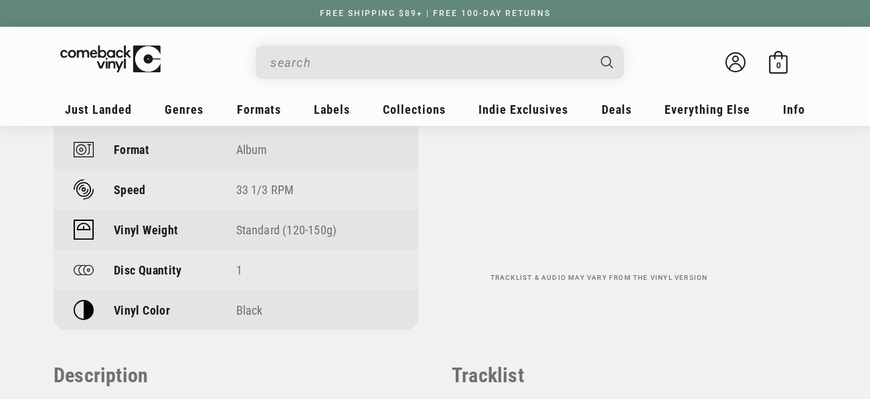
scroll to position [1150, 0]
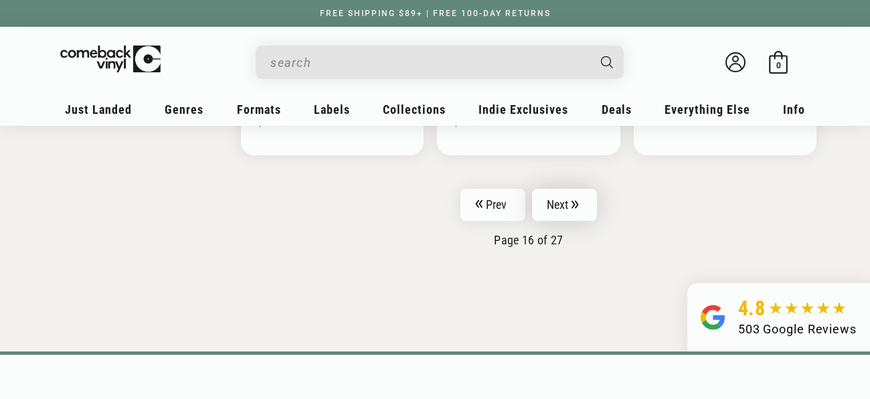
click at [579, 199] on link "Next" at bounding box center [565, 205] width 66 height 32
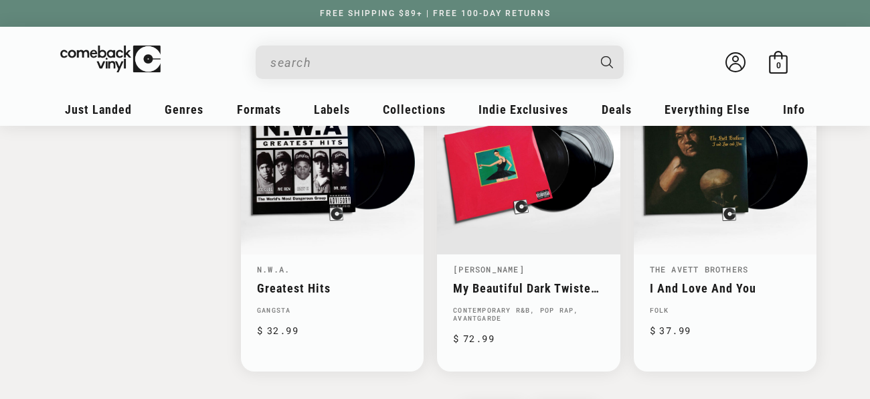
scroll to position [2133, 0]
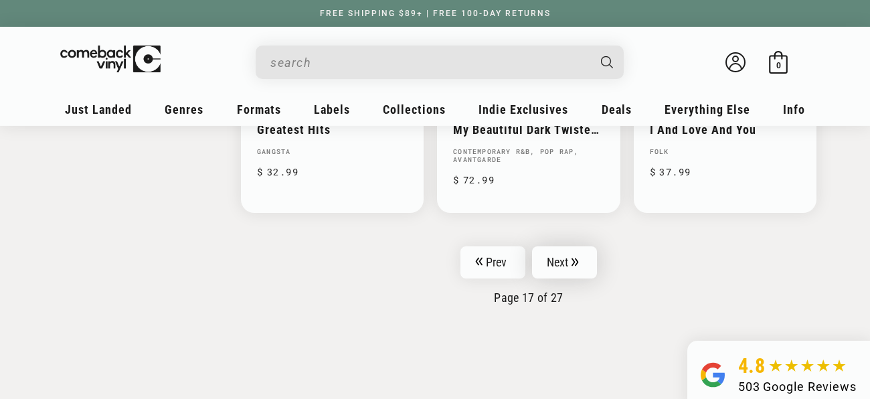
click at [560, 248] on link "Next" at bounding box center [565, 262] width 66 height 32
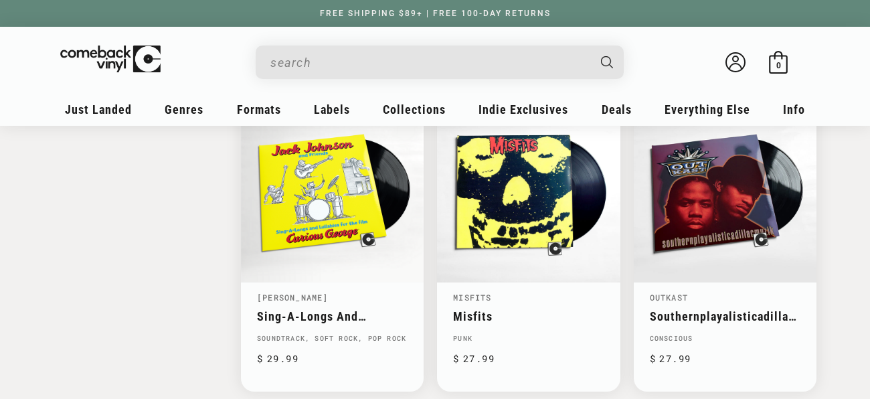
scroll to position [1786, 0]
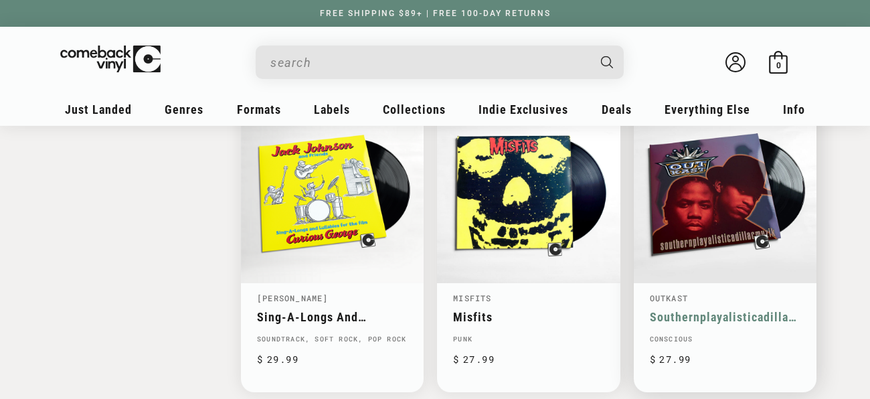
click at [714, 310] on link "Southernplayalisticadillacmuzik" at bounding box center [725, 317] width 151 height 14
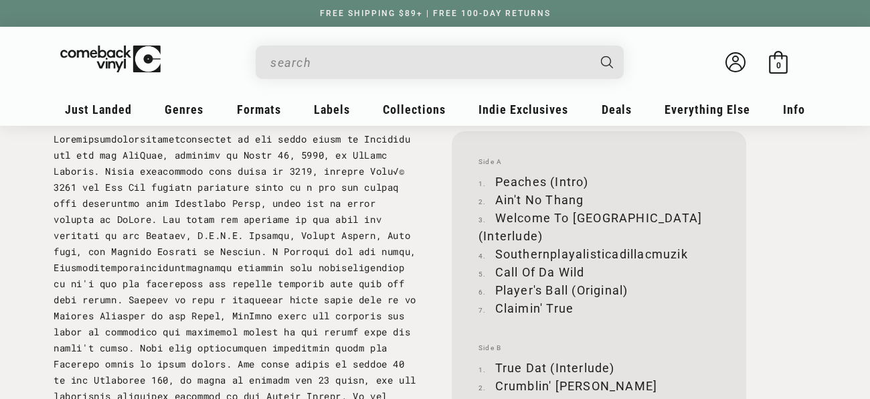
scroll to position [1400, 0]
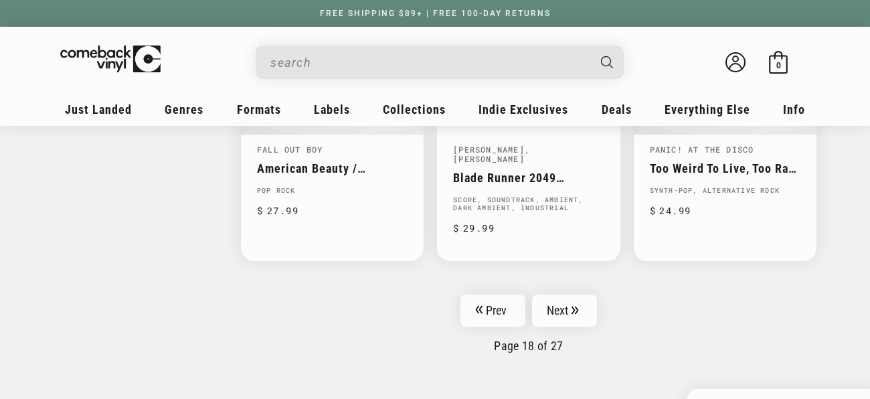
scroll to position [2256, 0]
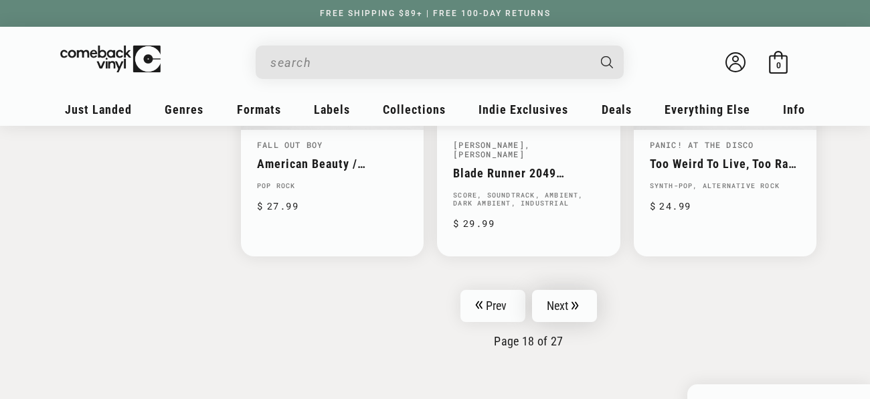
click at [552, 290] on link "Next" at bounding box center [565, 306] width 66 height 32
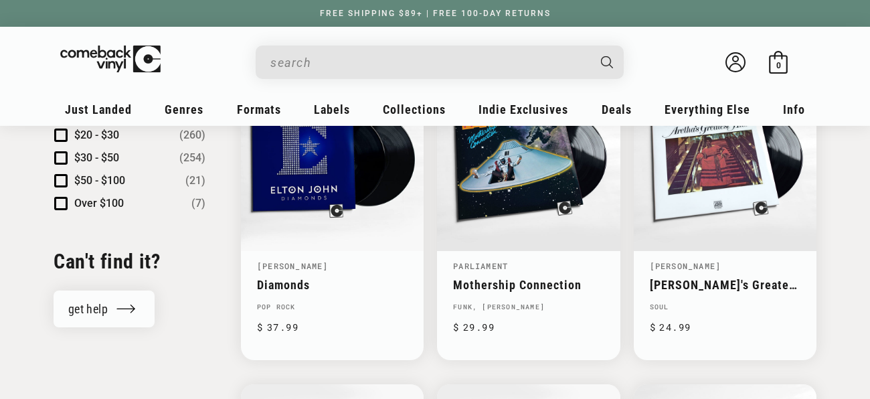
scroll to position [1511, 0]
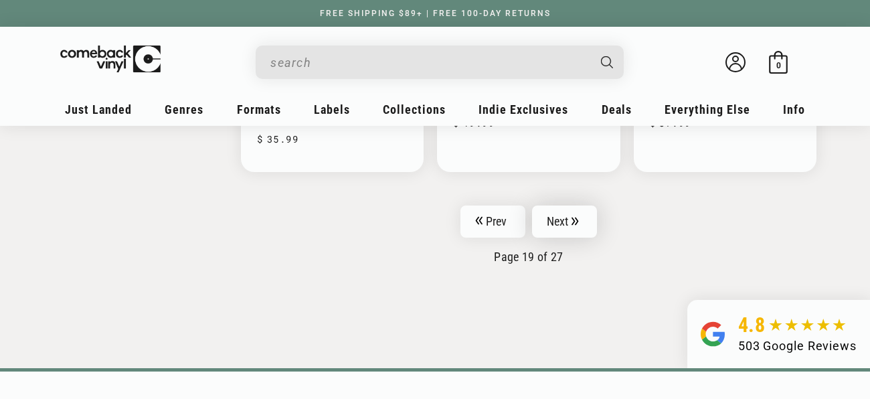
click at [578, 206] on link "Next" at bounding box center [565, 222] width 66 height 32
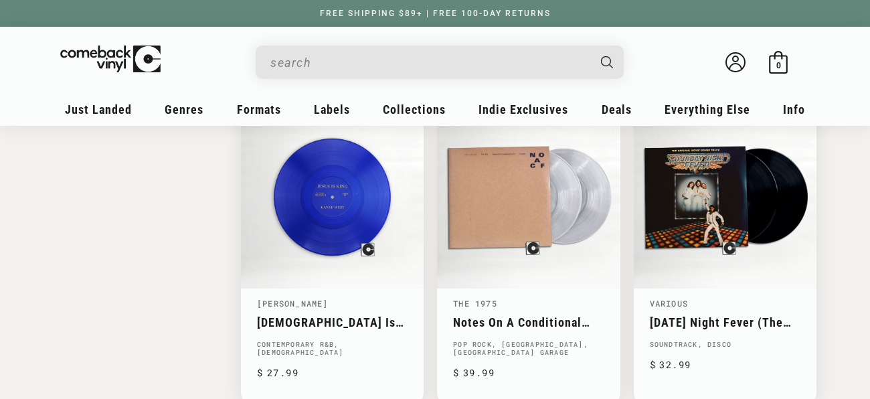
scroll to position [1802, 0]
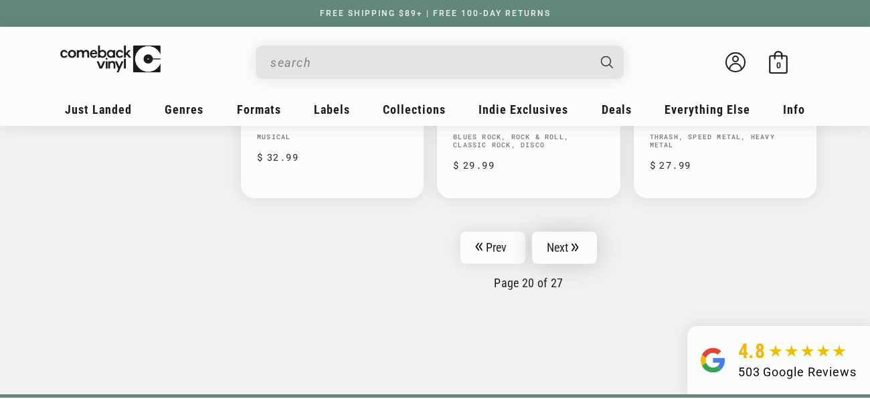
click at [578, 243] on icon "Pagination" at bounding box center [575, 247] width 7 height 9
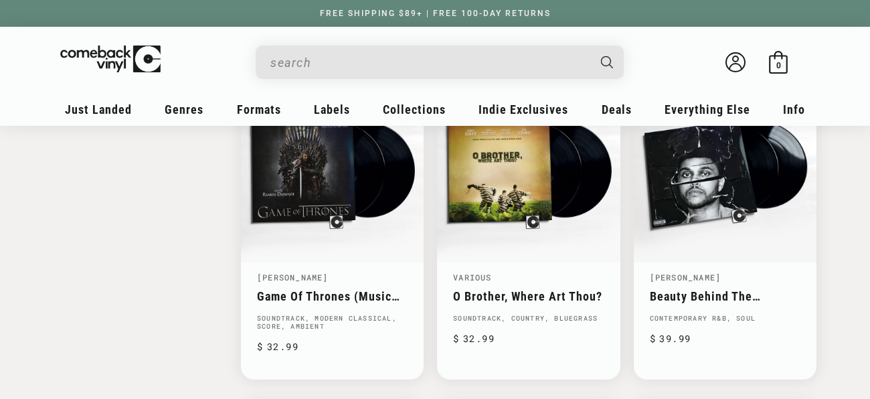
scroll to position [1791, 0]
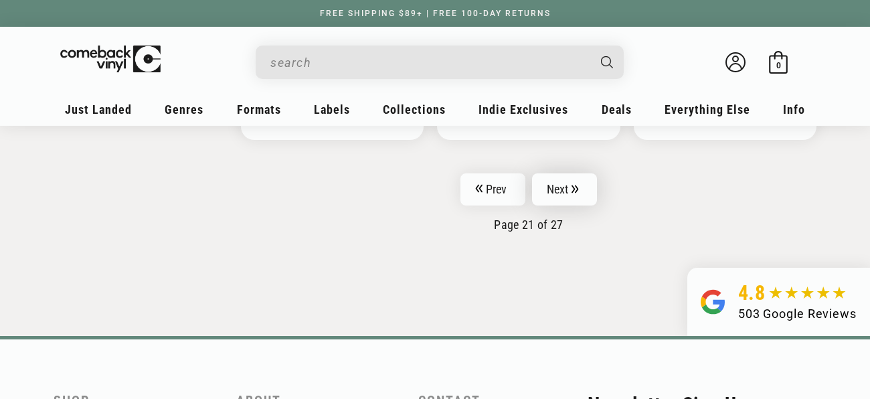
click at [567, 192] on link "Next" at bounding box center [565, 189] width 66 height 32
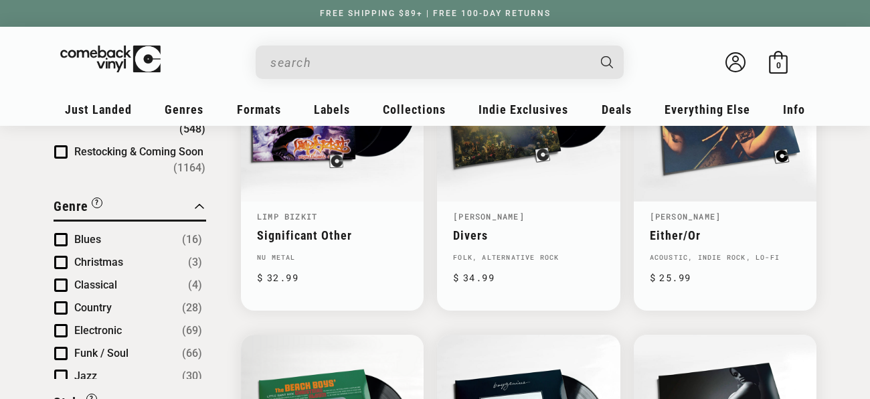
scroll to position [216, 0]
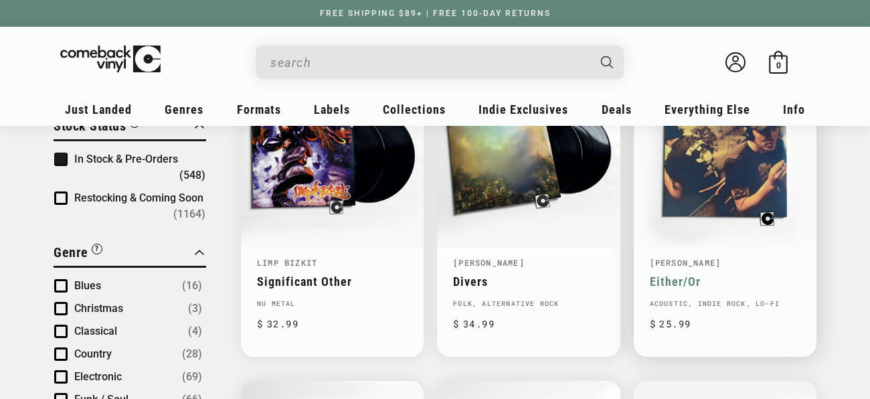
click at [735, 275] on link "Either/Or" at bounding box center [725, 282] width 151 height 14
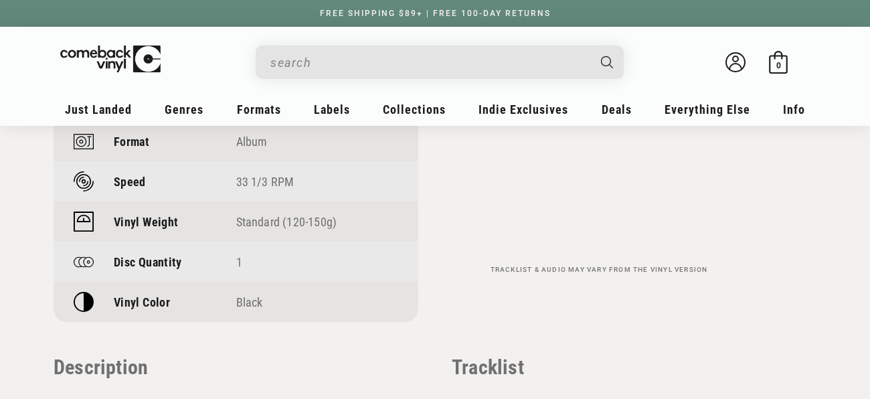
scroll to position [1177, 0]
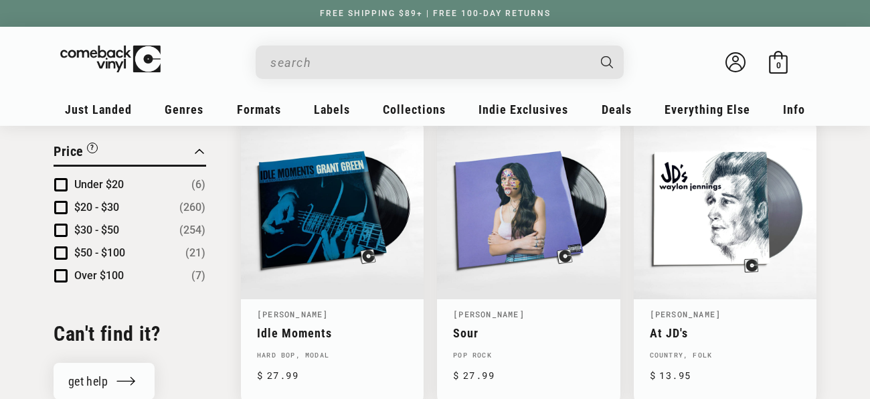
scroll to position [1442, 0]
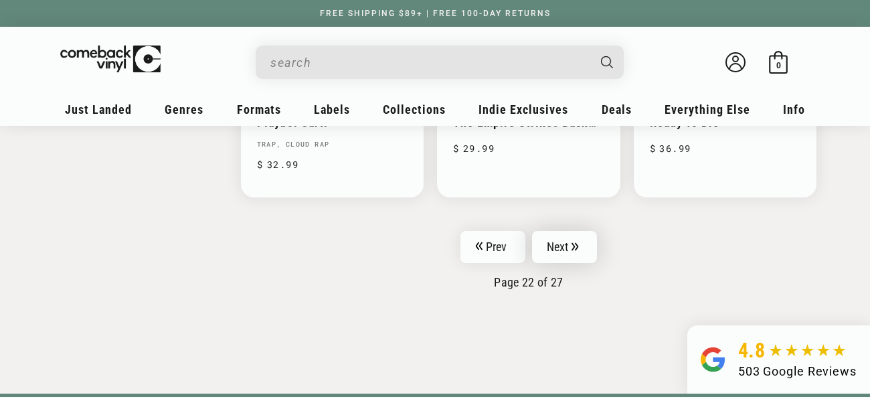
click at [574, 245] on link "Next" at bounding box center [565, 247] width 66 height 32
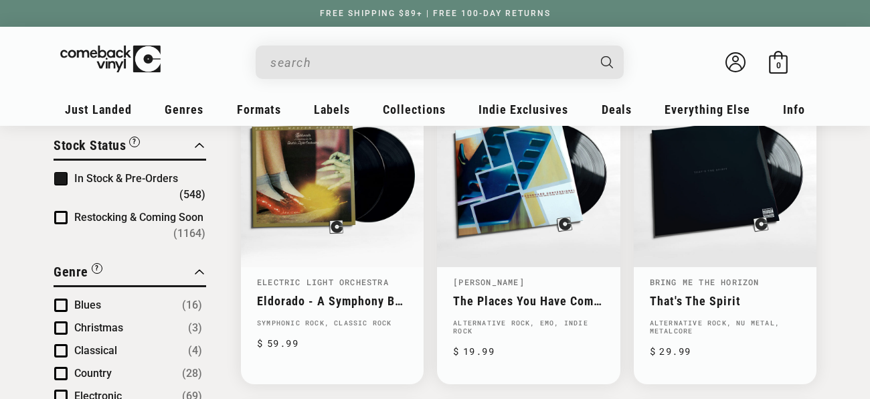
scroll to position [199, 0]
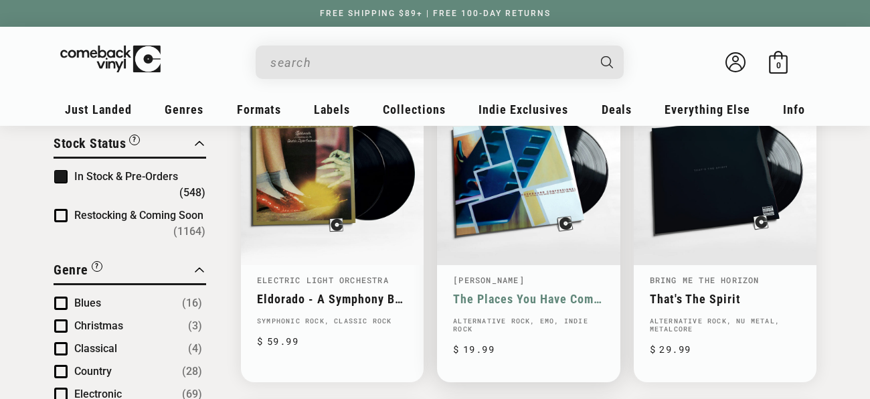
click at [532, 292] on link "The Places You Have Come To Fear The Most" at bounding box center [528, 299] width 151 height 14
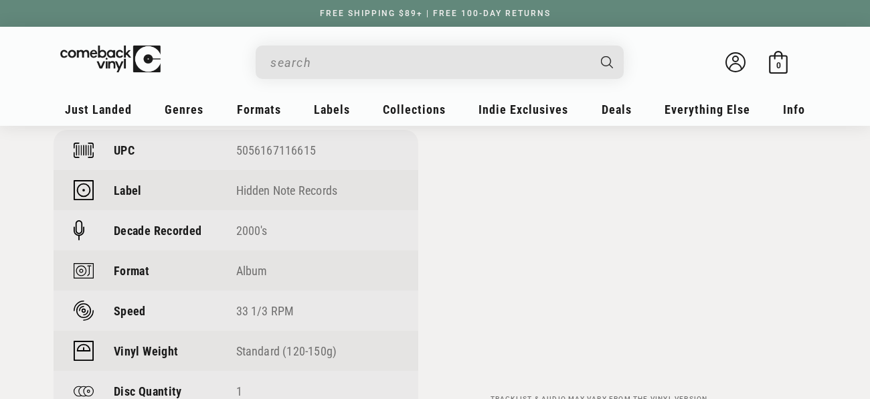
scroll to position [1042, 0]
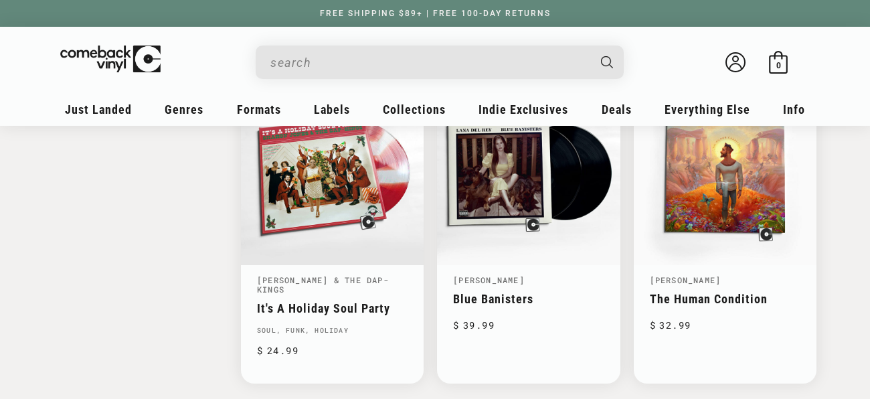
scroll to position [2136, 0]
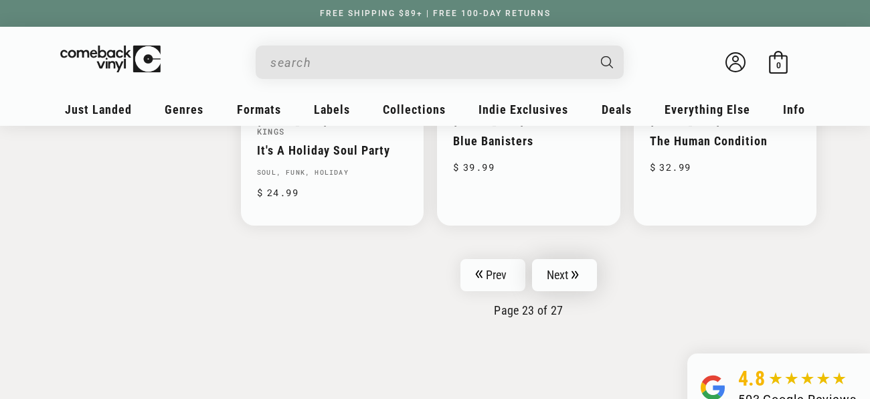
click at [578, 271] on icon "Pagination" at bounding box center [575, 275] width 7 height 9
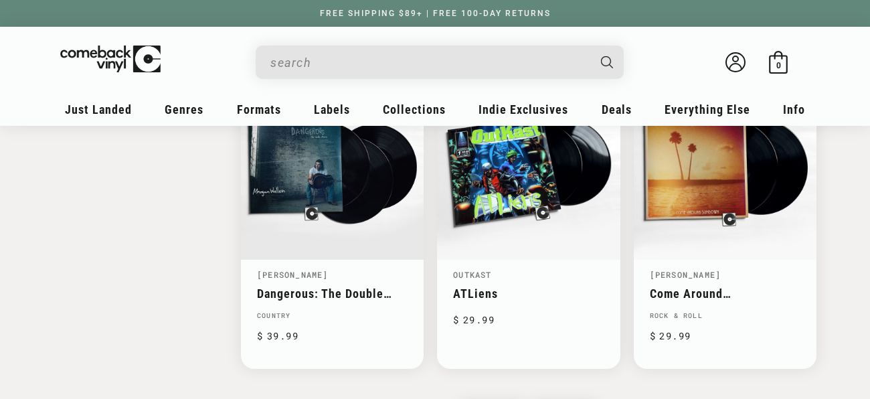
scroll to position [2135, 0]
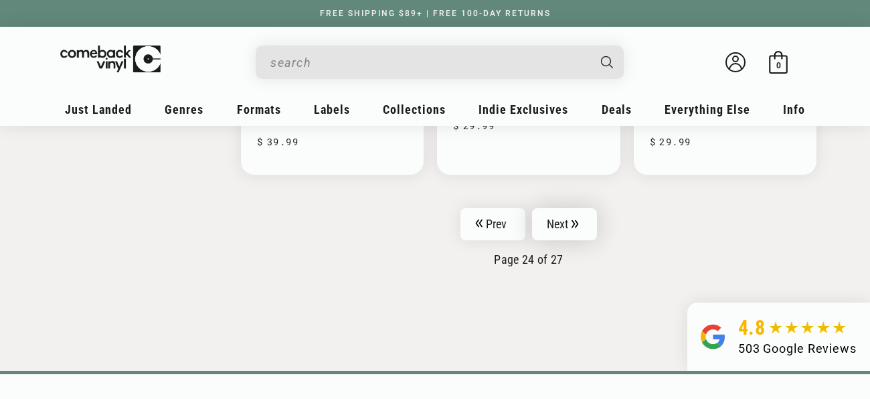
click at [570, 208] on link "Next" at bounding box center [565, 224] width 66 height 32
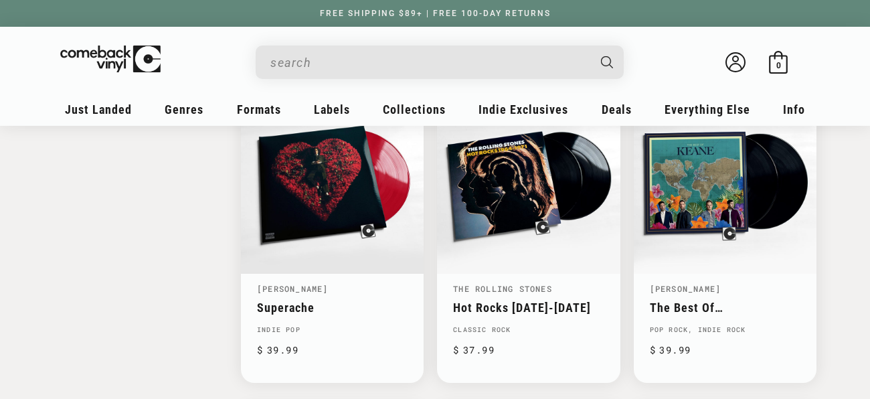
scroll to position [1798, 0]
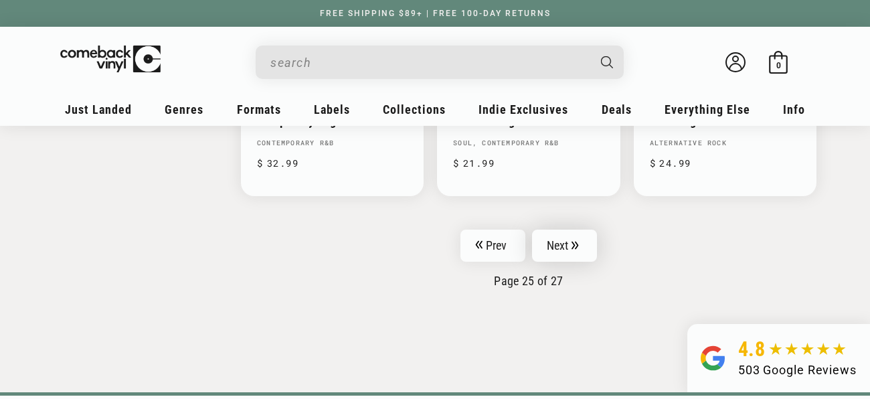
click at [586, 239] on link "Next" at bounding box center [565, 246] width 66 height 32
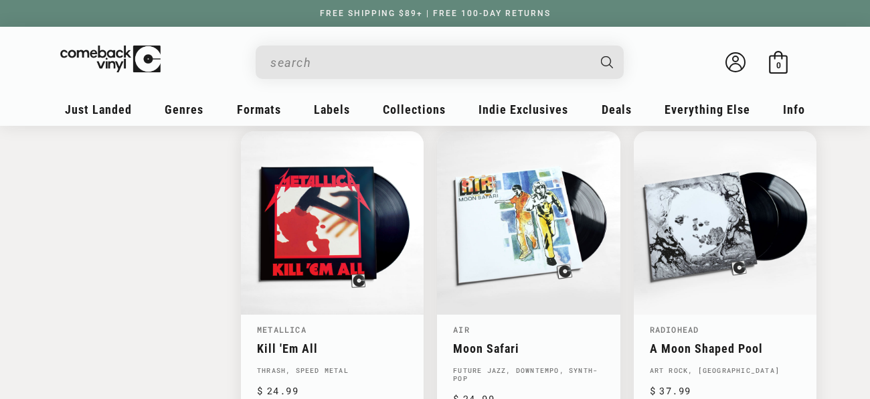
scroll to position [2076, 0]
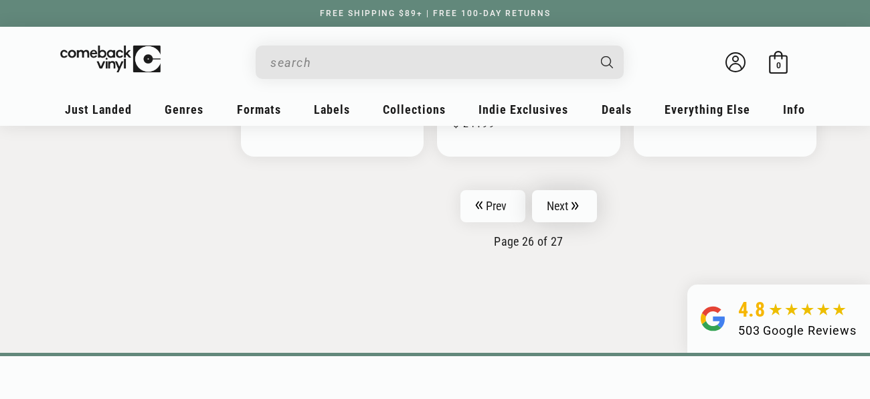
click at [574, 202] on icon "Pagination" at bounding box center [575, 206] width 7 height 8
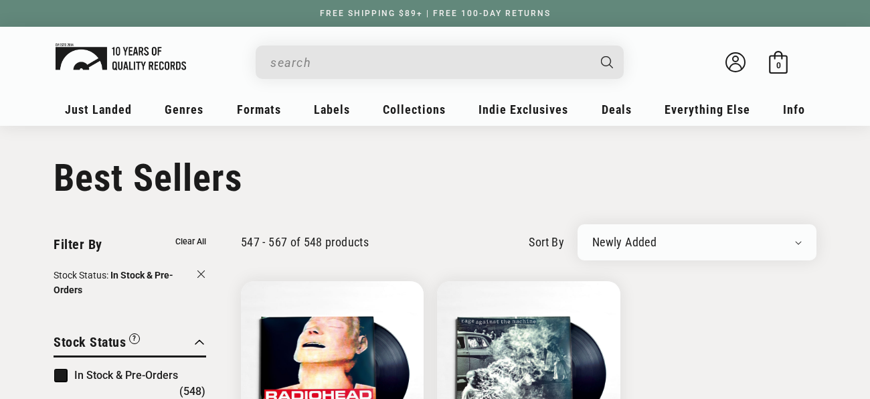
click at [98, 74] on link at bounding box center [111, 62] width 110 height 44
